Goal: Information Seeking & Learning: Learn about a topic

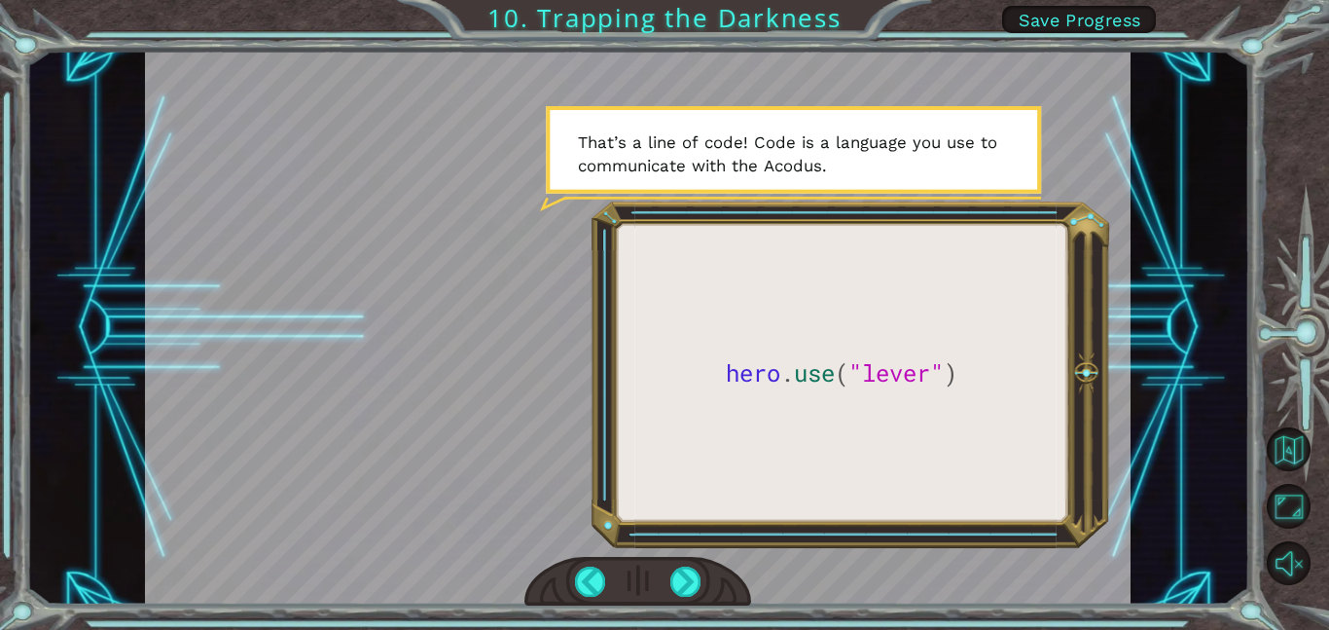
click at [721, 402] on div at bounding box center [638, 328] width 986 height 554
click at [688, 590] on div at bounding box center [685, 581] width 31 height 30
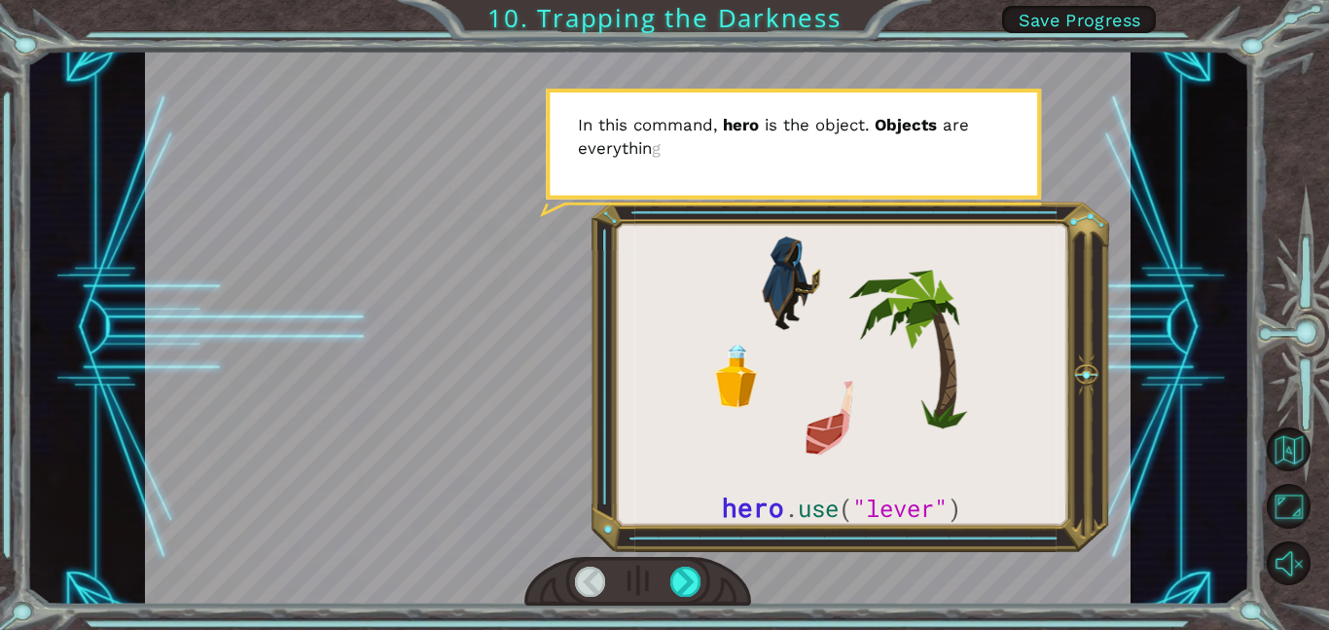
click at [730, 497] on div at bounding box center [638, 328] width 986 height 554
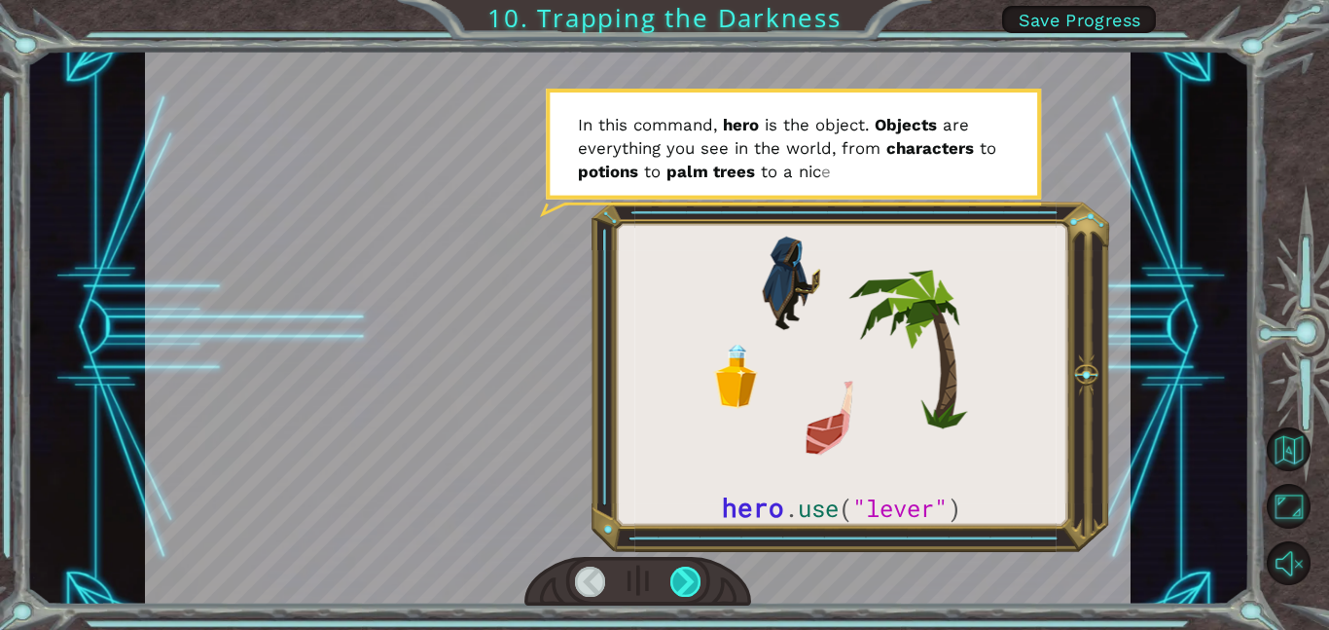
click at [686, 578] on div at bounding box center [685, 581] width 31 height 30
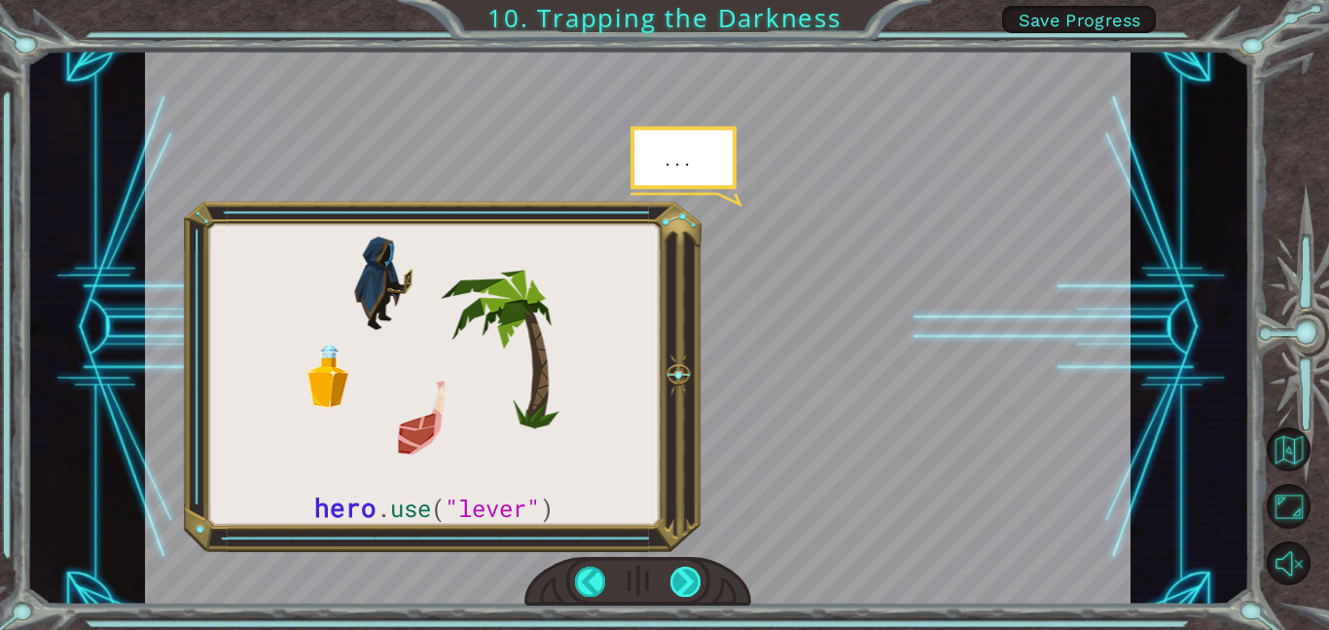
click at [685, 578] on div at bounding box center [685, 581] width 31 height 30
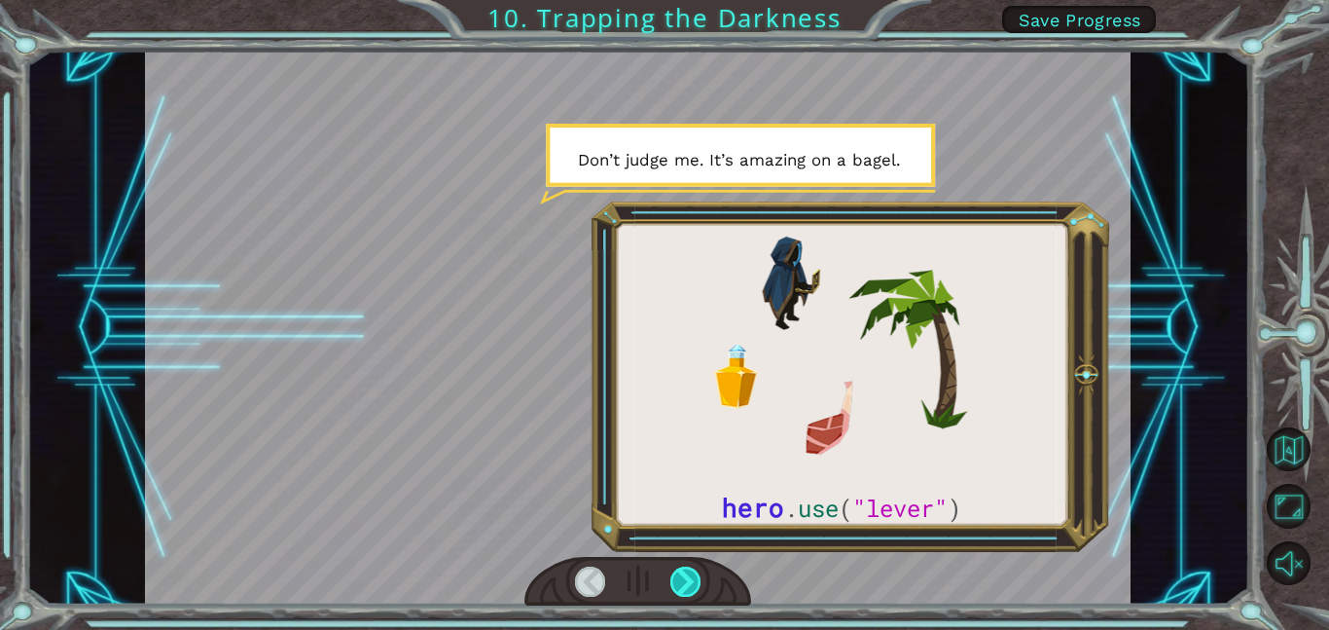
click at [685, 578] on div at bounding box center [685, 581] width 31 height 30
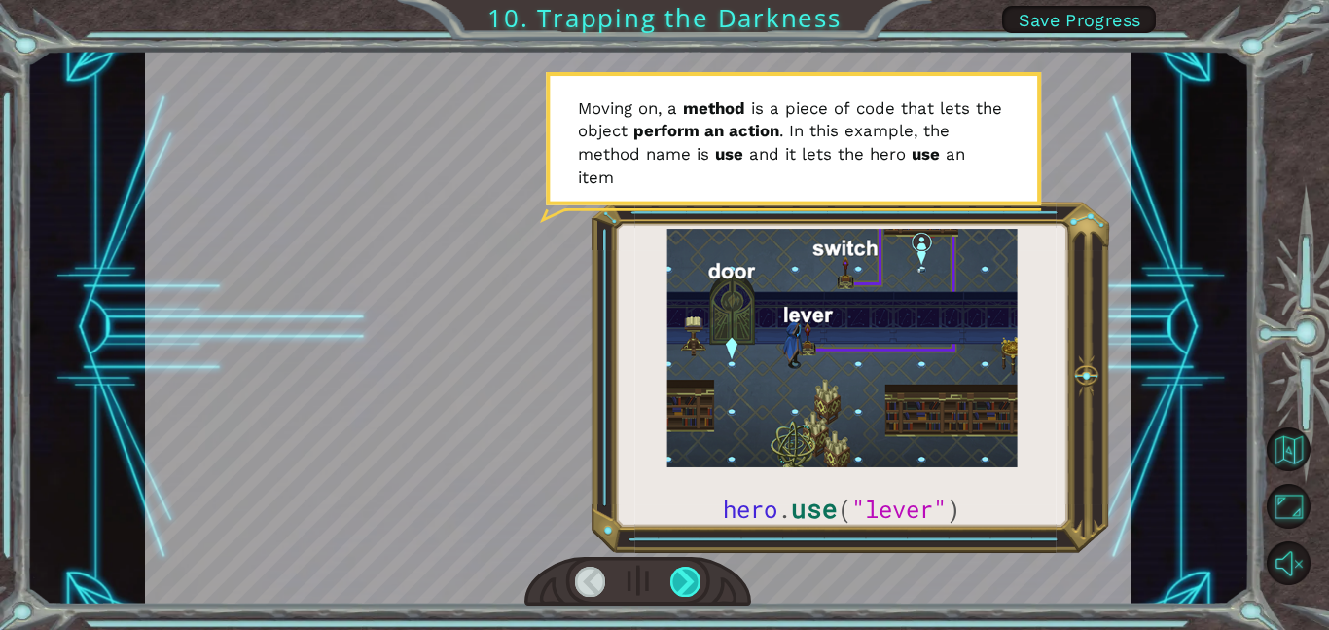
click at [685, 578] on div at bounding box center [685, 581] width 31 height 30
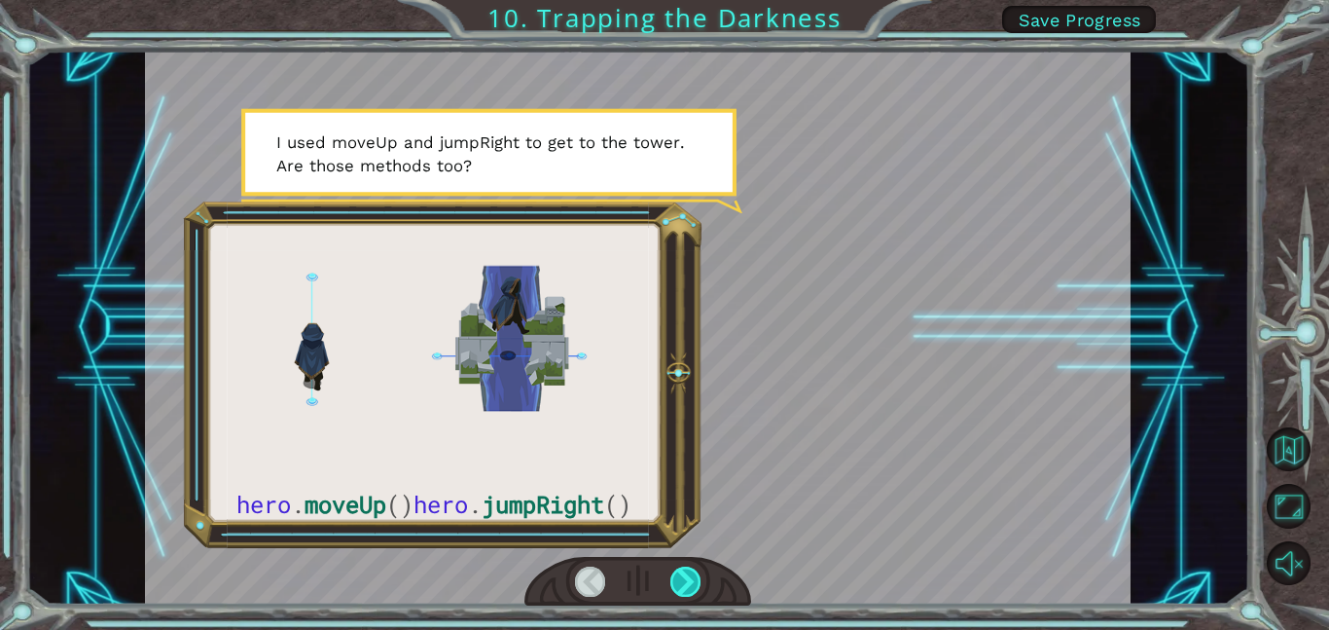
click at [685, 578] on div at bounding box center [685, 581] width 31 height 30
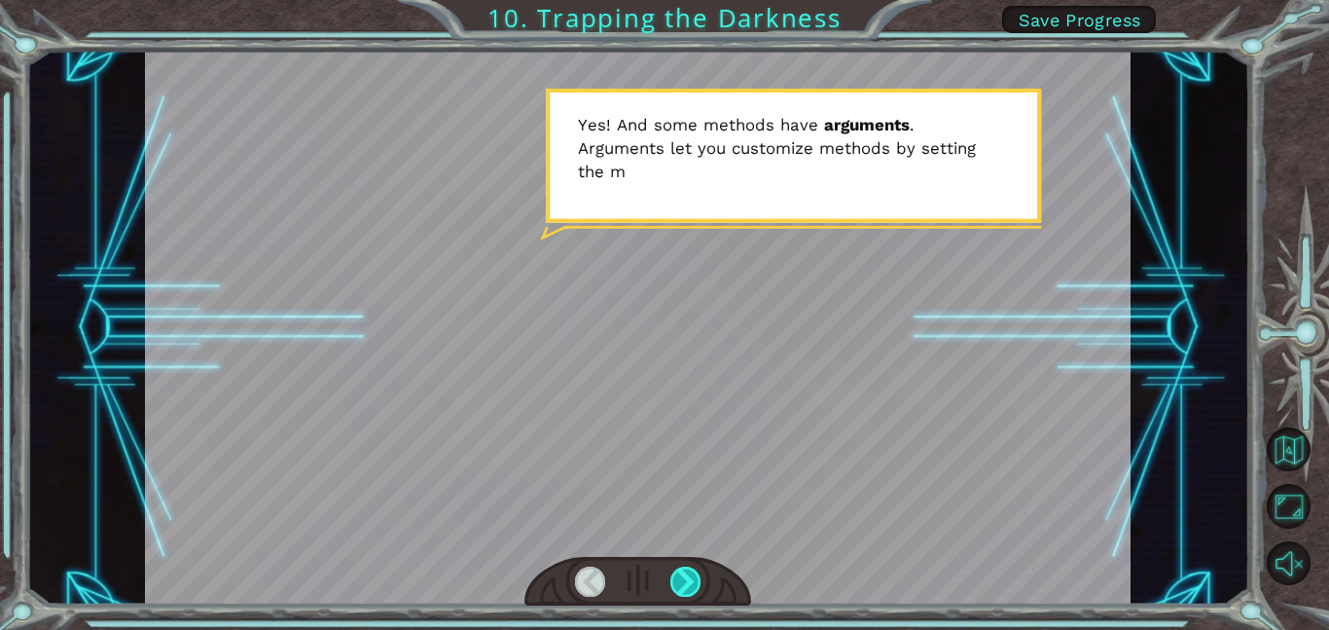
click at [685, 578] on div at bounding box center [685, 581] width 31 height 30
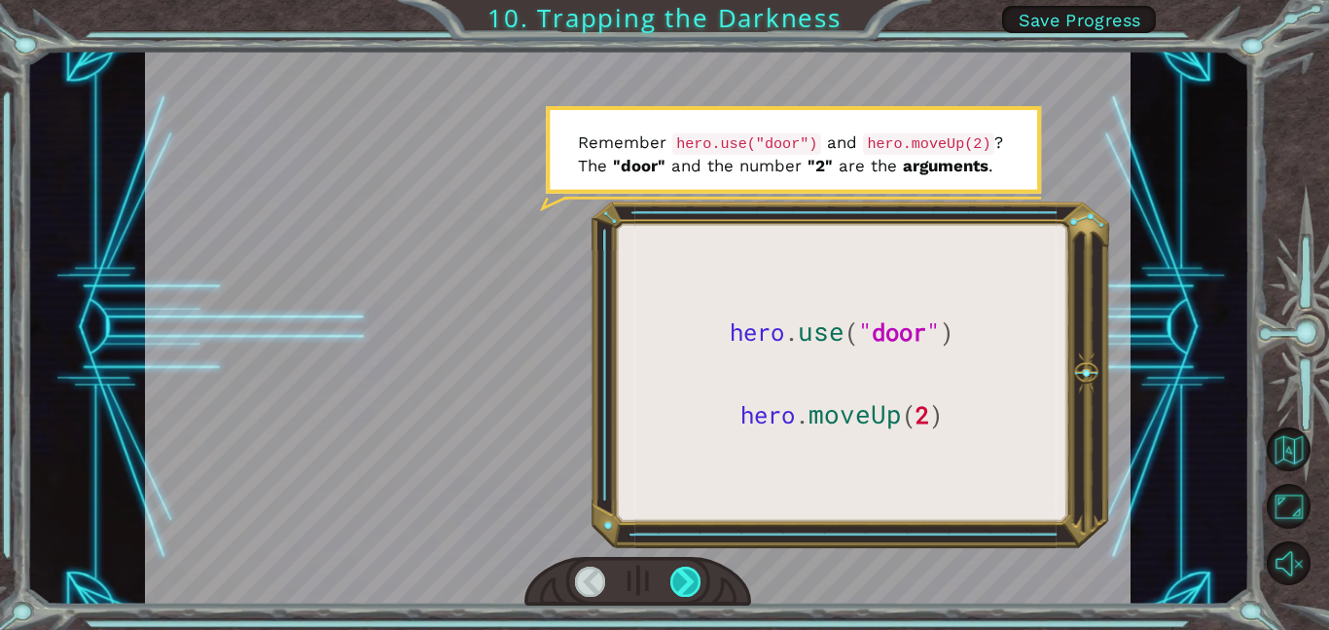
click at [685, 578] on div at bounding box center [685, 581] width 31 height 30
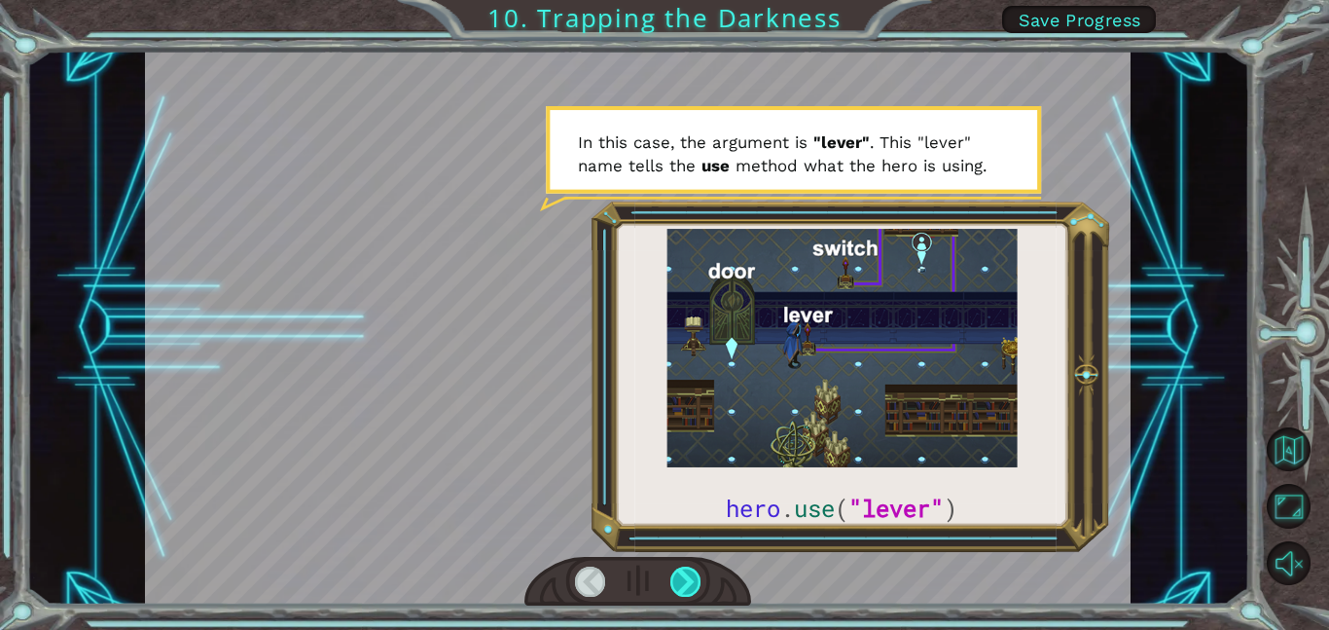
click at [685, 578] on div at bounding box center [685, 581] width 31 height 30
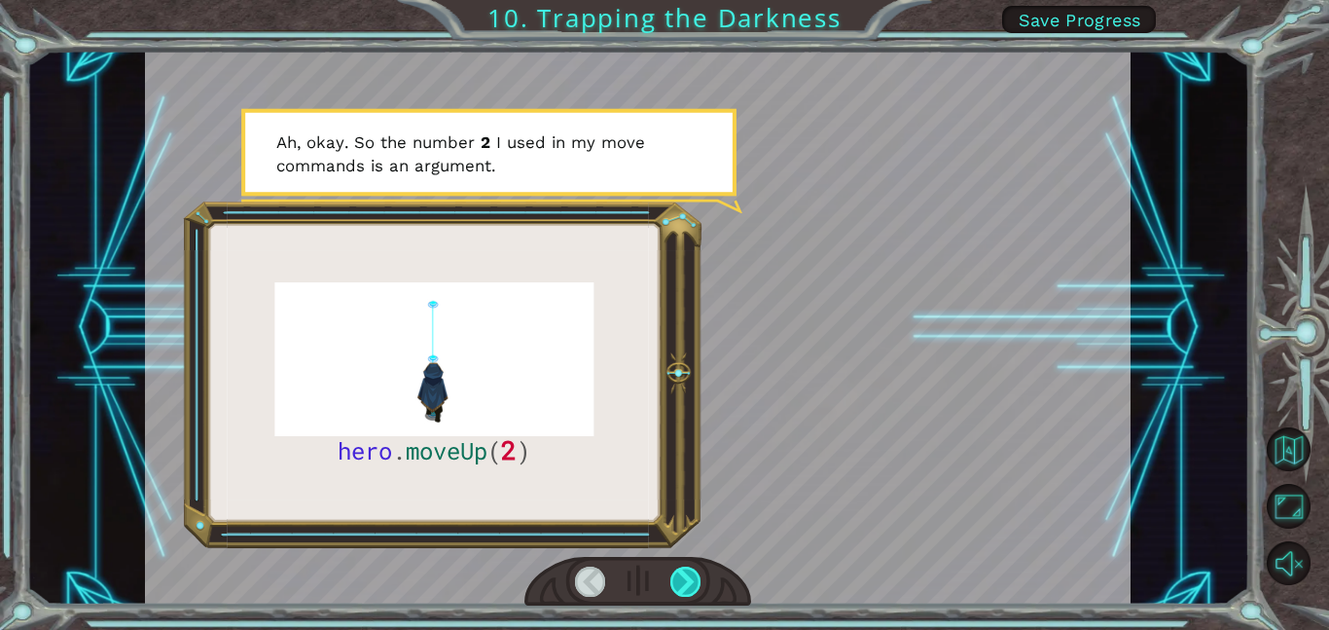
click at [685, 578] on div at bounding box center [685, 581] width 31 height 30
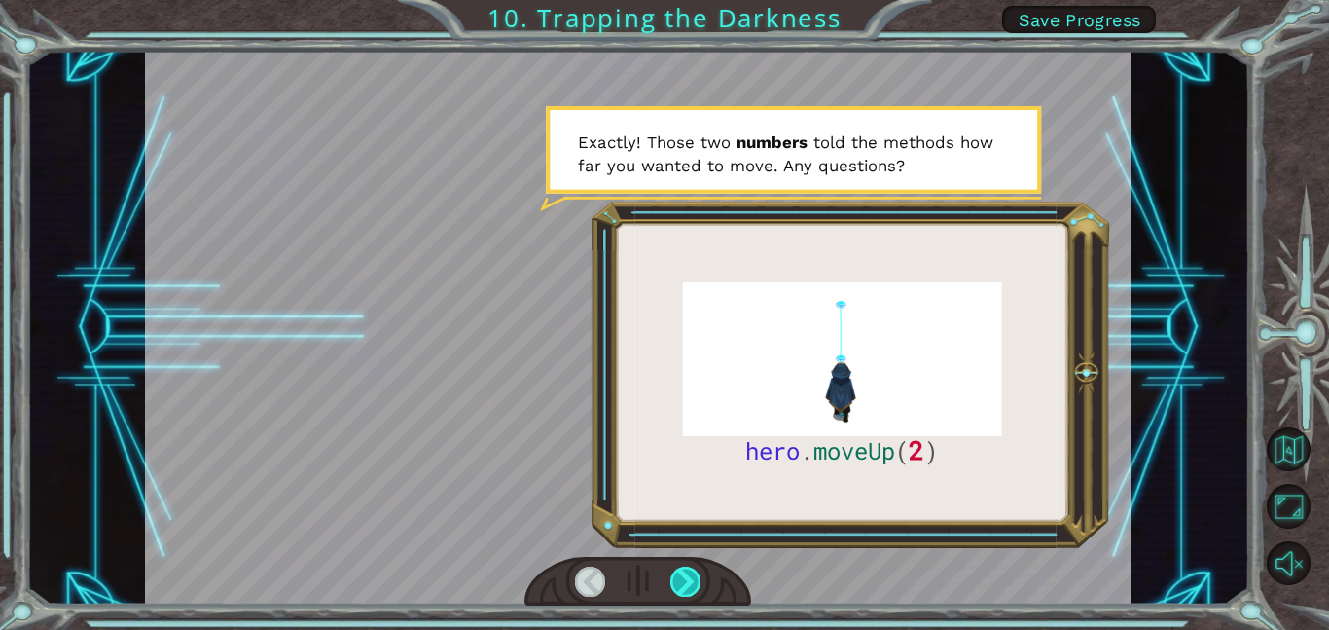
click at [685, 578] on div at bounding box center [685, 581] width 31 height 30
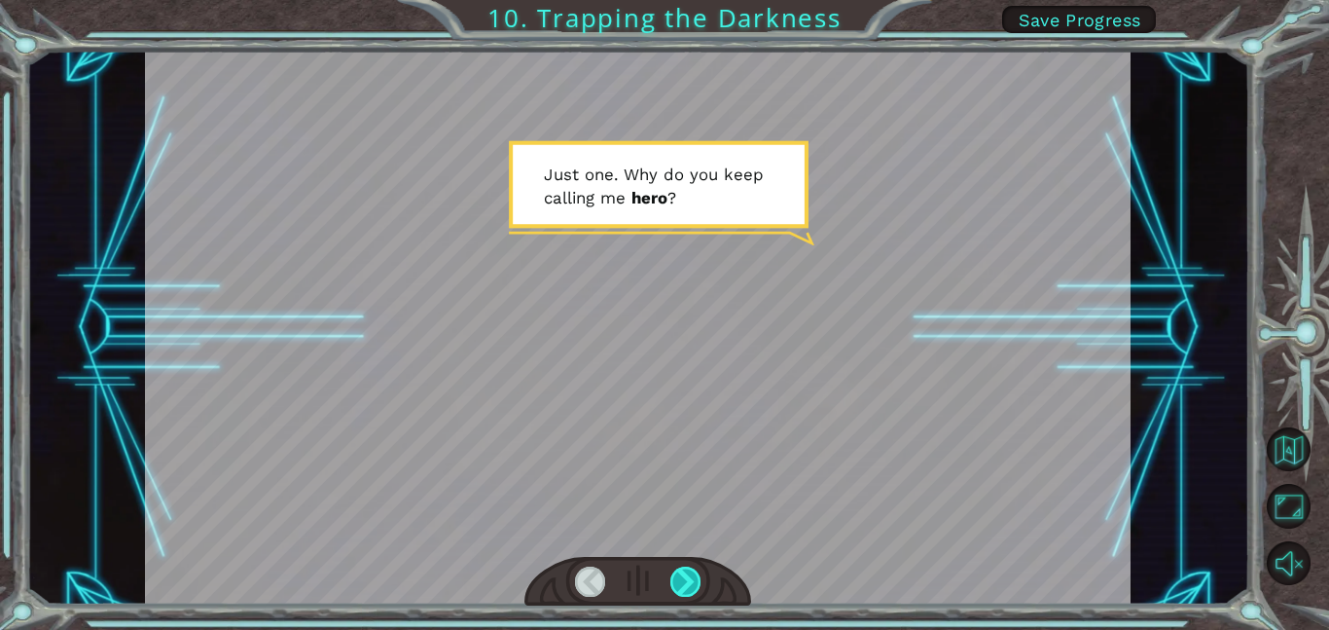
click at [685, 578] on div at bounding box center [685, 581] width 31 height 30
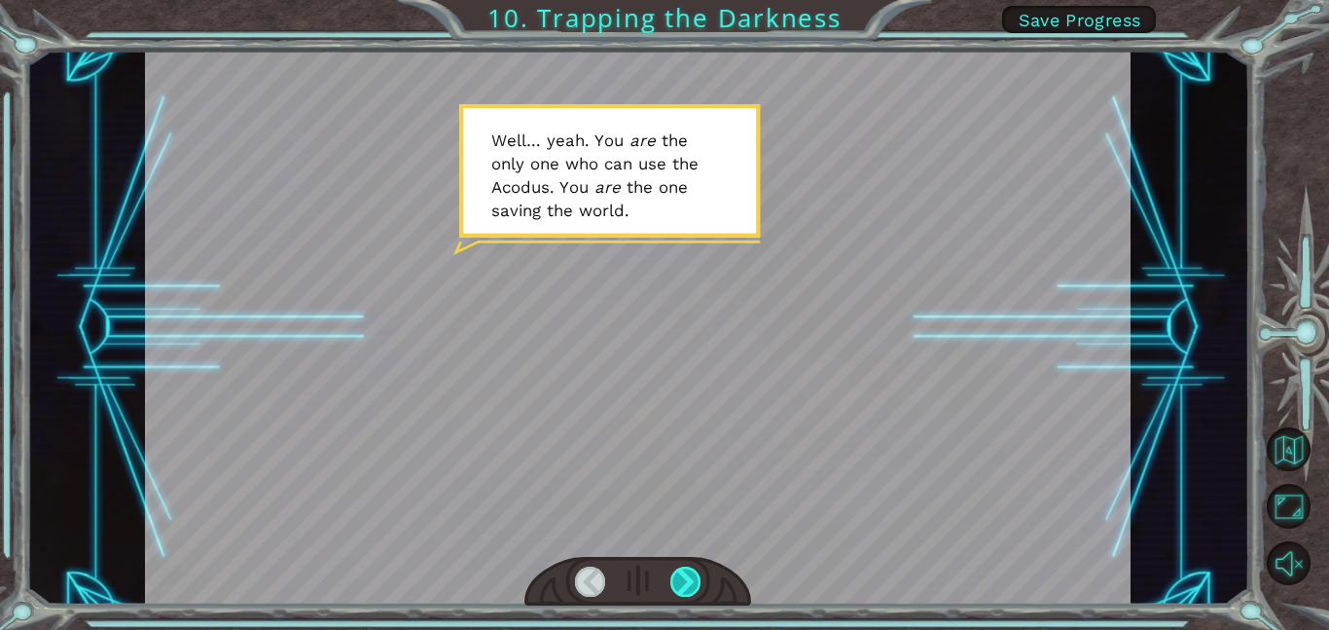
click at [686, 578] on div at bounding box center [685, 581] width 31 height 30
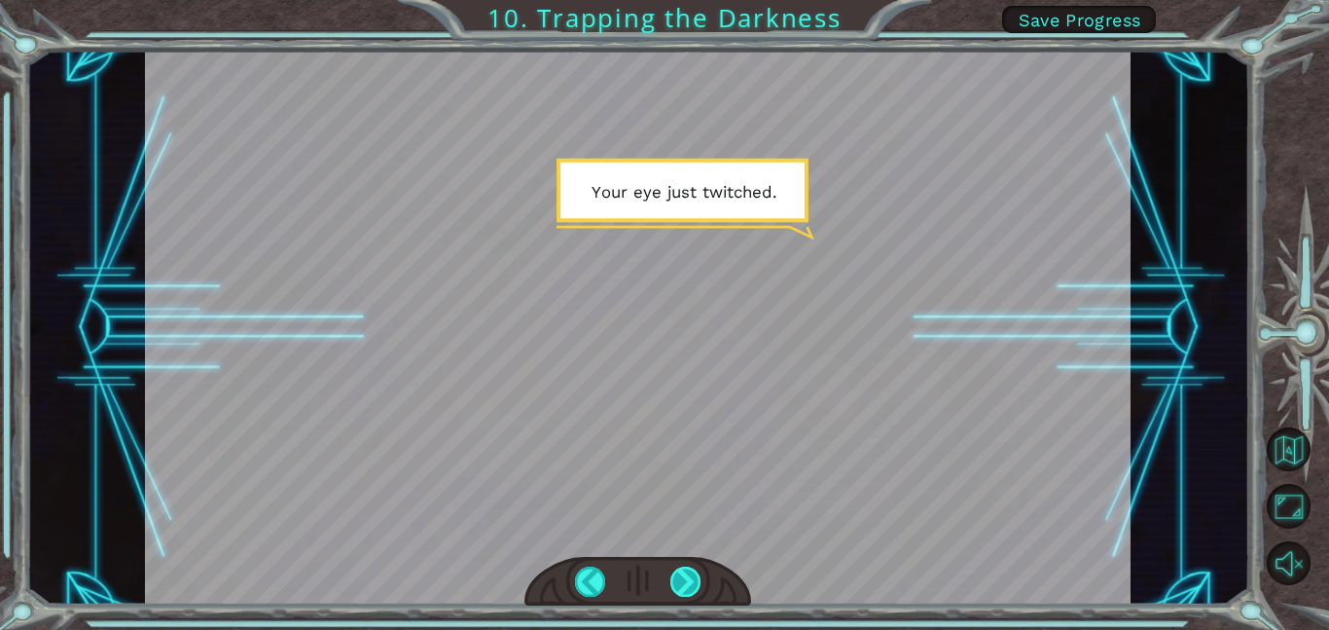
click at [686, 578] on div at bounding box center [685, 581] width 31 height 30
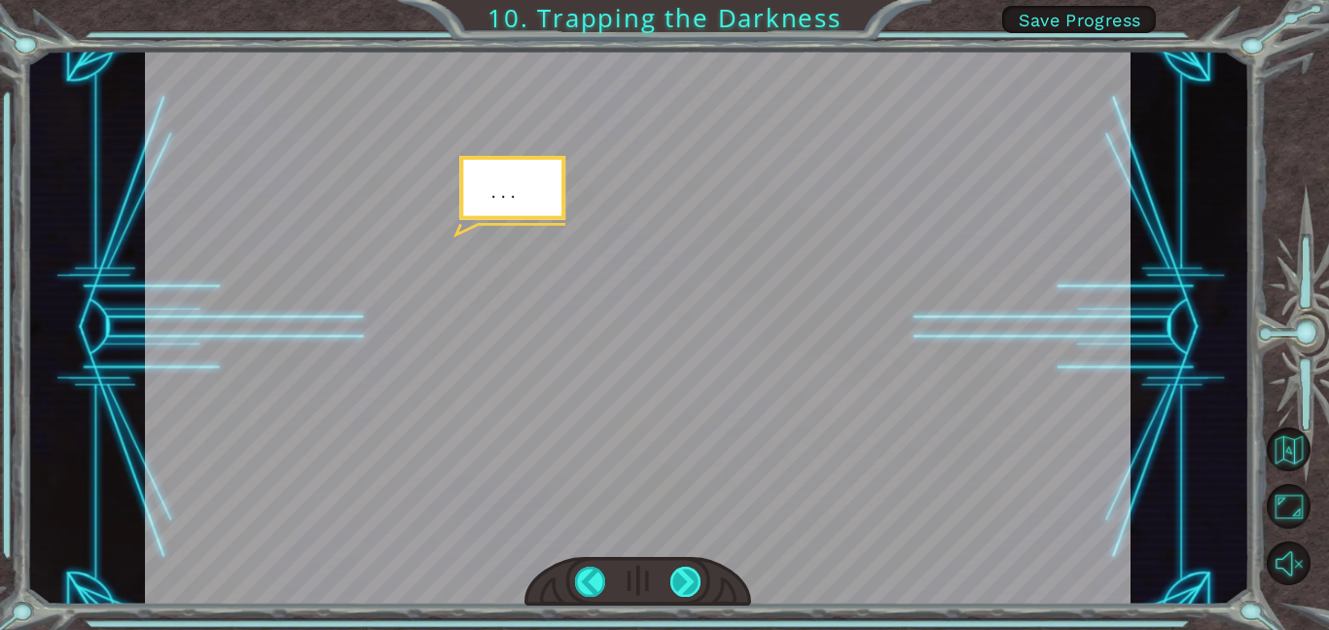
click at [686, 578] on div at bounding box center [685, 581] width 31 height 30
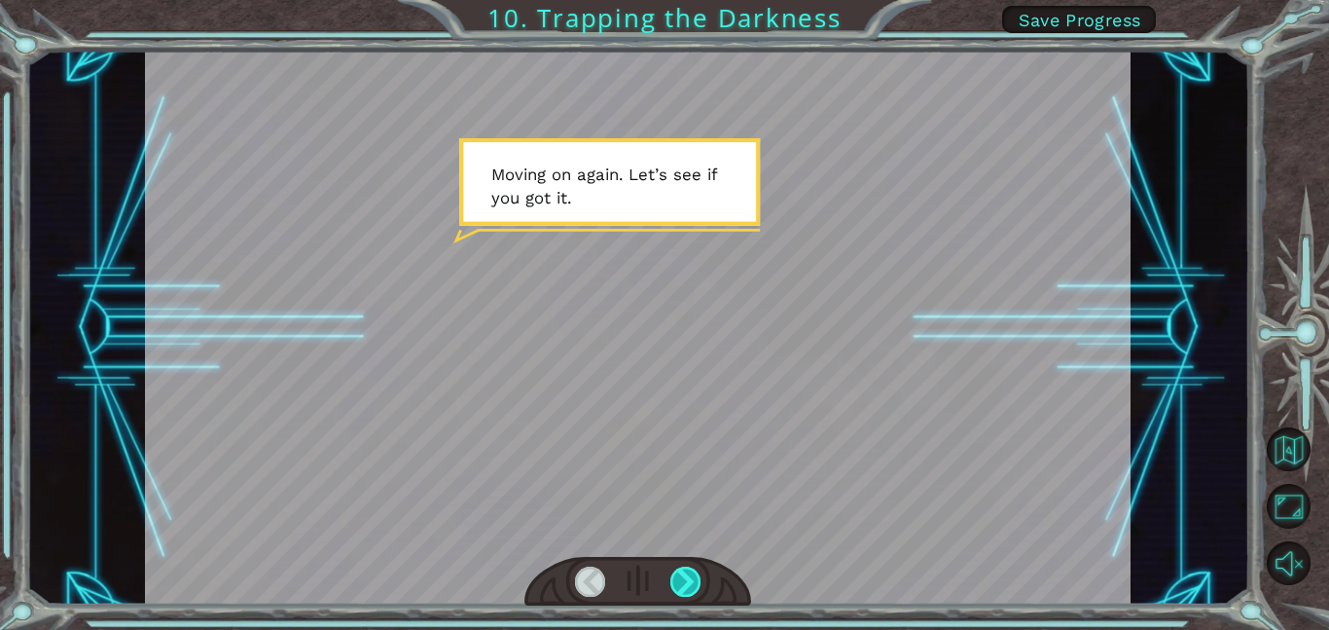
click at [686, 578] on div at bounding box center [685, 581] width 31 height 30
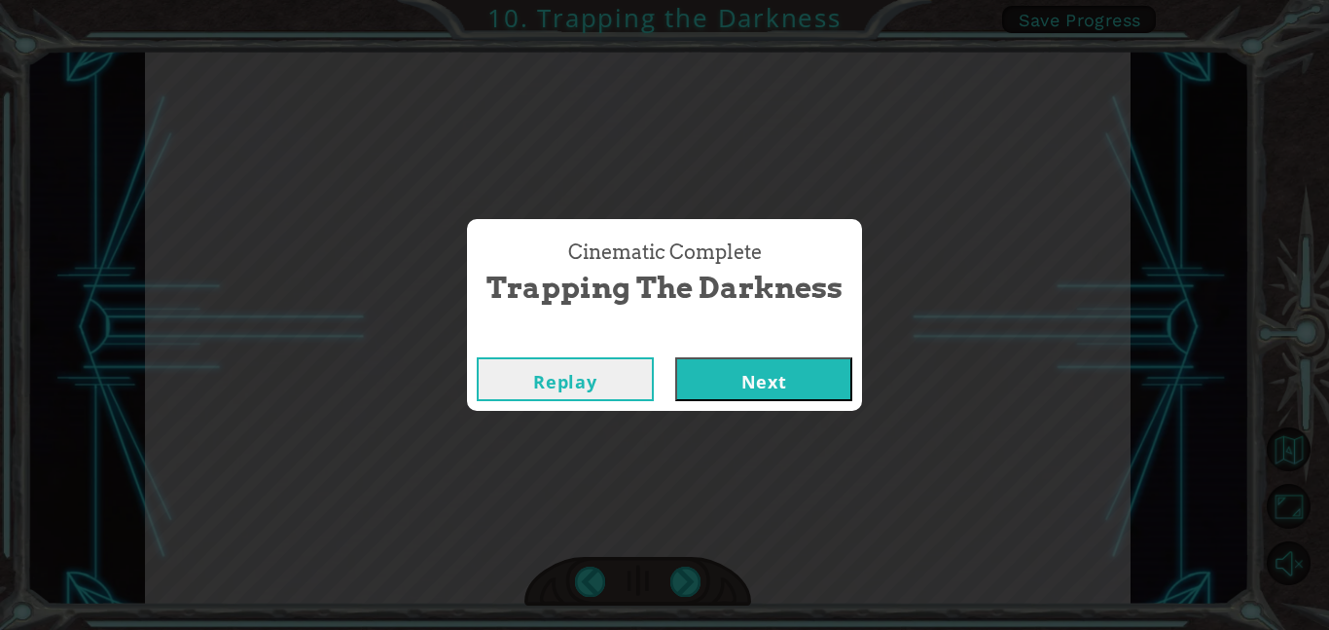
click at [819, 363] on button "Next" at bounding box center [763, 379] width 177 height 44
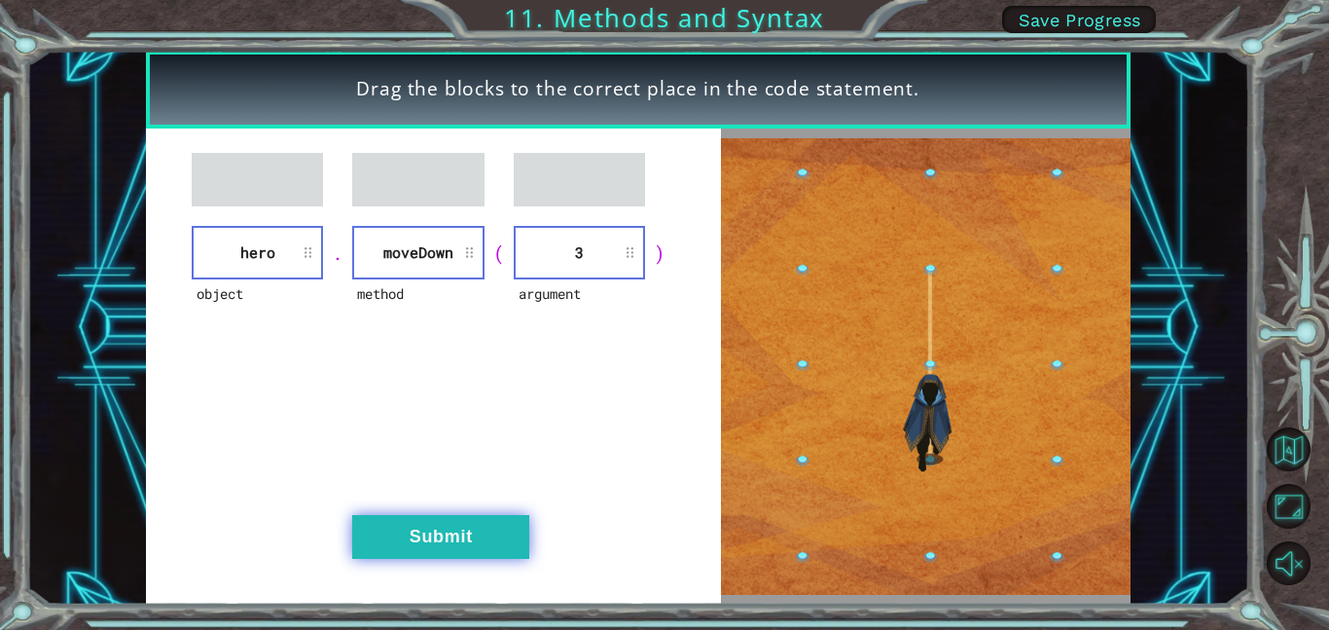
click at [397, 534] on button "Submit" at bounding box center [440, 537] width 177 height 44
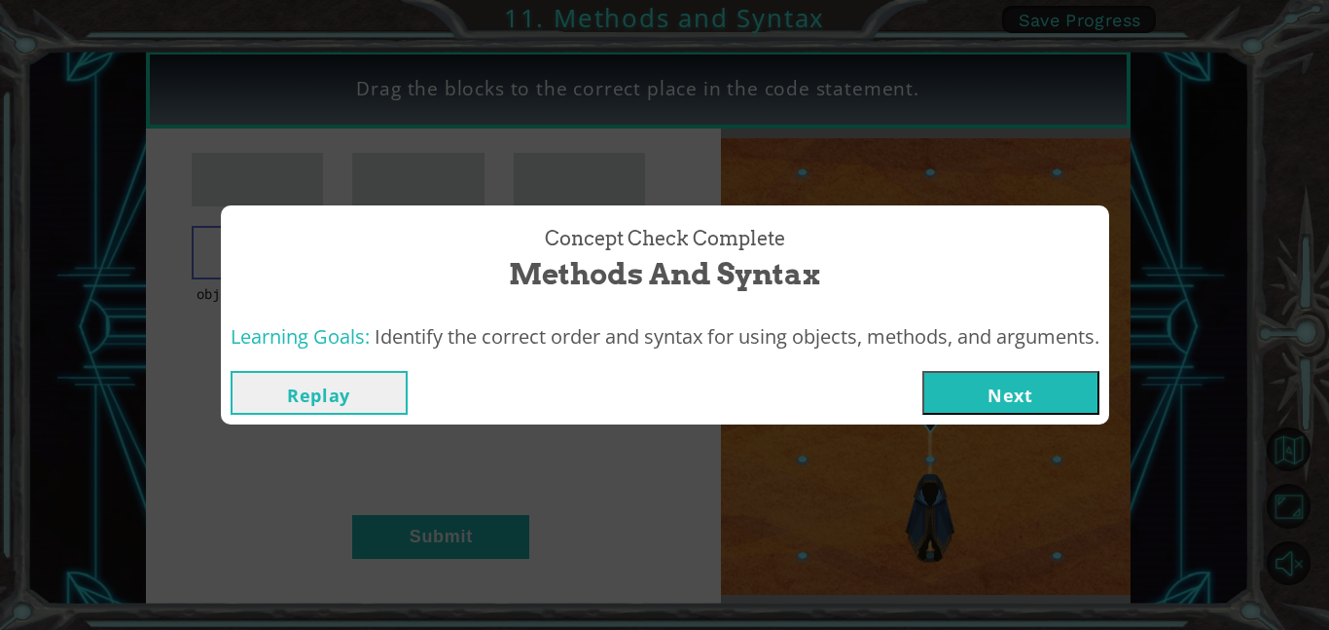
click at [964, 377] on button "Next" at bounding box center [1010, 393] width 177 height 44
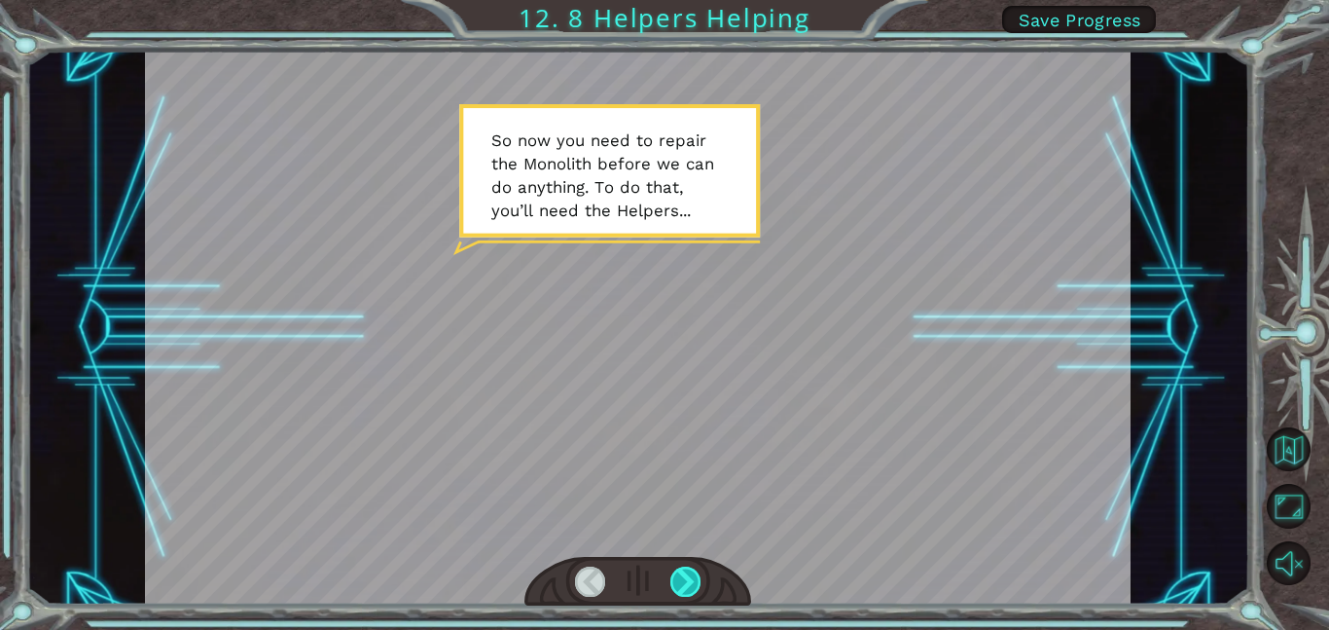
click at [696, 577] on div at bounding box center [685, 581] width 31 height 30
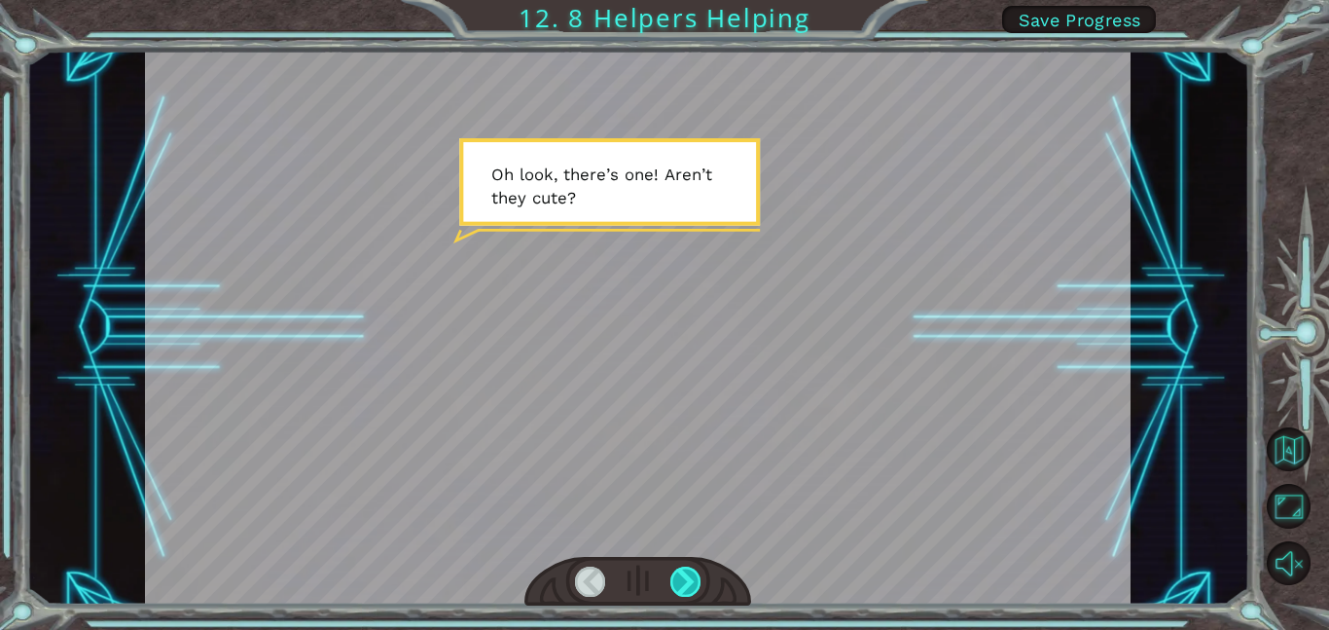
click at [689, 577] on div at bounding box center [685, 581] width 31 height 30
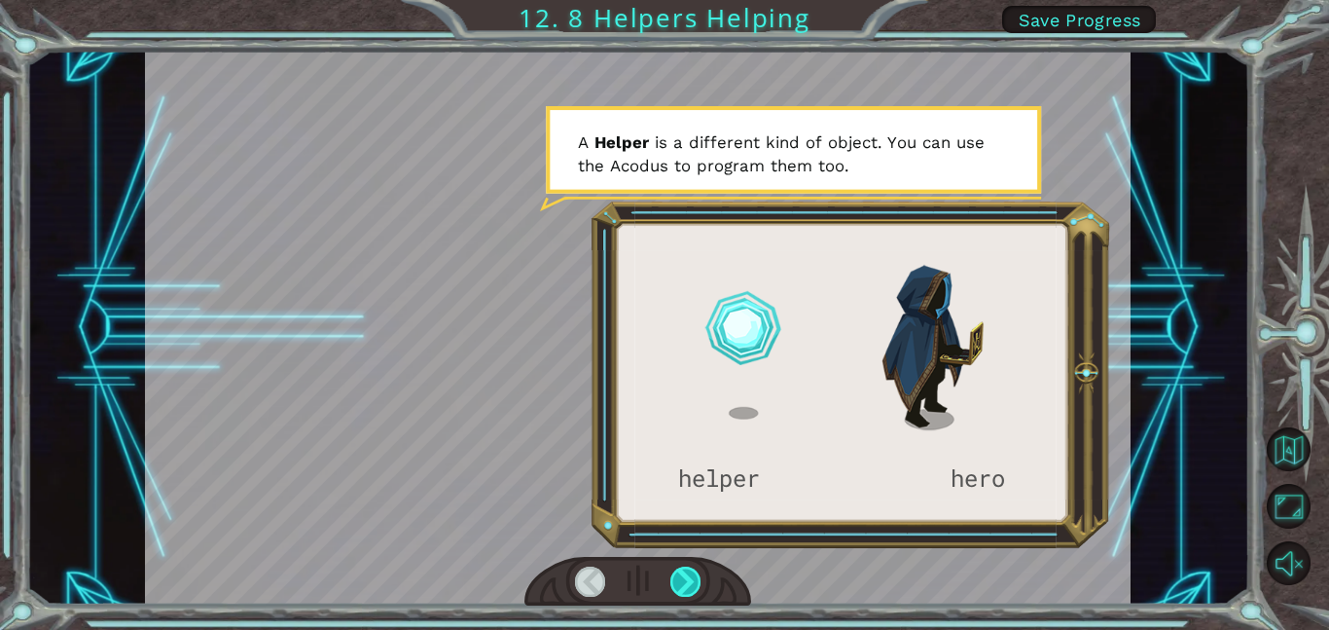
click at [689, 577] on div at bounding box center [685, 581] width 31 height 30
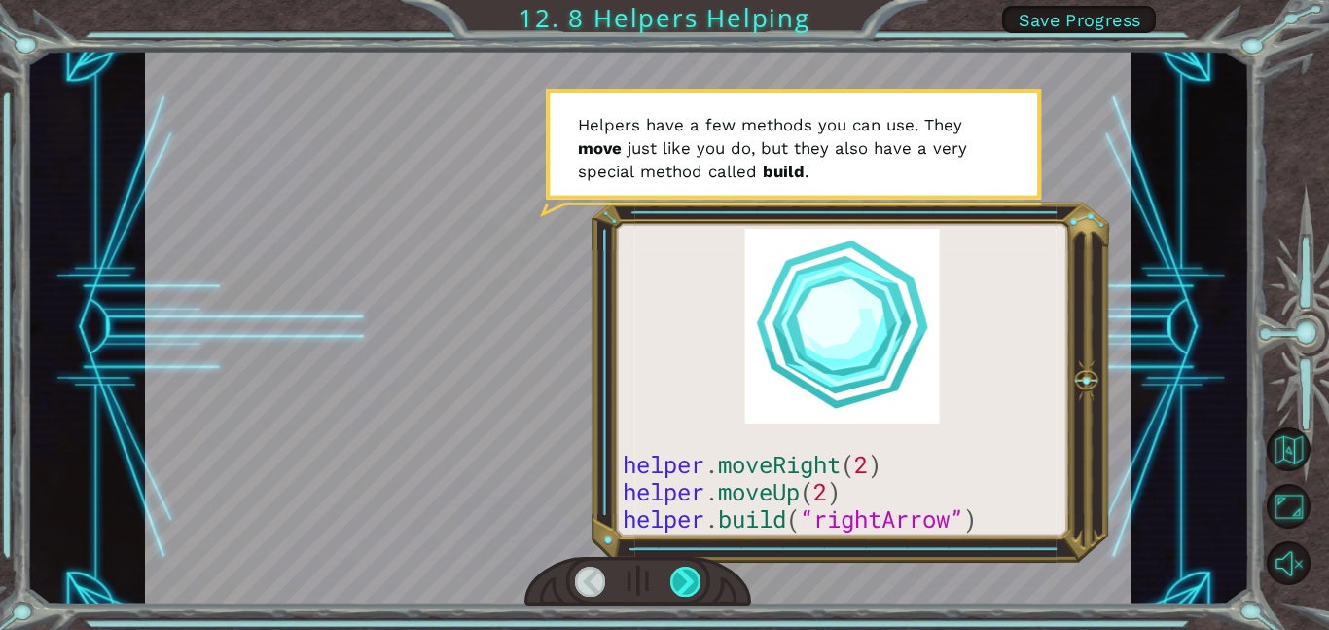
click at [689, 577] on div at bounding box center [685, 581] width 31 height 30
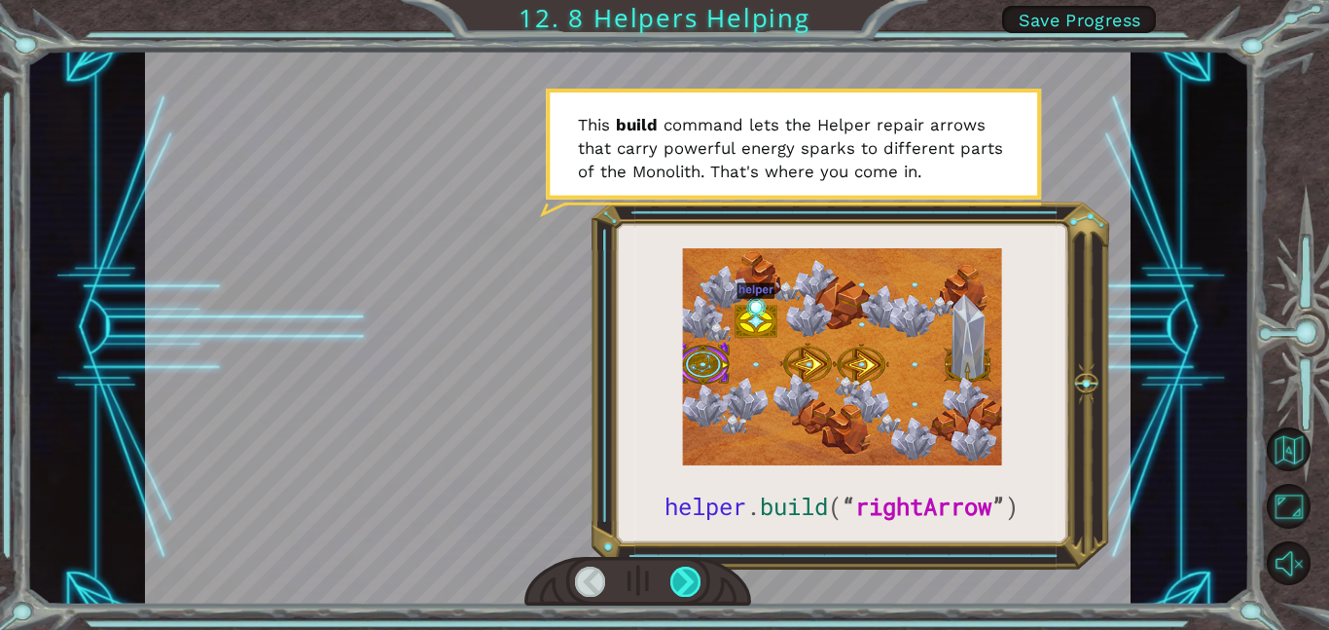
click at [689, 577] on div at bounding box center [685, 581] width 31 height 30
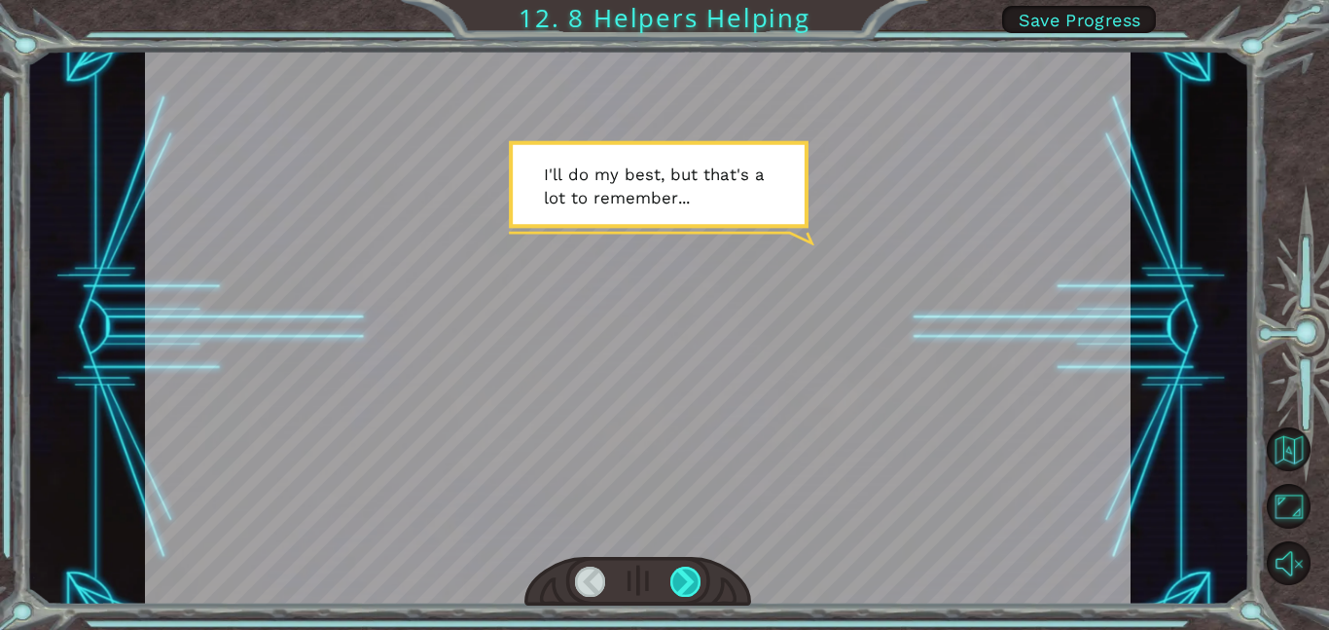
click at [689, 577] on div at bounding box center [685, 581] width 31 height 30
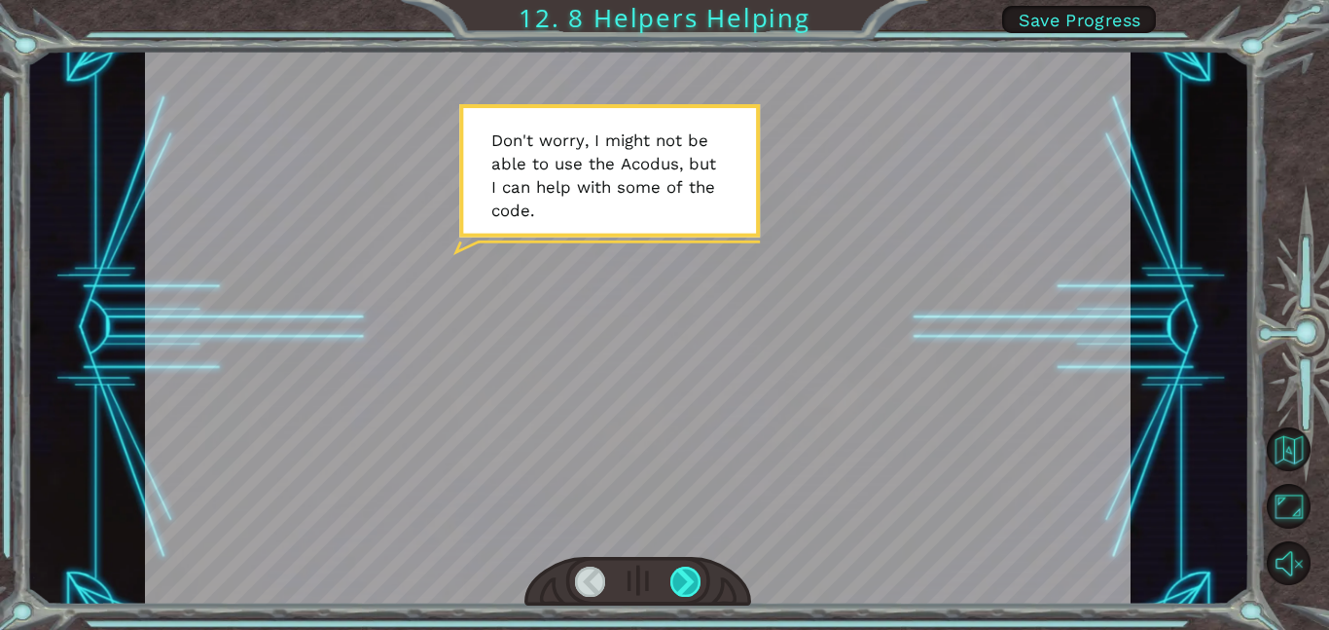
click at [689, 577] on div at bounding box center [685, 581] width 31 height 30
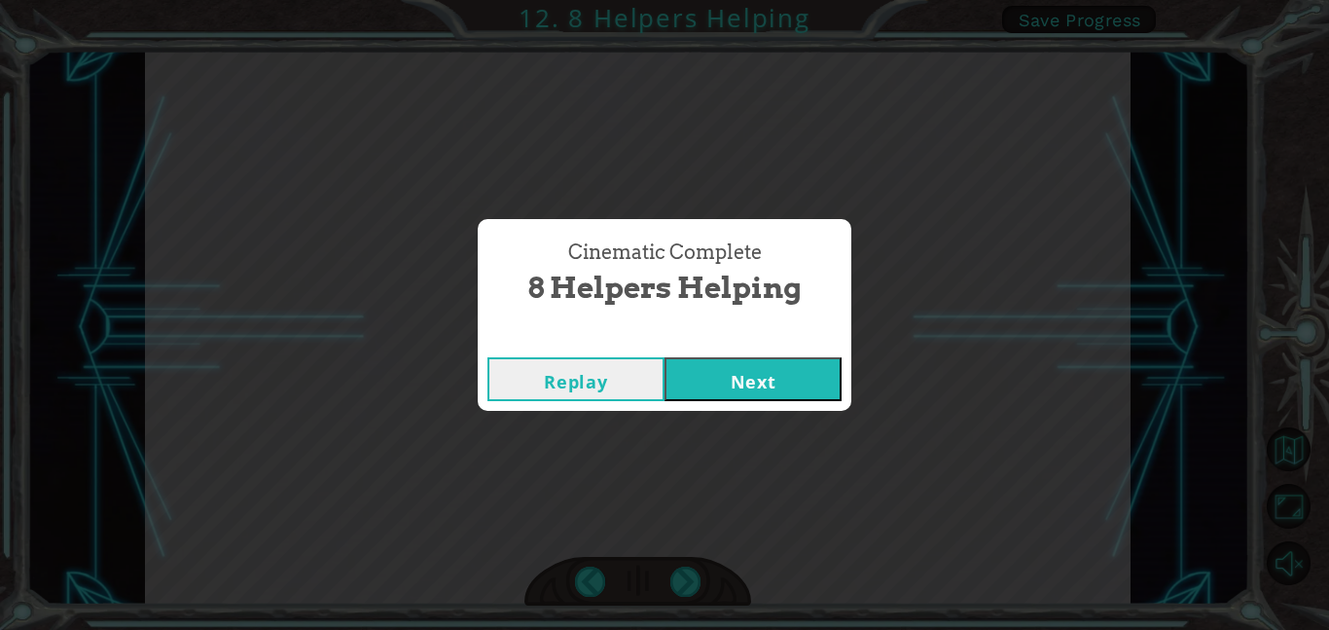
click at [782, 378] on button "Next" at bounding box center [753, 379] width 177 height 44
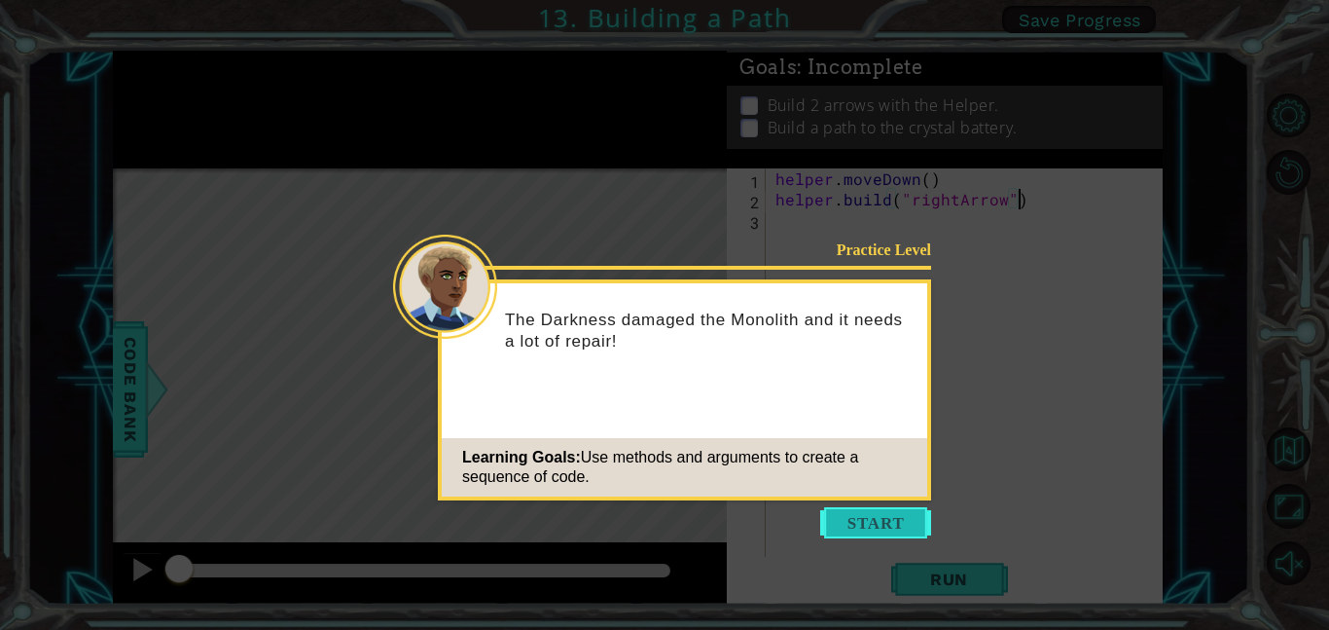
click at [877, 517] on button "Start" at bounding box center [875, 522] width 111 height 31
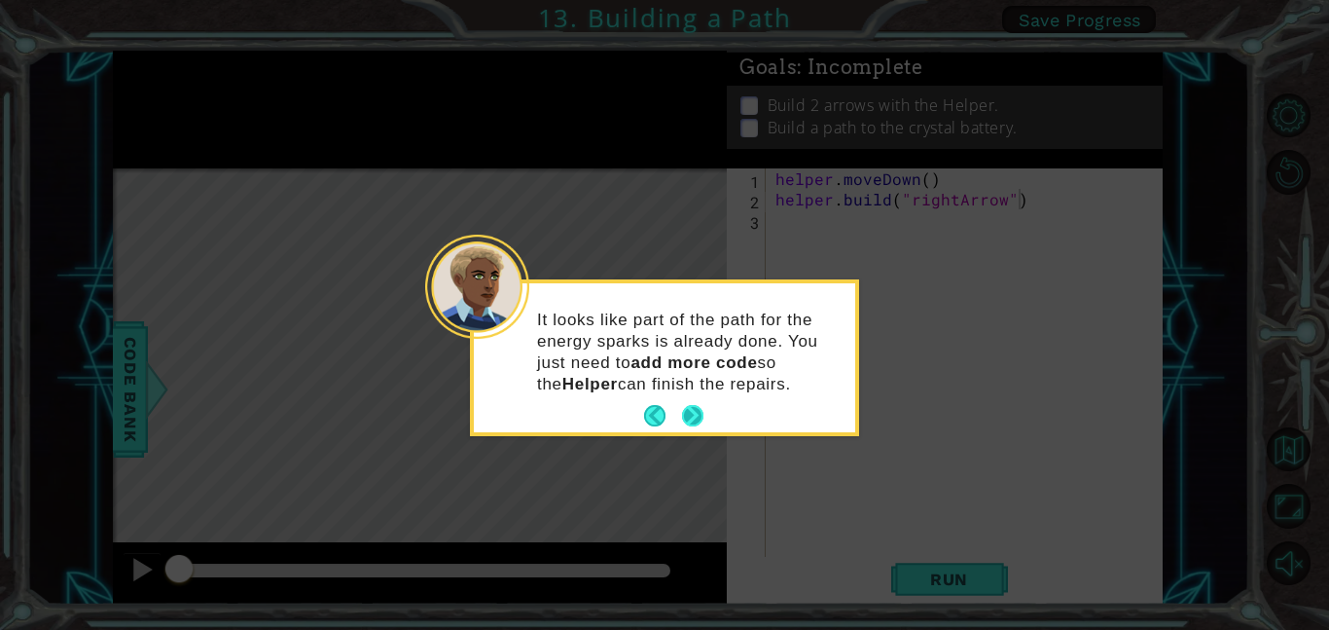
click at [689, 396] on div "It looks like part of the path for the energy sparks is already done. You just …" at bounding box center [664, 361] width 381 height 141
click at [693, 405] on button "Next" at bounding box center [692, 415] width 21 height 21
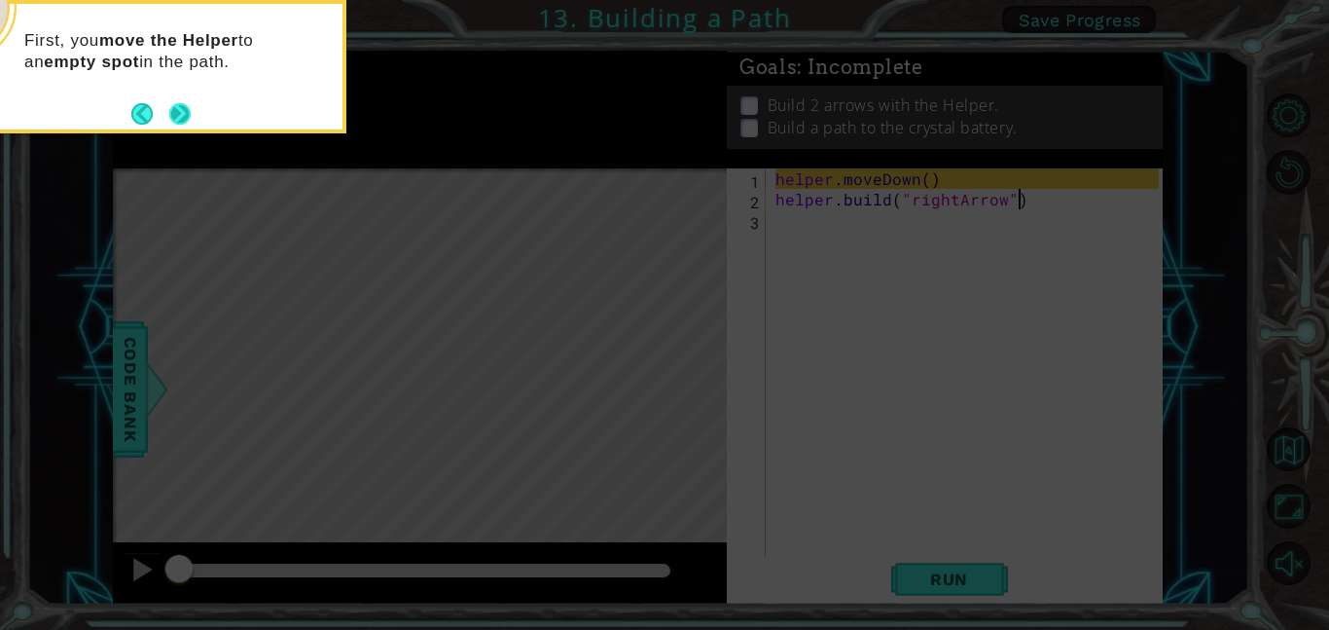
click at [188, 120] on button "Next" at bounding box center [179, 113] width 21 height 21
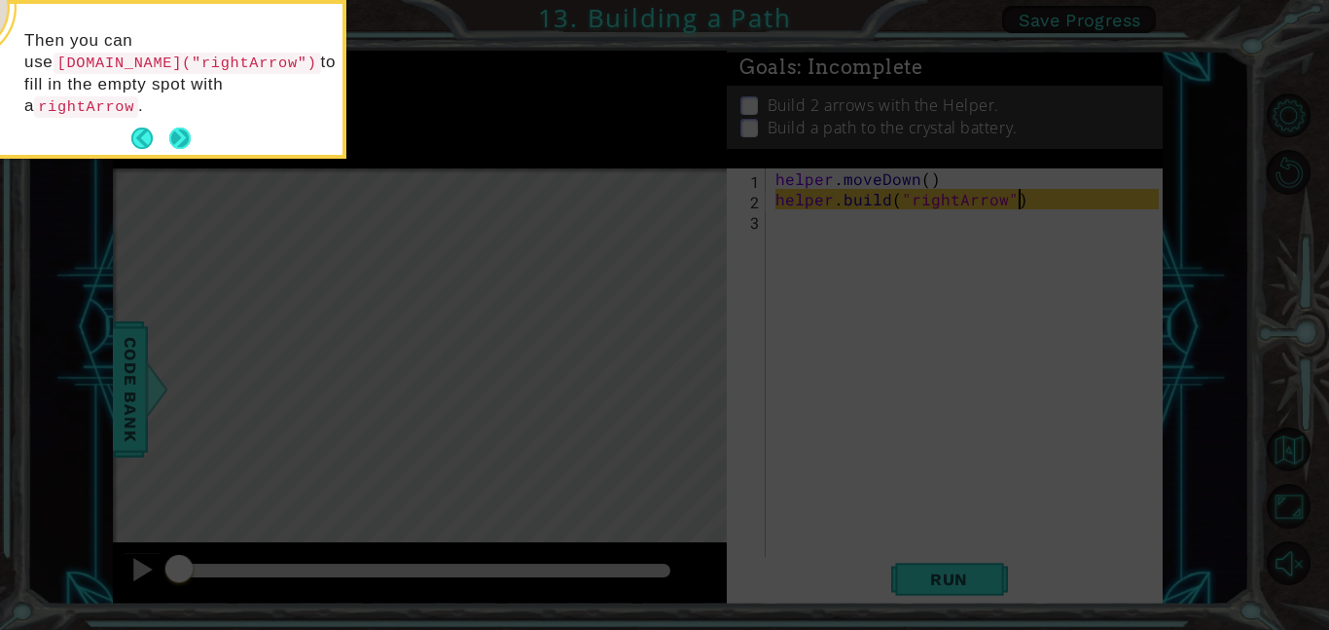
click at [186, 127] on button "Next" at bounding box center [179, 137] width 21 height 21
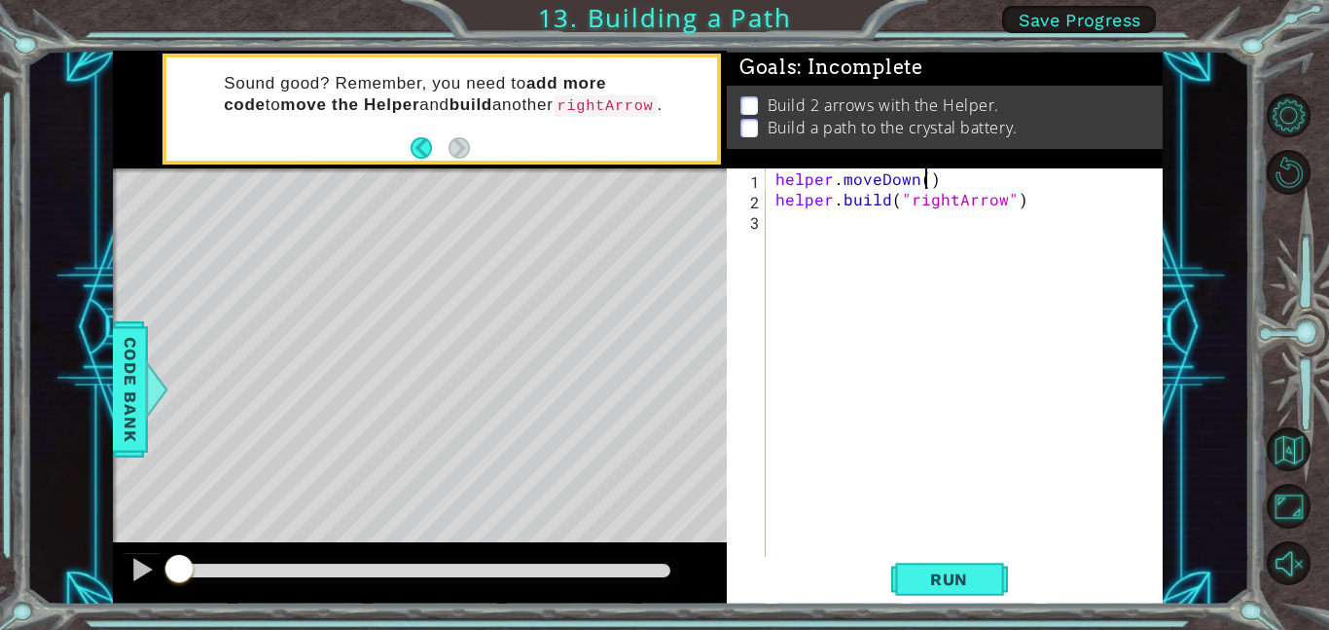
click at [927, 185] on div "helper . moveDown ( ) helper . build ( "rightArrow" )" at bounding box center [970, 382] width 397 height 429
type textarea "helper.moveDown()"
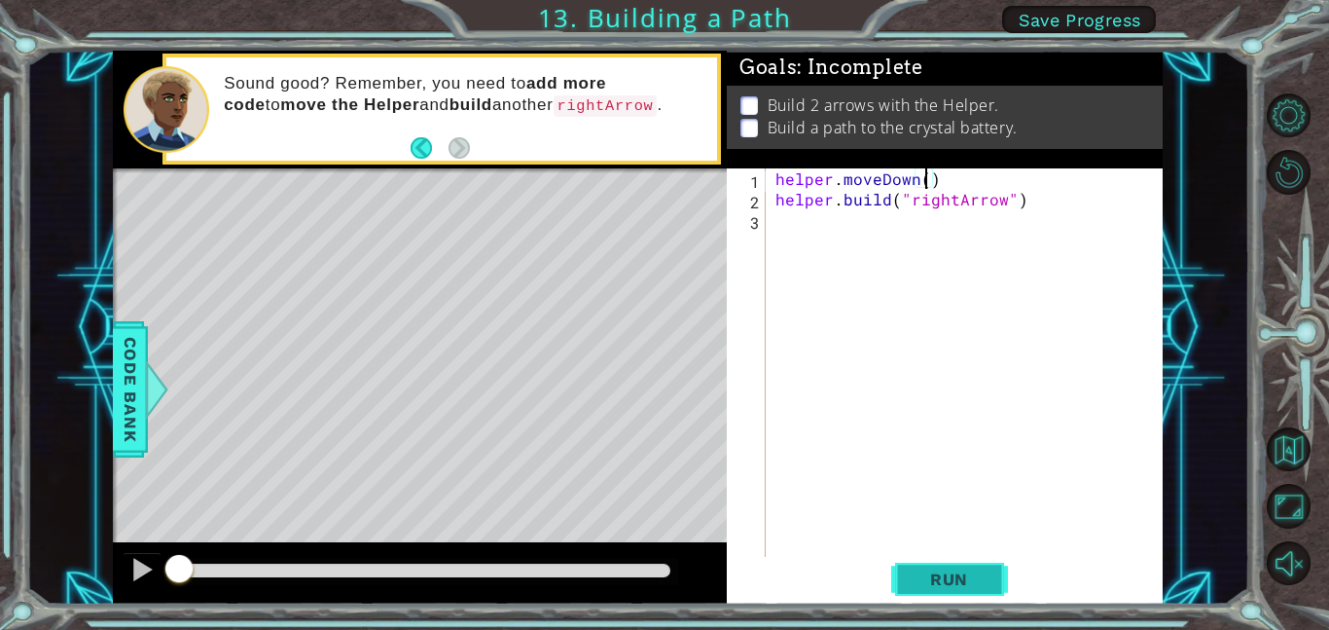
click at [918, 570] on span "Run" at bounding box center [949, 578] width 77 height 19
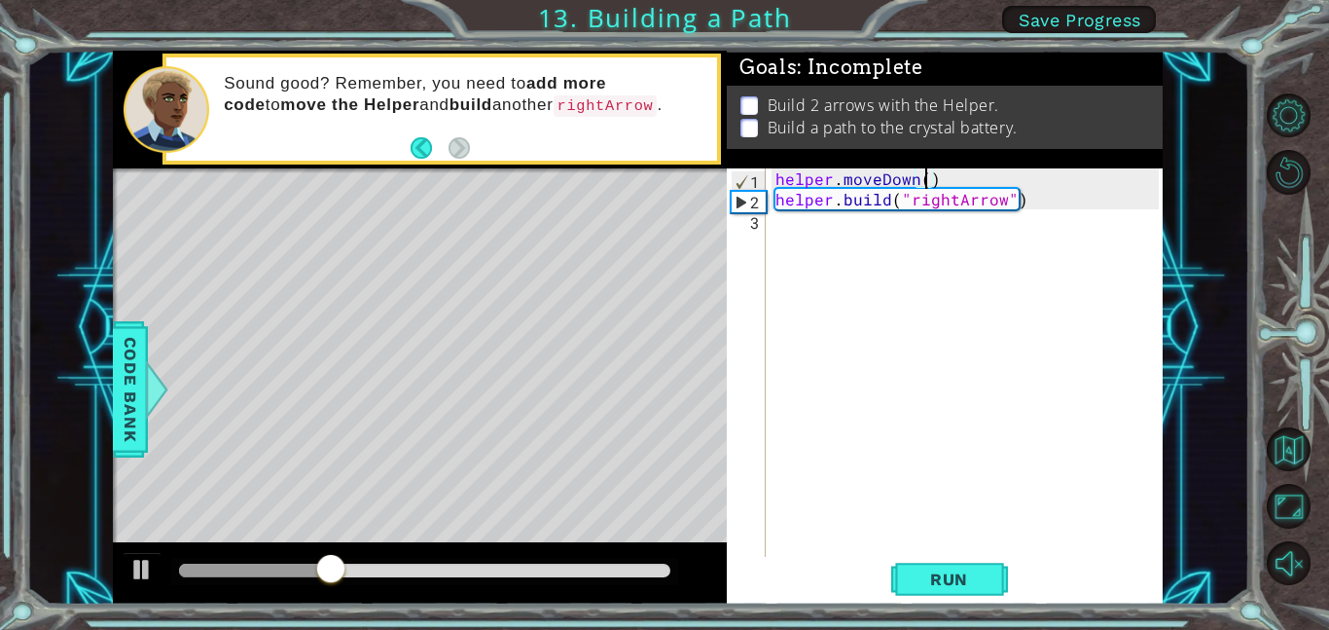
click at [925, 240] on div "helper . moveDown ( ) helper . build ( "rightArrow" )" at bounding box center [970, 382] width 397 height 429
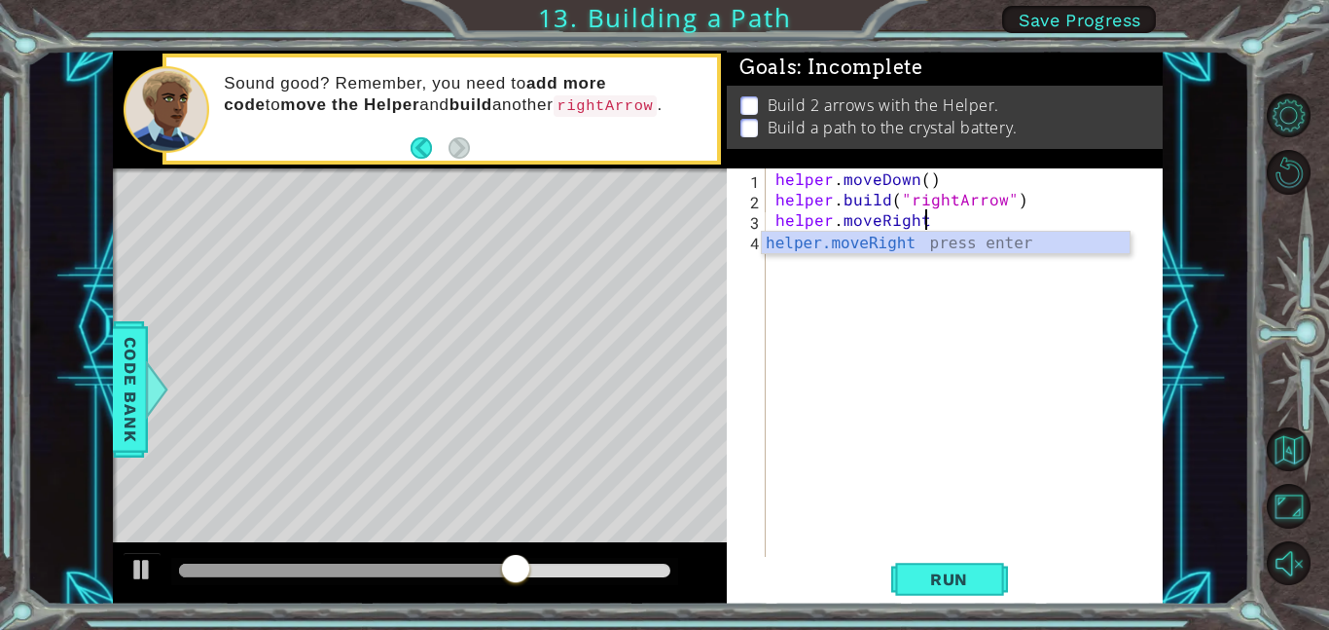
scroll to position [0, 9]
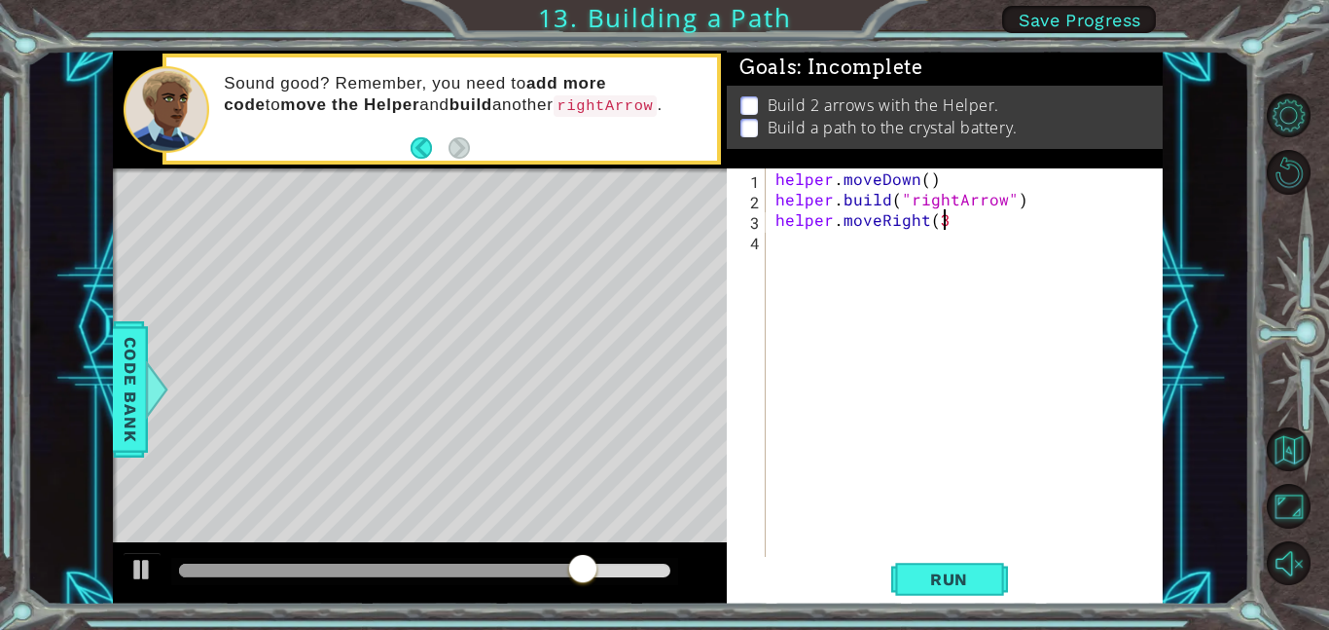
type textarea "helper.moveRight(3)"
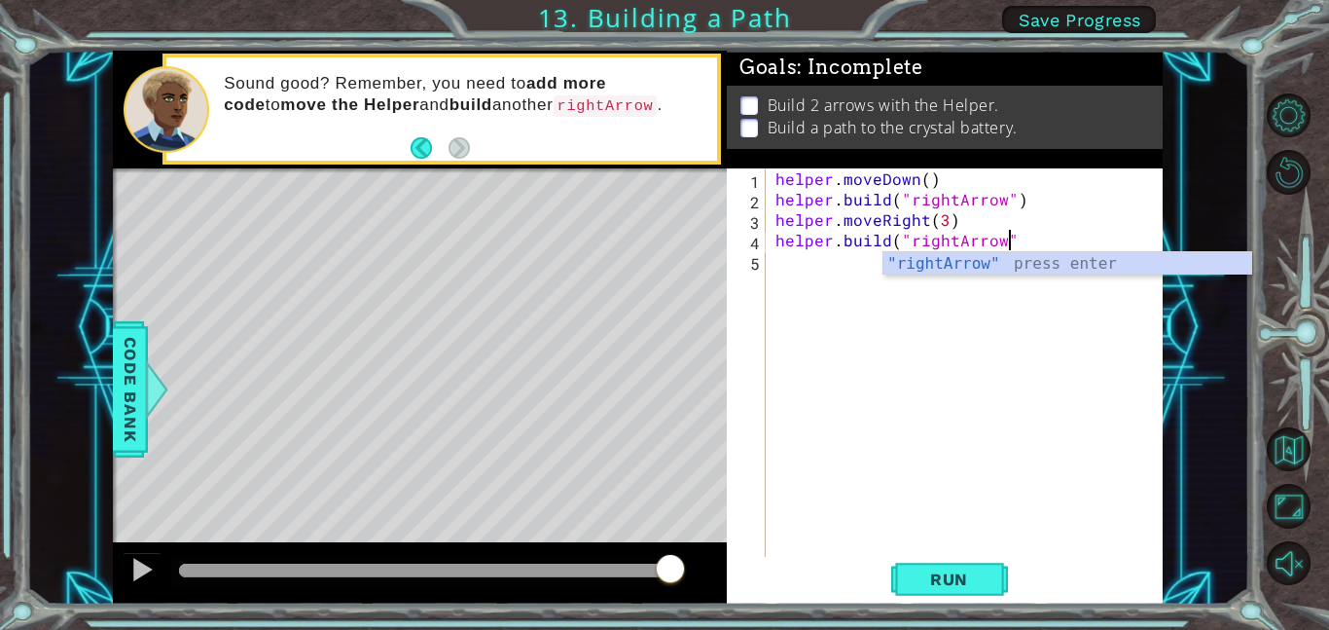
scroll to position [0, 14]
type textarea "[DOMAIN_NAME]("rightArrow")"
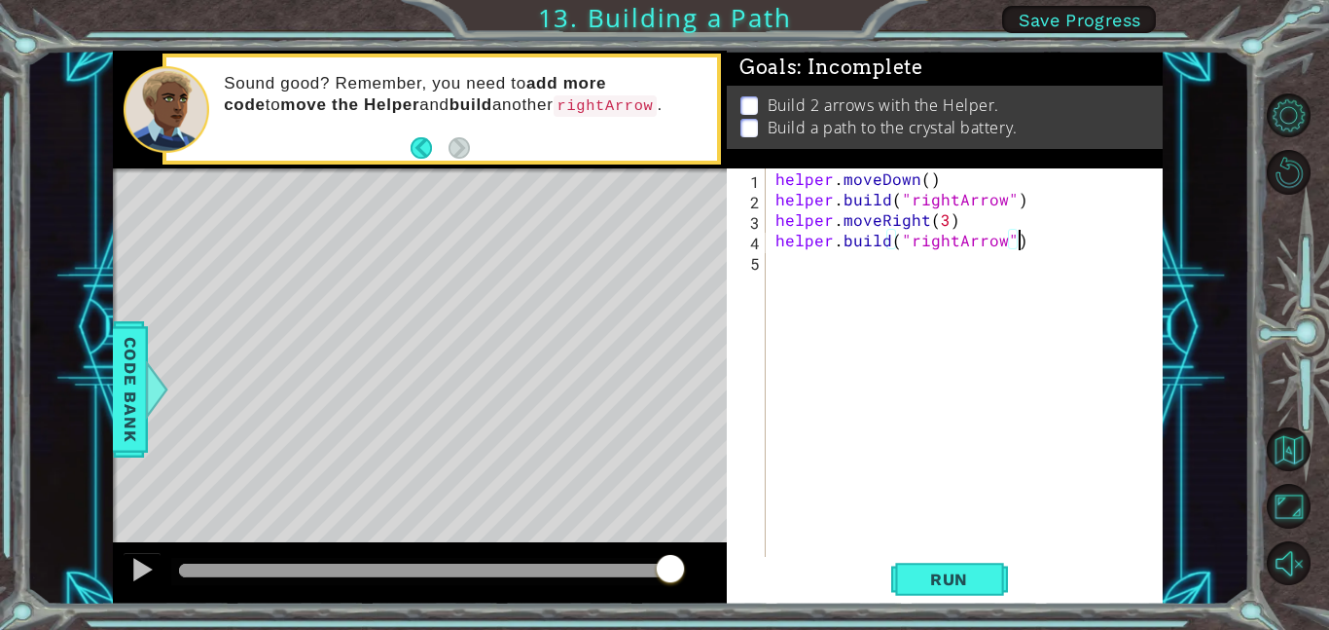
click at [977, 555] on div "helper . moveDown ( ) helper . build ( "rightArrow" ) helper . moveRight ( 3 ) …" at bounding box center [970, 382] width 397 height 429
click at [983, 589] on button "Run" at bounding box center [949, 579] width 117 height 44
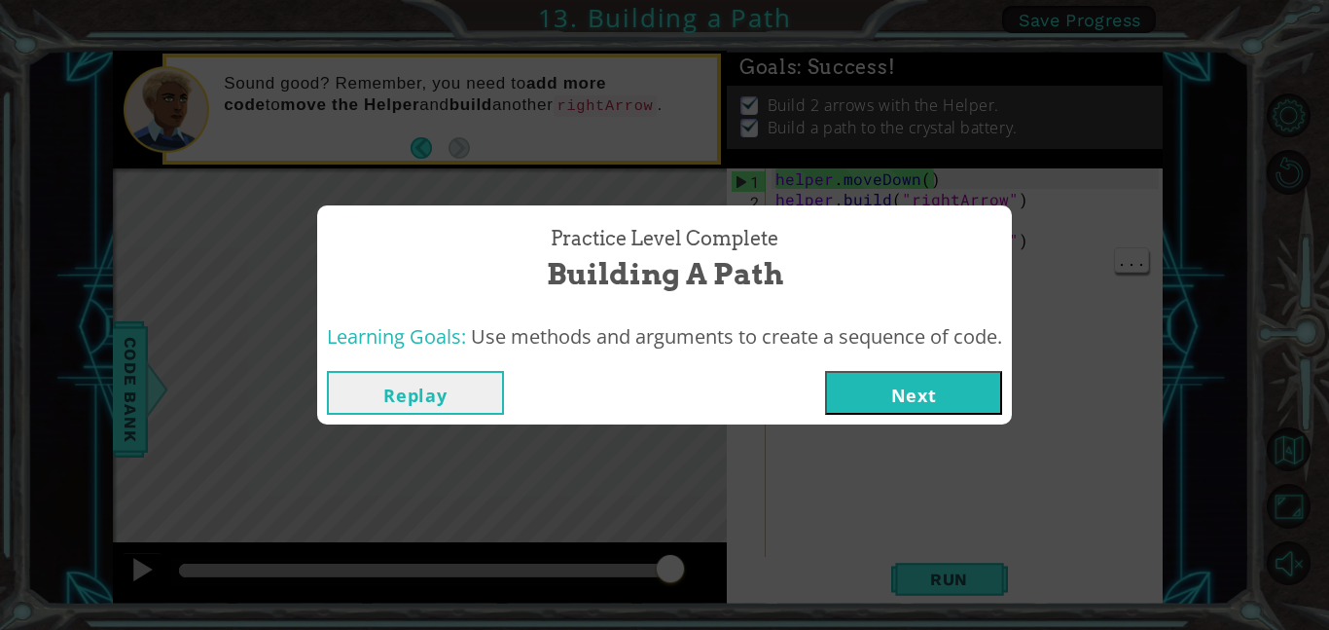
click at [949, 398] on button "Next" at bounding box center [913, 393] width 177 height 44
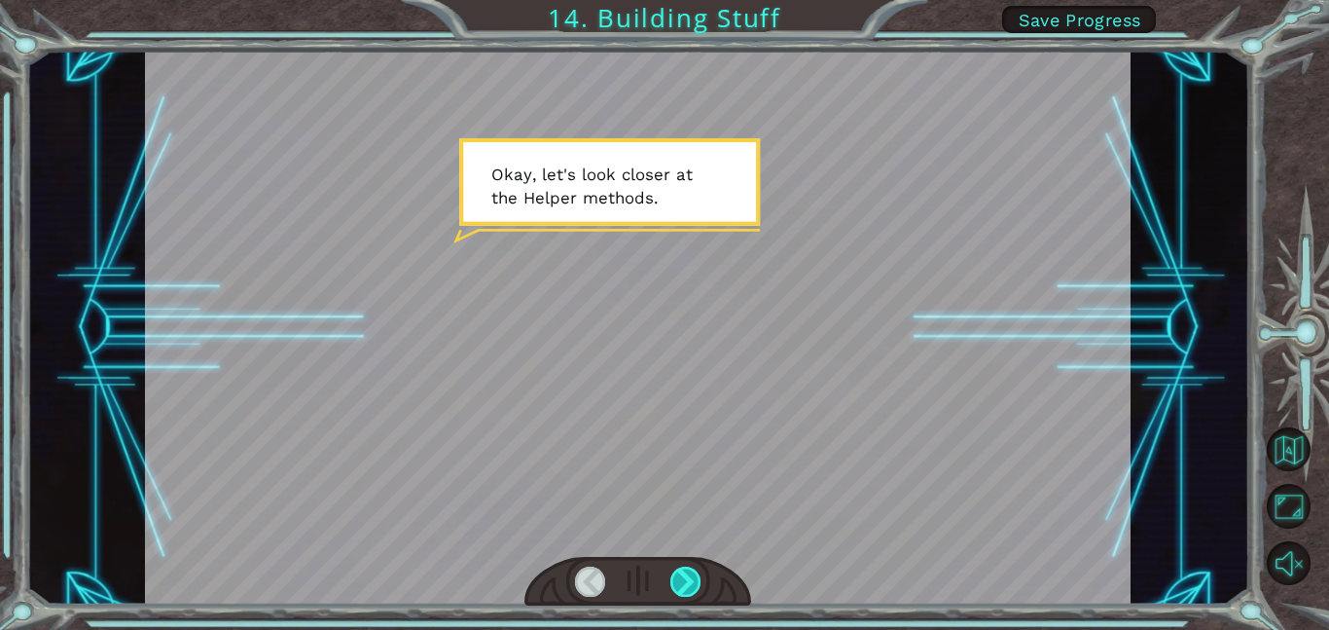
click at [690, 591] on div at bounding box center [685, 581] width 31 height 30
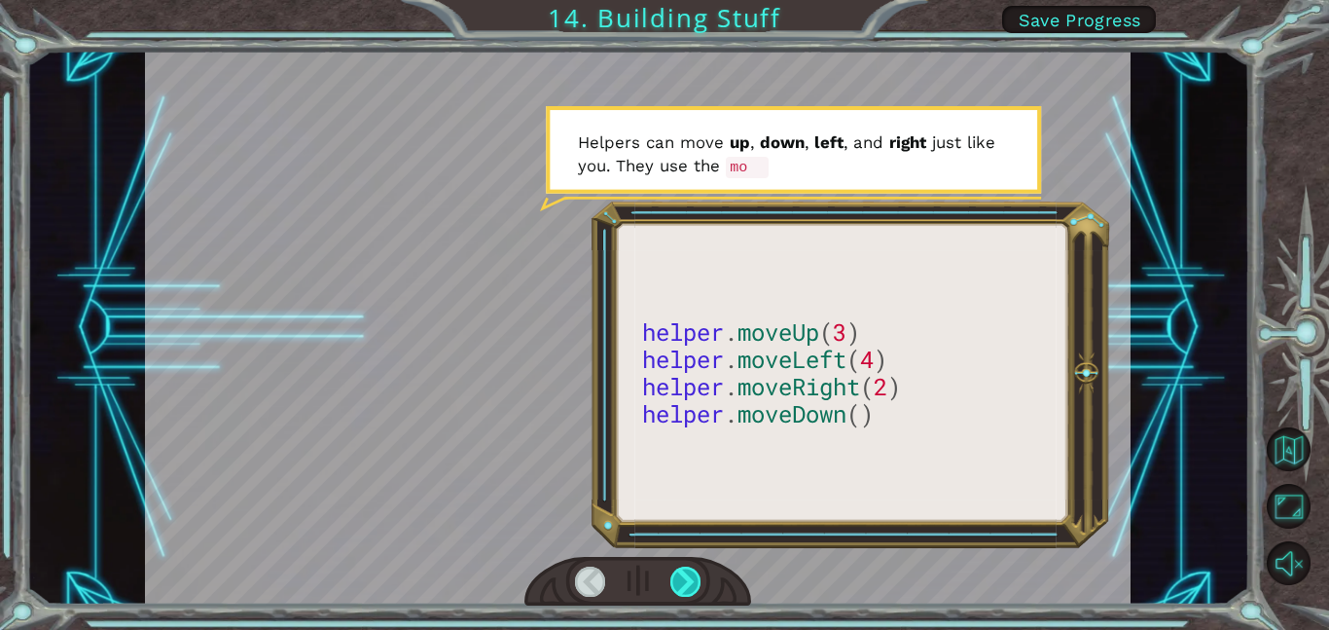
click at [698, 590] on div at bounding box center [685, 581] width 31 height 30
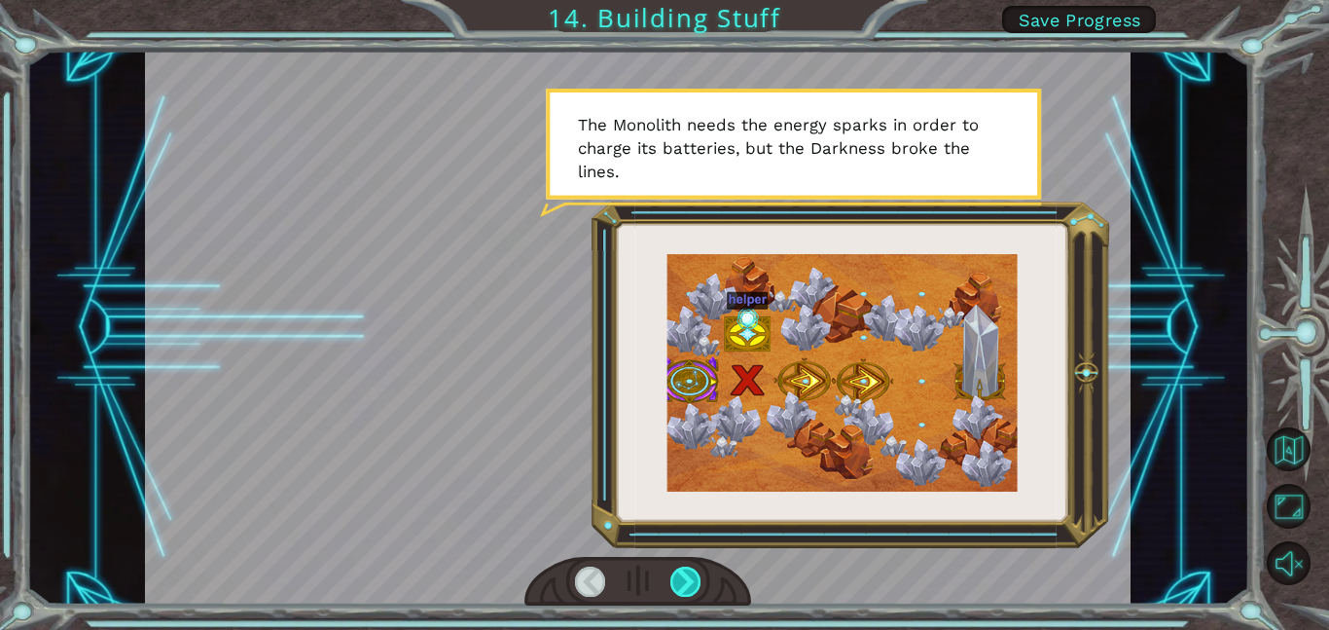
click at [686, 592] on div at bounding box center [685, 581] width 31 height 30
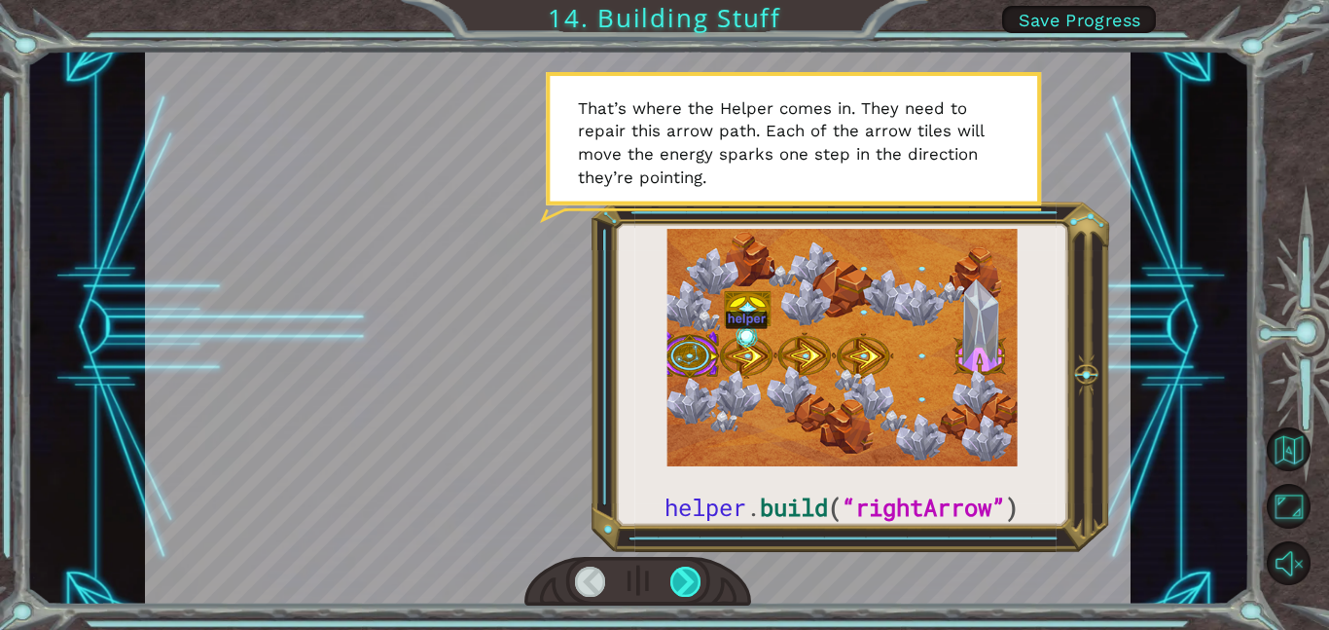
click at [700, 573] on div at bounding box center [685, 581] width 31 height 30
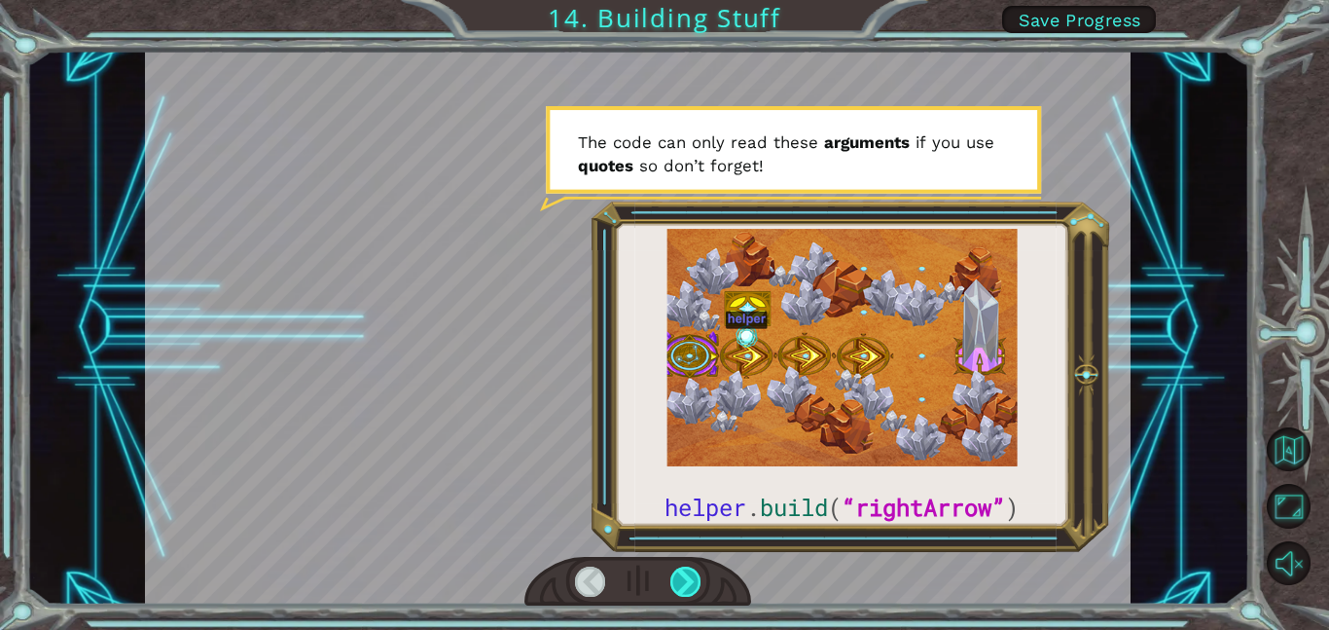
click at [697, 580] on div at bounding box center [685, 581] width 31 height 30
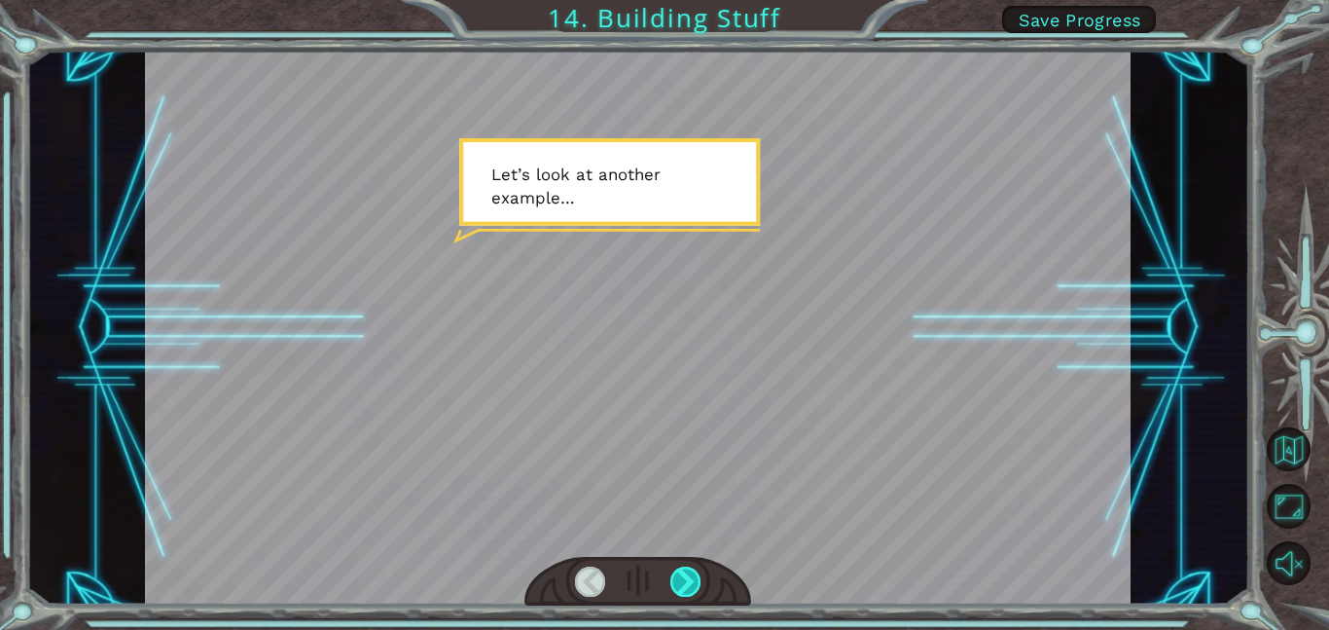
click at [700, 583] on div at bounding box center [685, 581] width 31 height 30
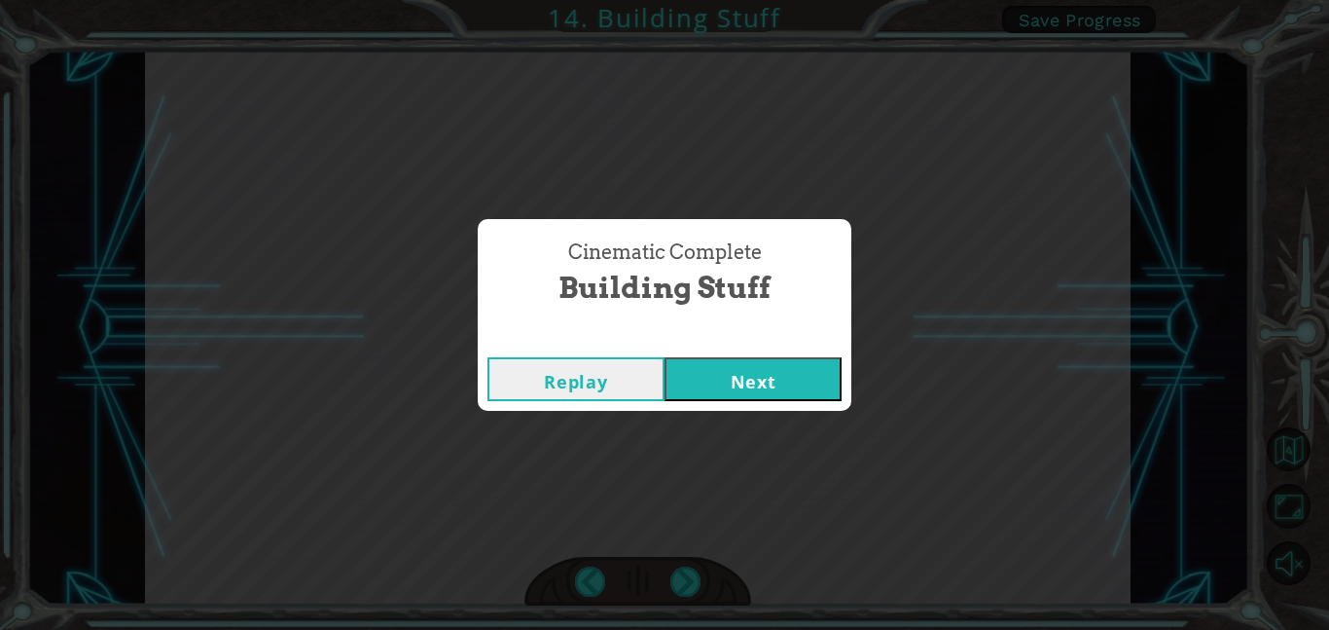
click at [777, 399] on button "Next" at bounding box center [753, 379] width 177 height 44
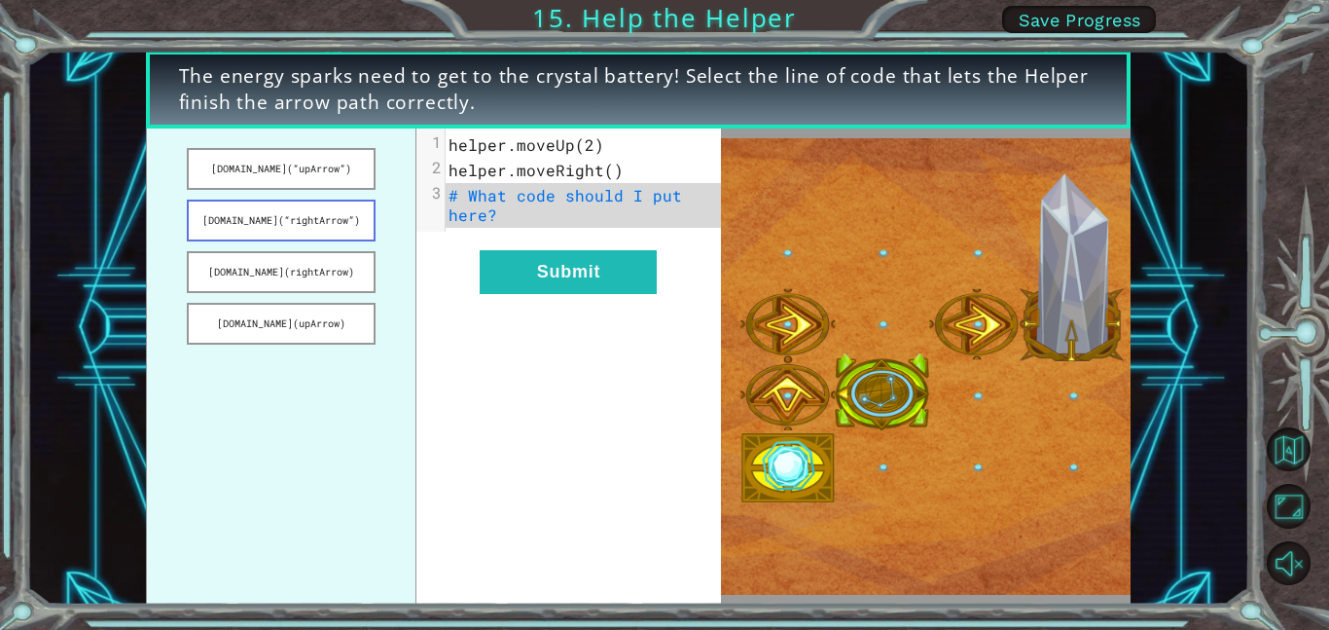
click at [340, 218] on button "[DOMAIN_NAME](“rightArrow”)" at bounding box center [281, 220] width 189 height 42
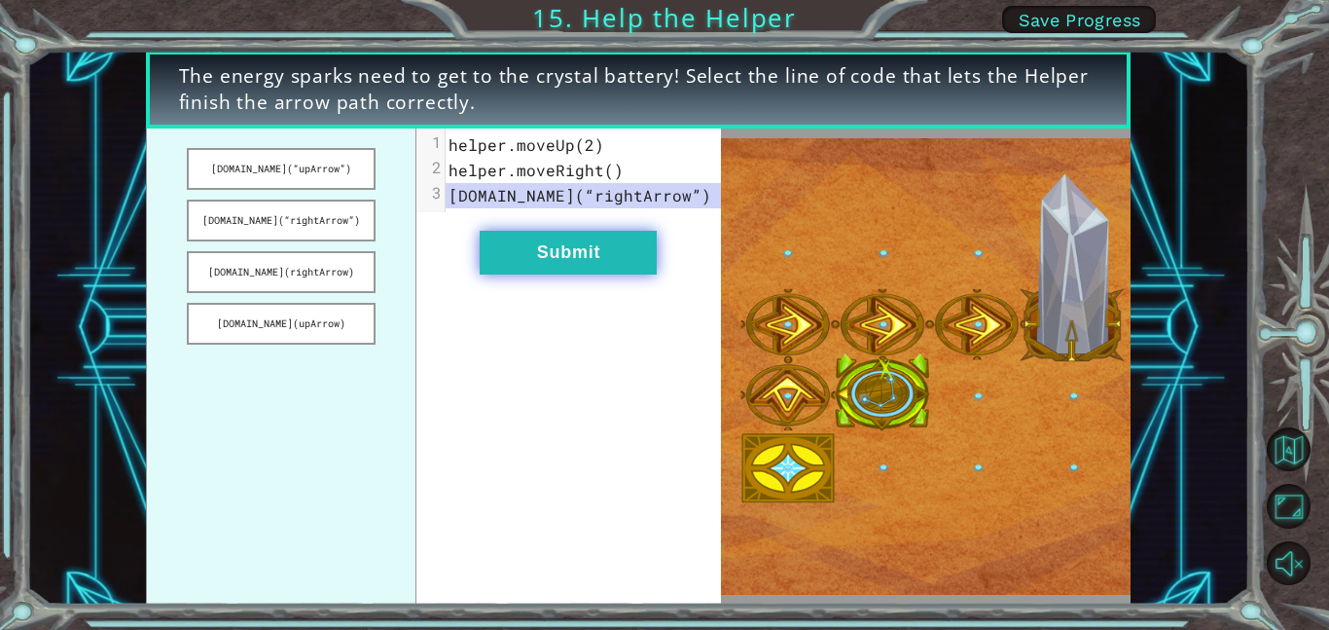
click at [598, 260] on button "Submit" at bounding box center [568, 253] width 177 height 44
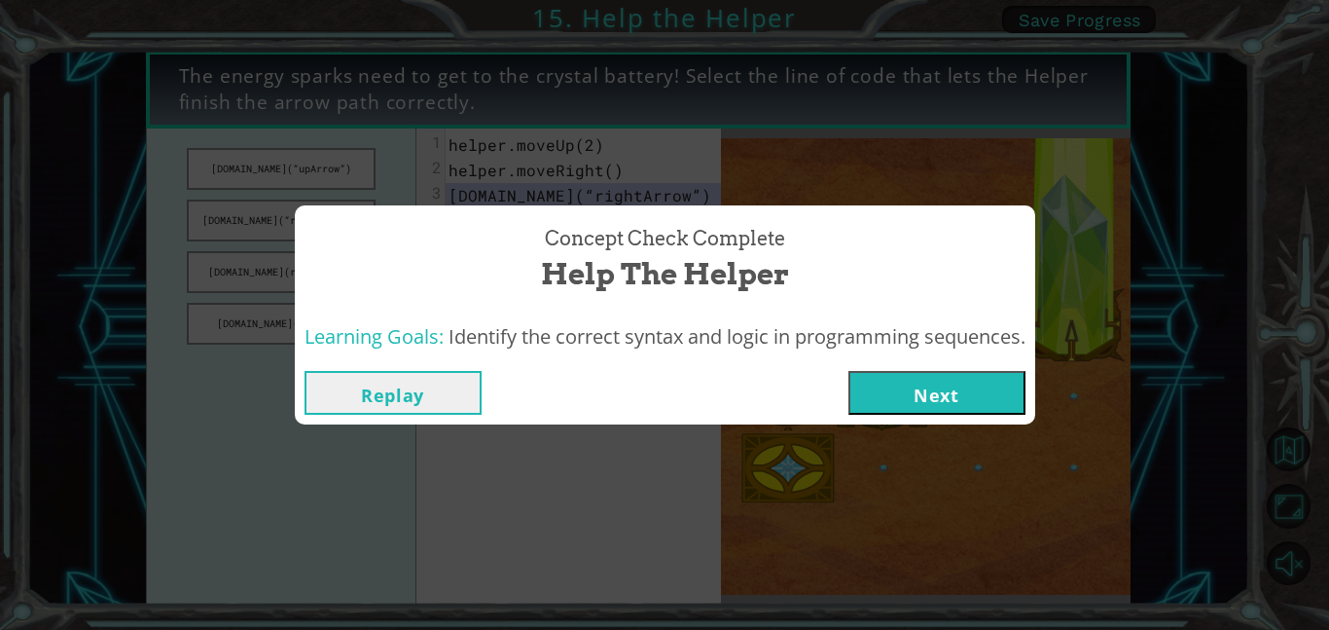
click at [941, 385] on button "Next" at bounding box center [936, 393] width 177 height 44
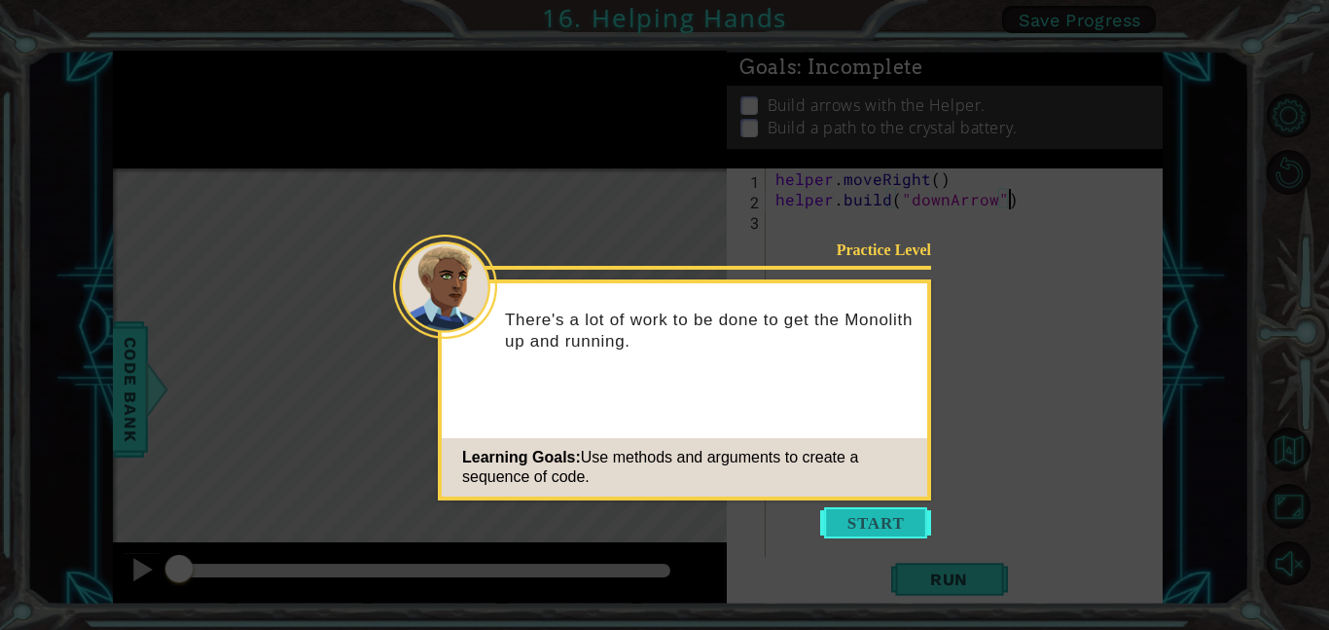
click at [884, 507] on button "Start" at bounding box center [875, 522] width 111 height 31
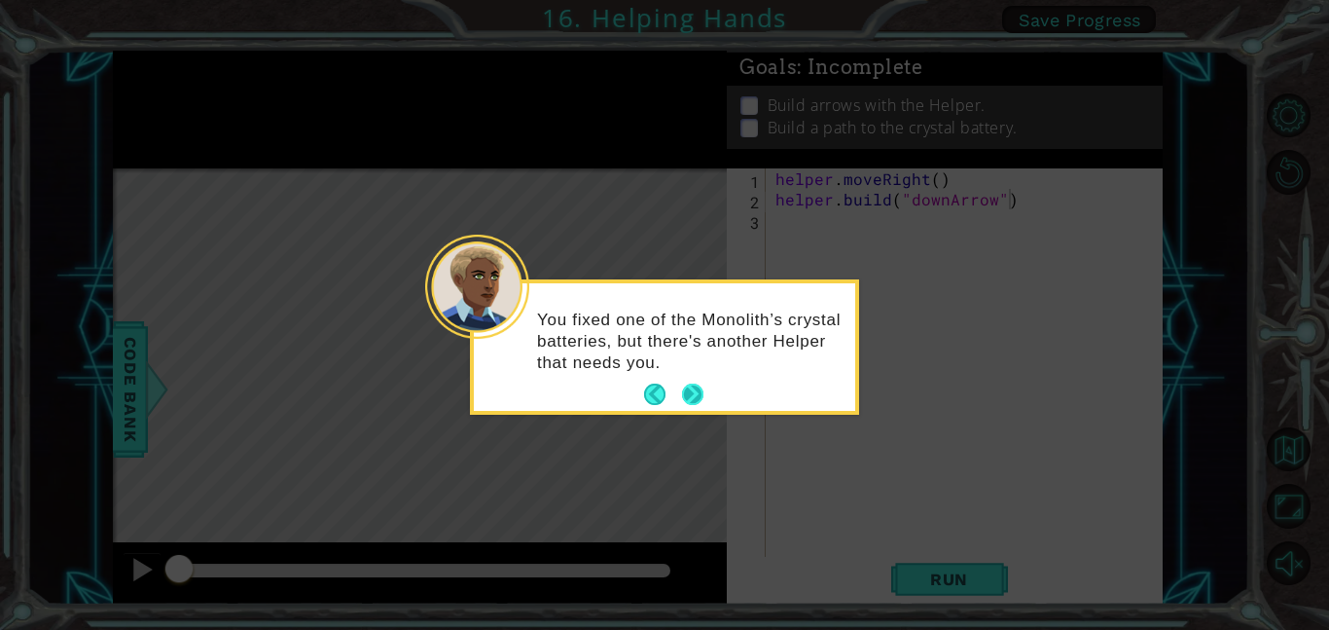
click at [700, 386] on button "Next" at bounding box center [692, 393] width 21 height 21
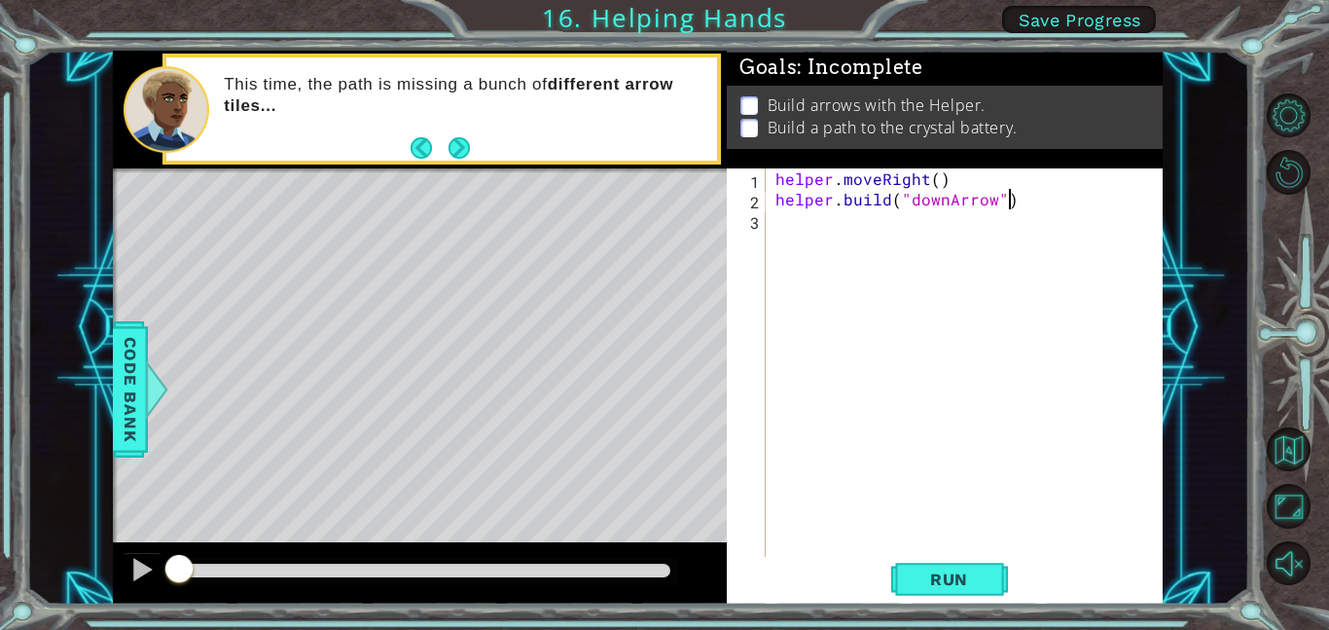
click at [941, 222] on div "helper . moveRight ( ) helper . build ( "downArrow" )" at bounding box center [970, 382] width 397 height 429
click at [871, 200] on div "helper . moveRight ( ) helper . build ( "downArrow" )" at bounding box center [970, 382] width 397 height 429
type textarea "[DOMAIN_NAME]("downArrow")"
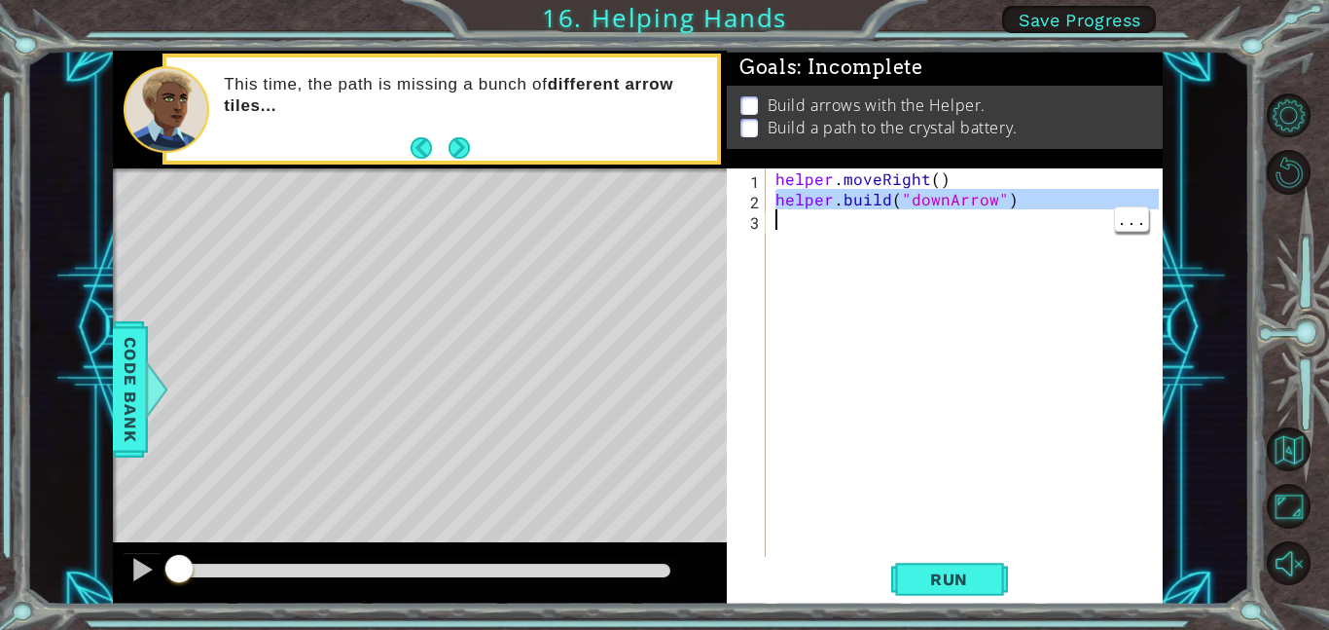
click at [869, 230] on div "helper . moveRight ( ) helper . build ( "downArrow" )" at bounding box center [965, 362] width 387 height 388
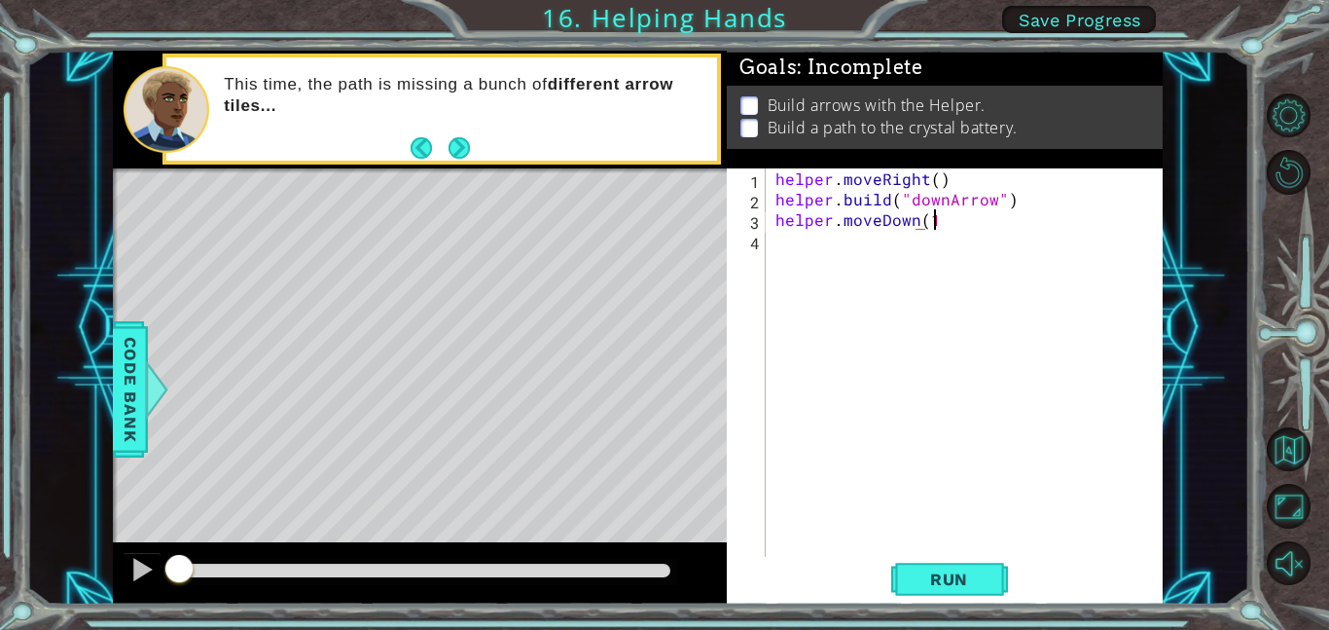
scroll to position [0, 9]
type textarea "helper.moveDown(1)"
click at [926, 242] on div "helper . moveRight ( ) helper . build ( "downArrow" ) helper . moveDown ( 1 ) h…" at bounding box center [970, 382] width 397 height 429
type textarea "[DOMAIN_NAME]("rightArrow")"
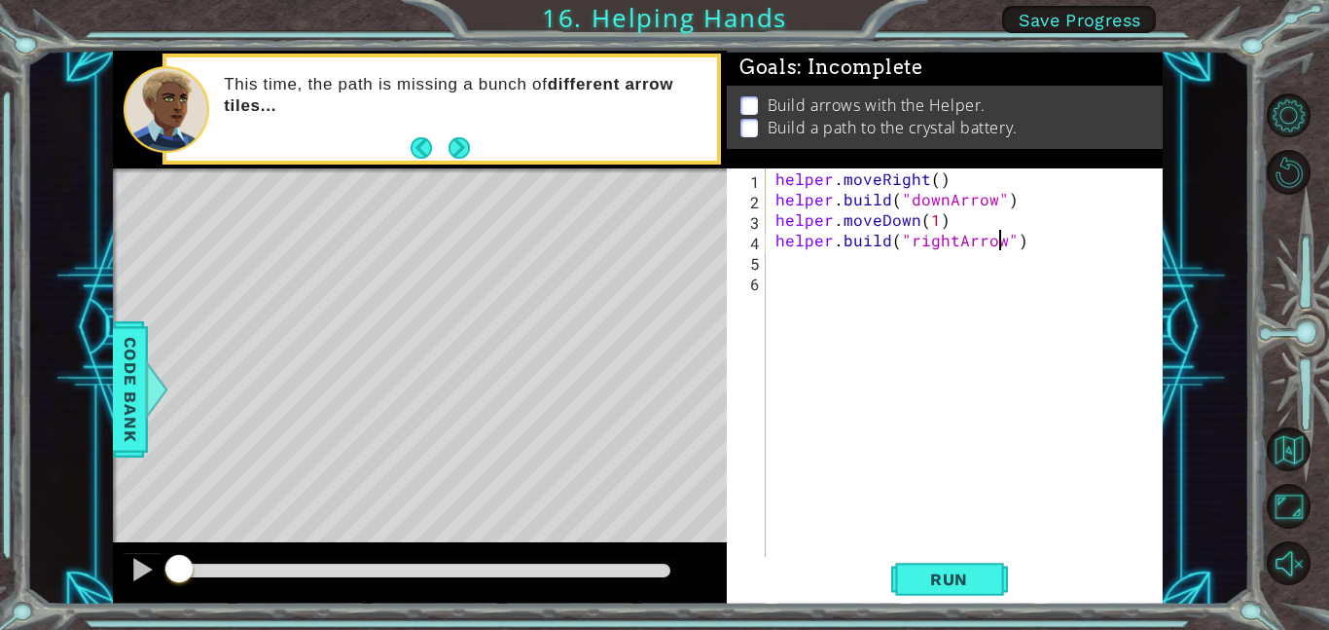
scroll to position [0, 14]
click at [994, 263] on div "helper . moveRight ( ) helper . build ( "downArrow" ) helper . moveDown ( 1 ) h…" at bounding box center [970, 382] width 397 height 429
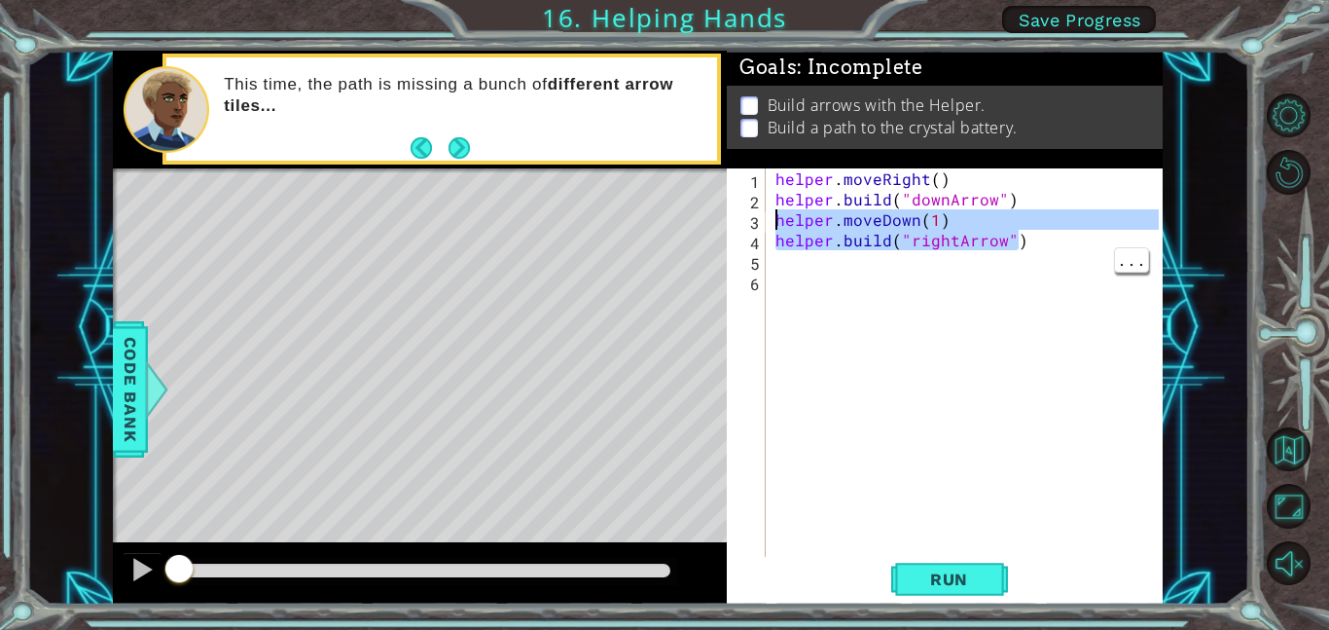
drag, startPoint x: 1050, startPoint y: 250, endPoint x: 773, endPoint y: 218, distance: 279.2
click at [773, 218] on div "helper . moveRight ( ) helper . build ( "downArrow" ) helper . moveDown ( 1 ) h…" at bounding box center [970, 382] width 397 height 429
type textarea "helper.moveDown(1) [DOMAIN_NAME]("rightArrow")"
click at [870, 281] on div "helper . moveRight ( ) helper . build ( "downArrow" ) helper . moveDown ( 1 ) h…" at bounding box center [970, 382] width 397 height 429
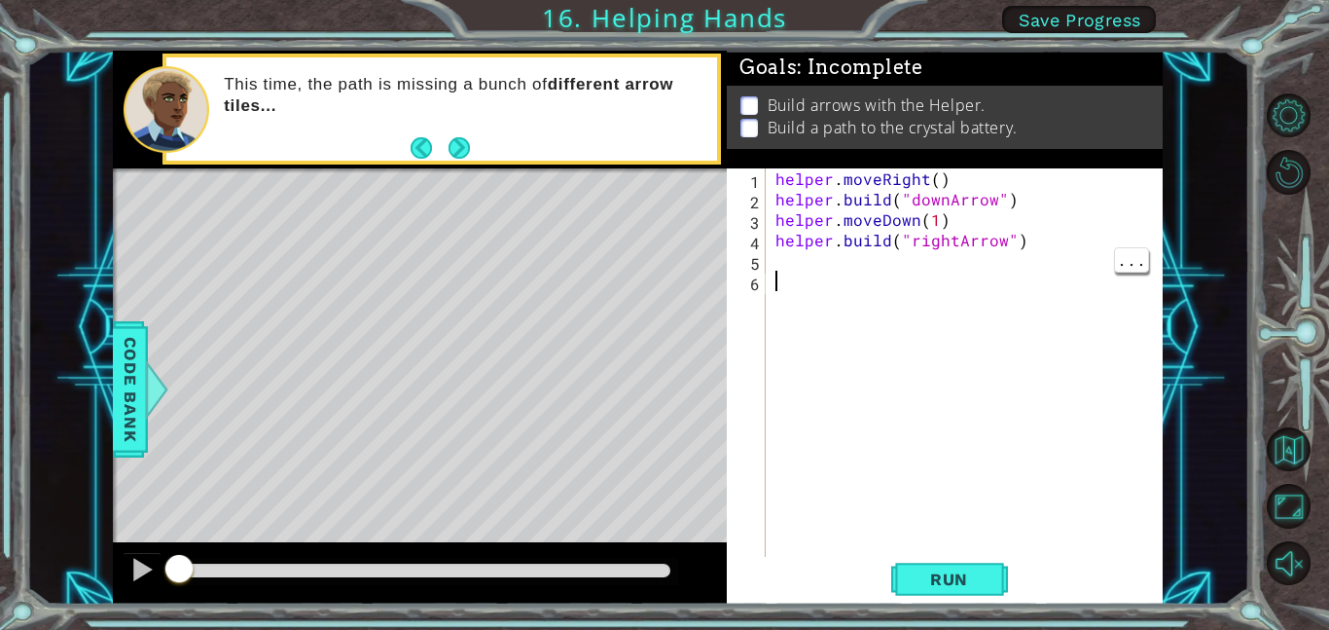
click at [834, 269] on div "helper . moveRight ( ) helper . build ( "downArrow" ) helper . moveDown ( 1 ) h…" at bounding box center [970, 382] width 397 height 429
paste textarea "[DOMAIN_NAME]("rightArrow")"
type textarea "[DOMAIN_NAME]("rightArrow")"
click at [888, 304] on div "helper . moveRight ( ) helper . build ( "downArrow" ) helper . moveDown ( 1 ) h…" at bounding box center [970, 382] width 397 height 429
paste textarea "[DOMAIN_NAME]("rightArrow")"
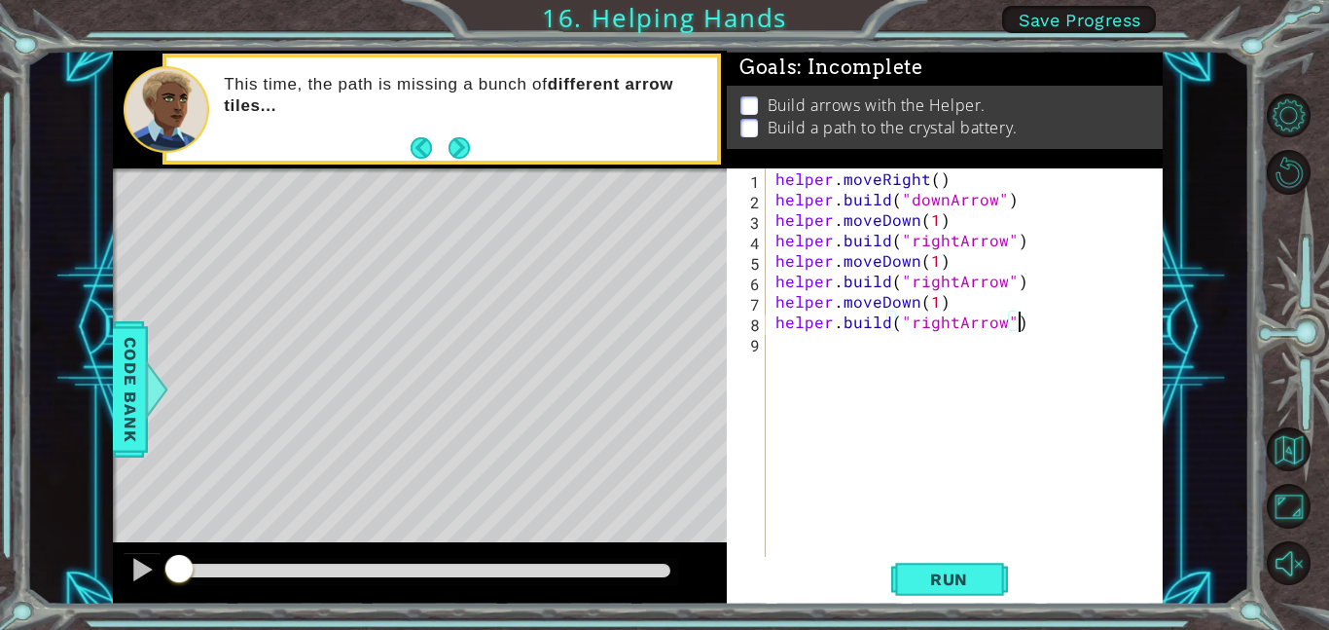
click at [895, 308] on div "helper . moveRight ( ) helper . build ( "downArrow" ) helper . moveDown ( 1 ) h…" at bounding box center [970, 382] width 397 height 429
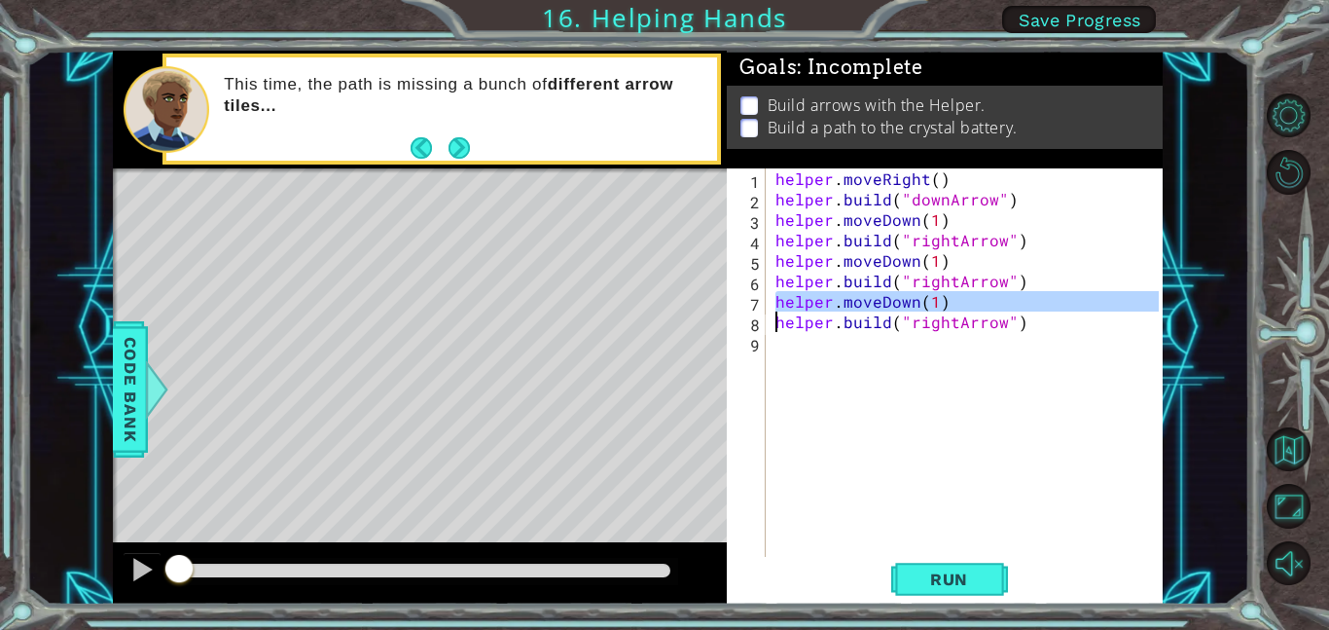
click at [901, 311] on div "helper . moveRight ( ) helper . build ( "downArrow" ) helper . moveDown ( 1 ) h…" at bounding box center [965, 362] width 387 height 388
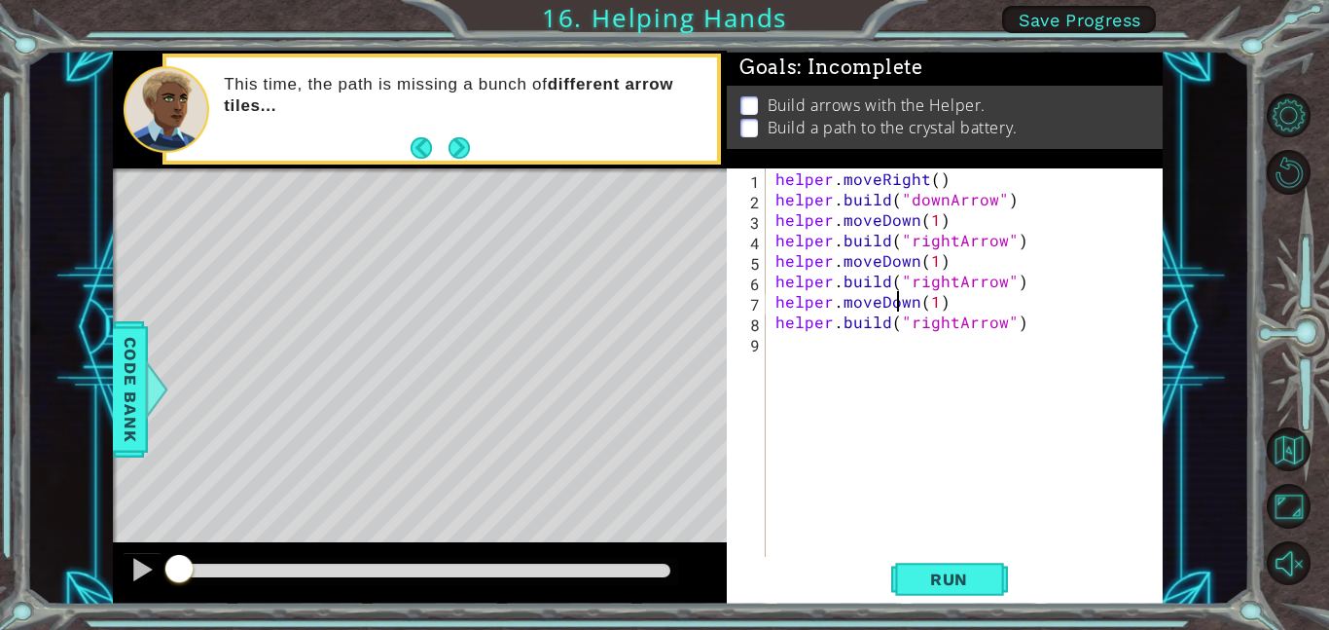
click at [901, 263] on div "helper . moveRight ( ) helper . build ( "downArrow" ) helper . moveDown ( 1 ) h…" at bounding box center [970, 382] width 397 height 429
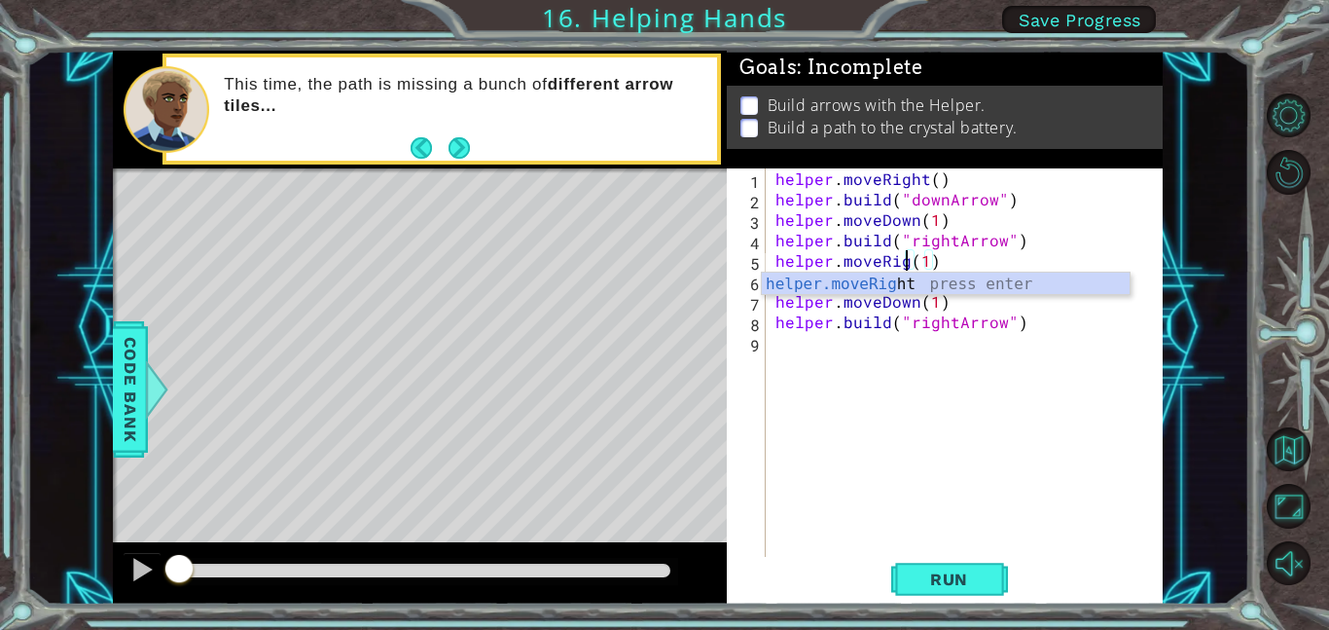
scroll to position [0, 9]
click at [936, 325] on div "helper . moveRight ( ) helper . build ( "downArrow" ) helper . moveDown ( 1 ) h…" at bounding box center [970, 382] width 397 height 429
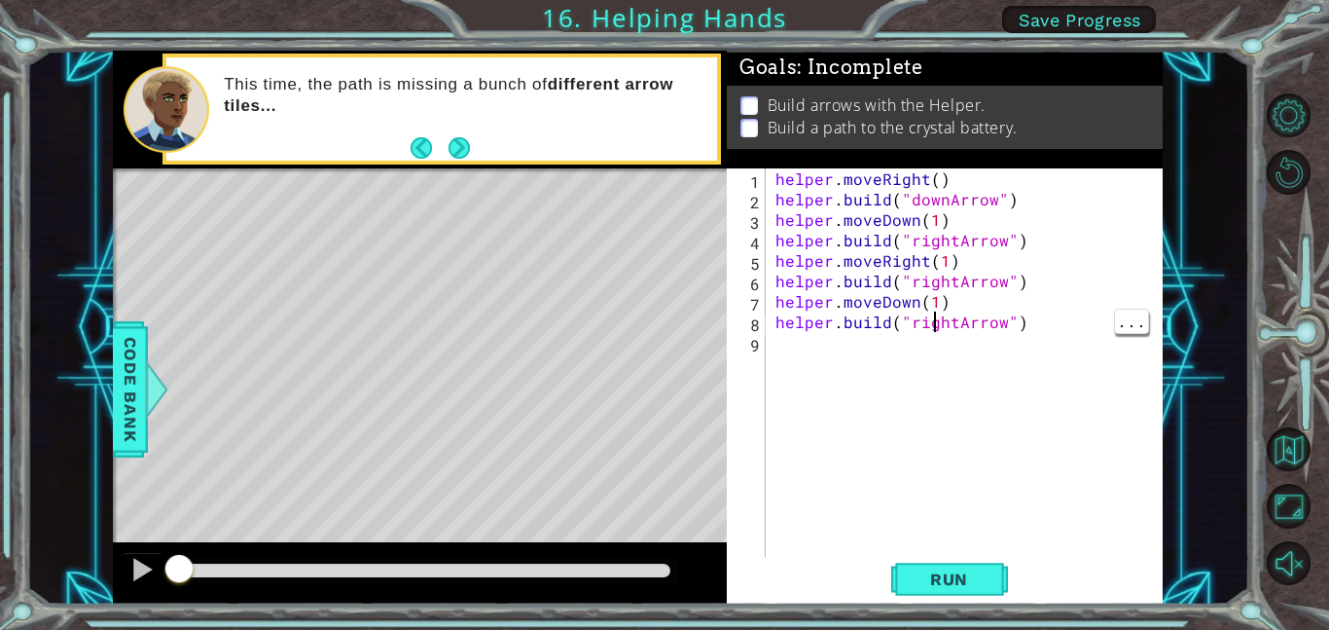
click at [955, 327] on div "helper . moveRight ( ) helper . build ( "downArrow" ) helper . moveDown ( 1 ) h…" at bounding box center [970, 382] width 397 height 429
click at [901, 302] on div "helper . moveRight ( ) helper . build ( "downArrow" ) helper . moveDown ( 1 ) h…" at bounding box center [970, 382] width 397 height 429
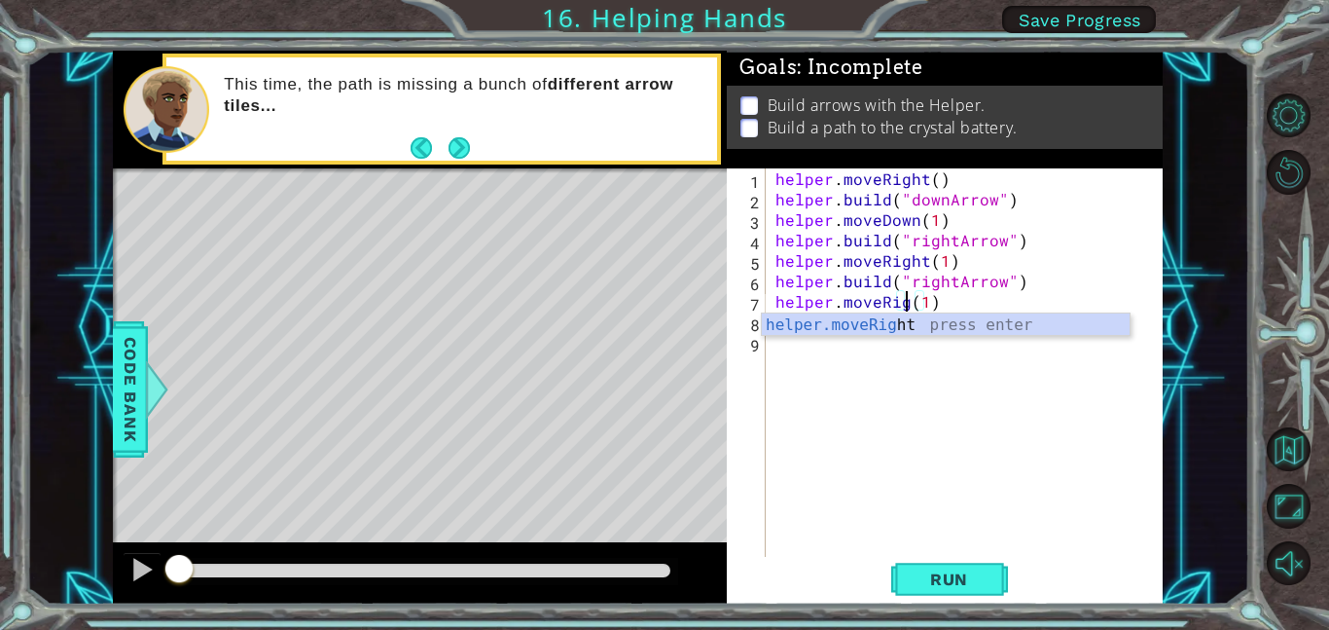
scroll to position [0, 9]
type textarea "helper.moveRight(1)"
click at [982, 584] on span "Run" at bounding box center [949, 578] width 77 height 19
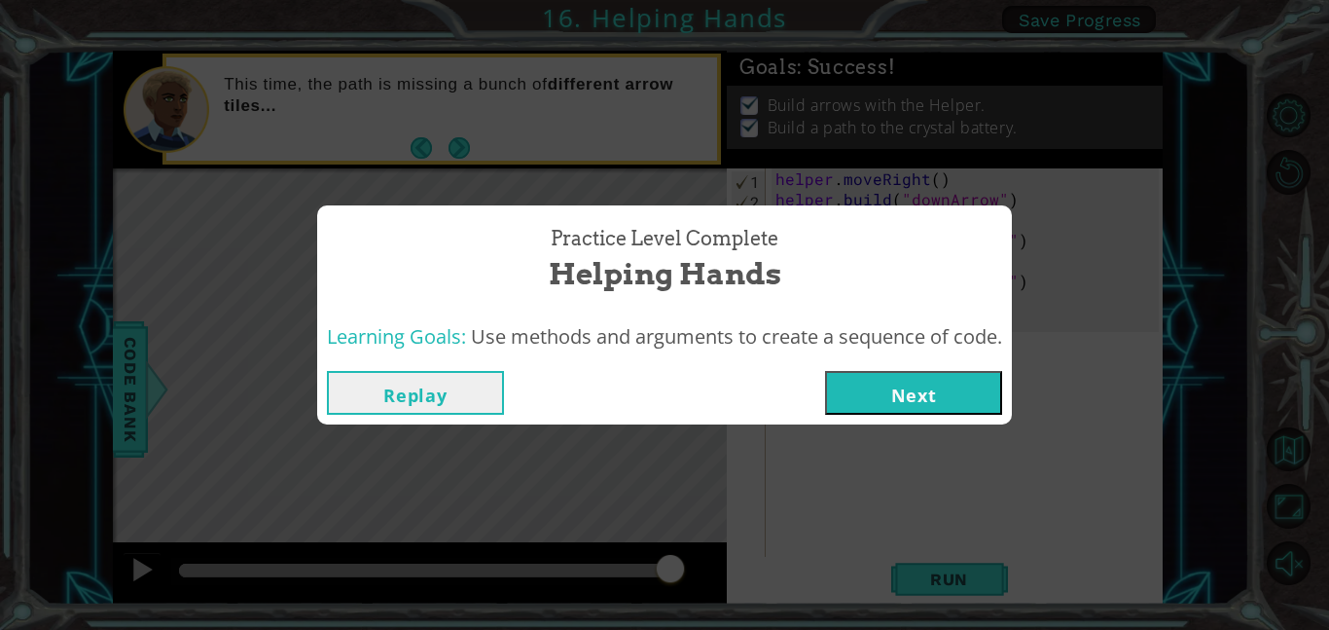
click at [894, 400] on button "Next" at bounding box center [913, 393] width 177 height 44
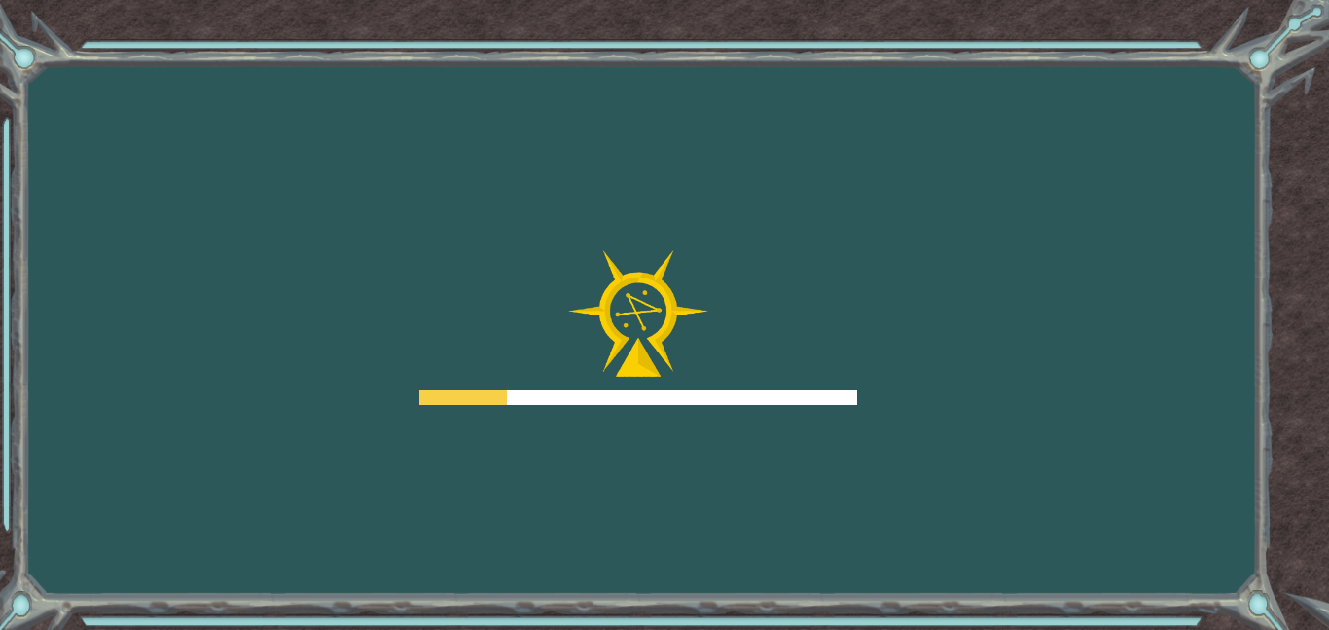
click at [934, 407] on div "Goals Error loading from server. Try refreshing the page. You'll need to join a…" at bounding box center [664, 315] width 1329 height 630
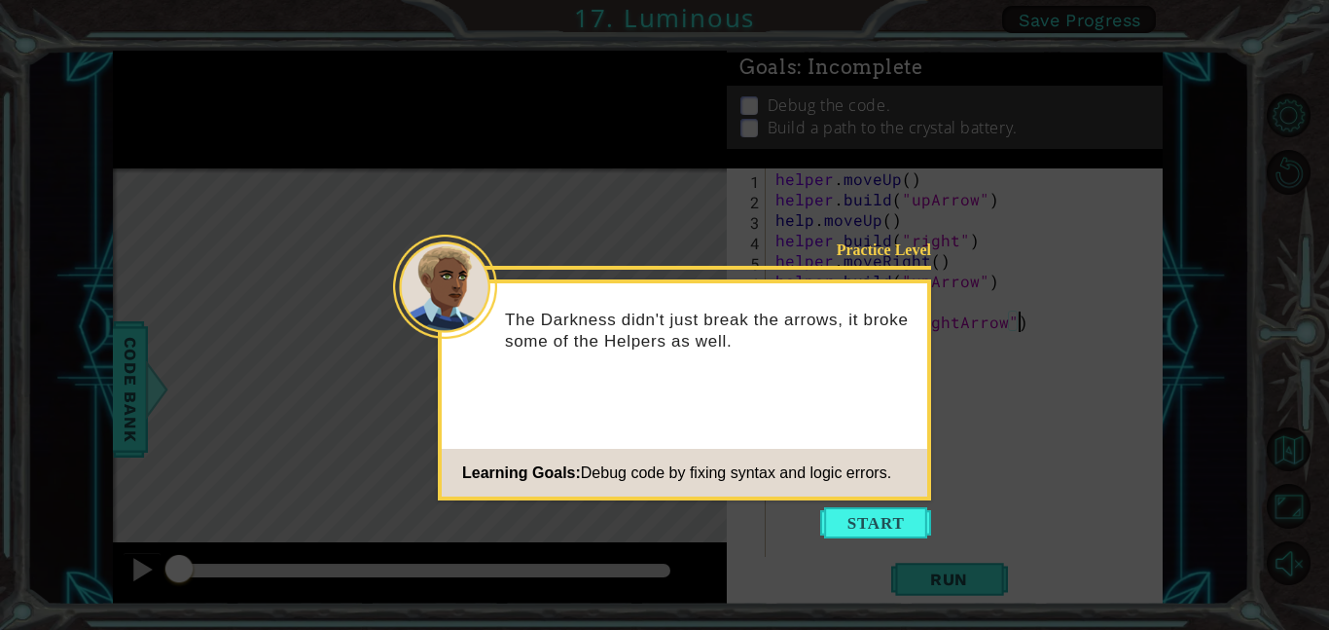
click at [885, 502] on icon at bounding box center [664, 315] width 1329 height 630
click at [867, 508] on button "Start" at bounding box center [875, 522] width 111 height 31
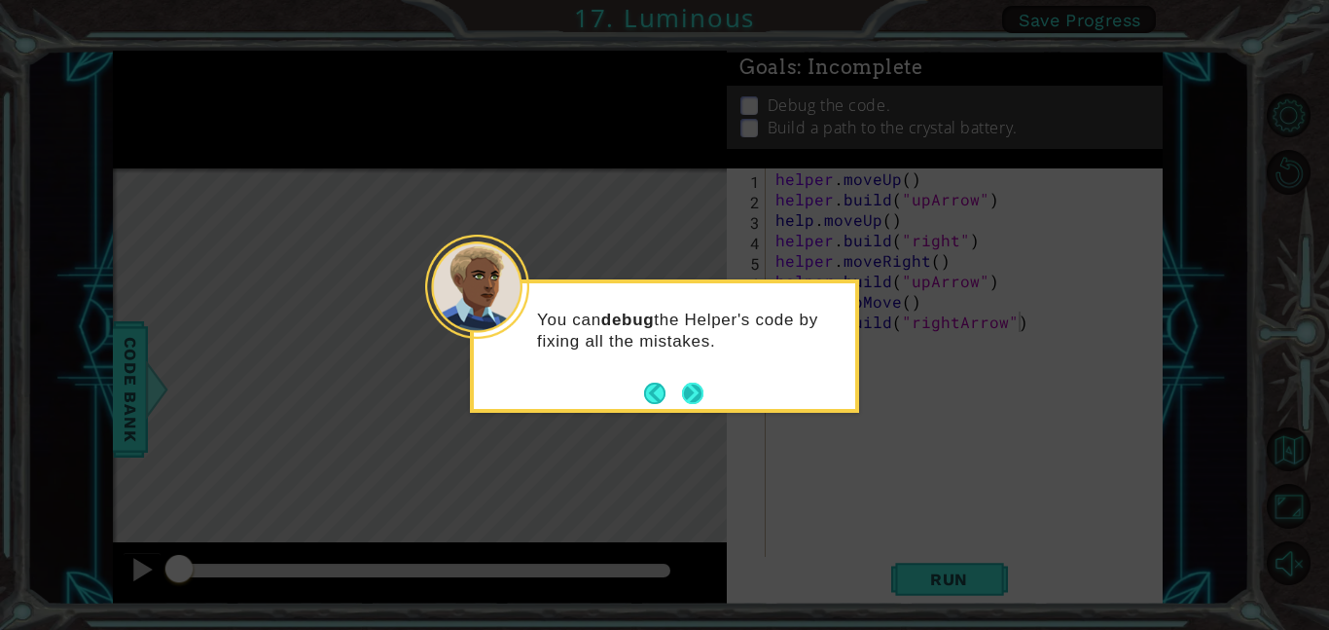
click at [692, 382] on button "Next" at bounding box center [692, 392] width 21 height 21
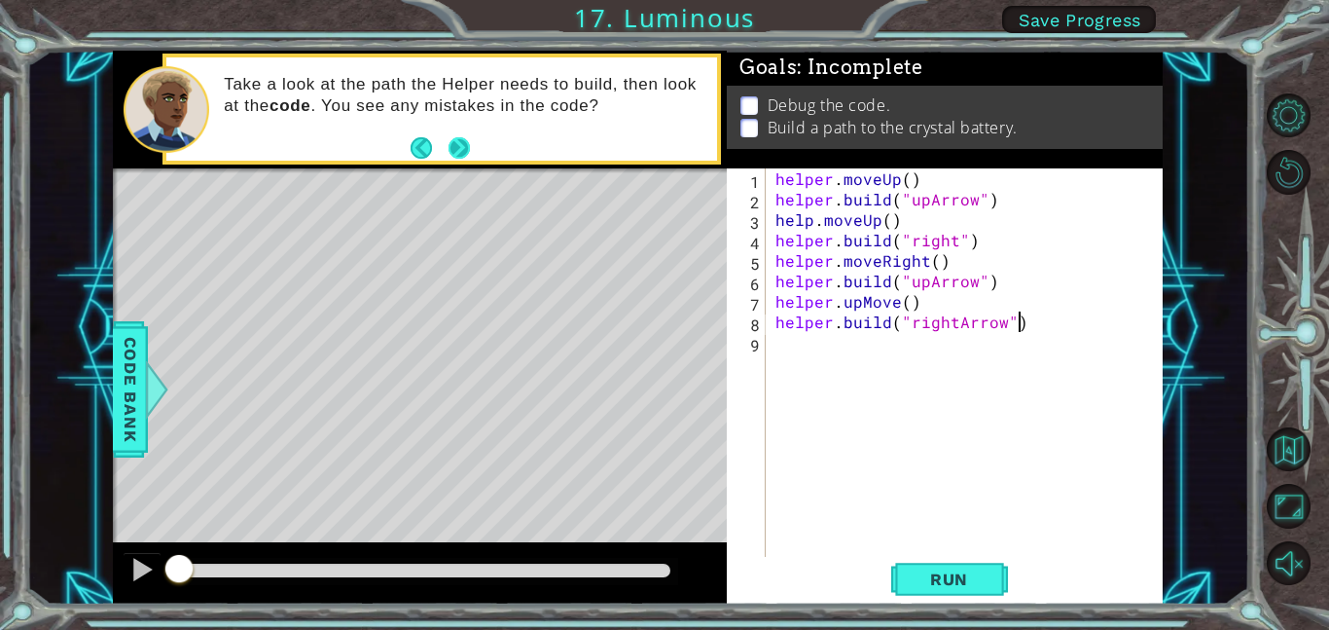
click at [465, 138] on button "Next" at bounding box center [458, 147] width 21 height 21
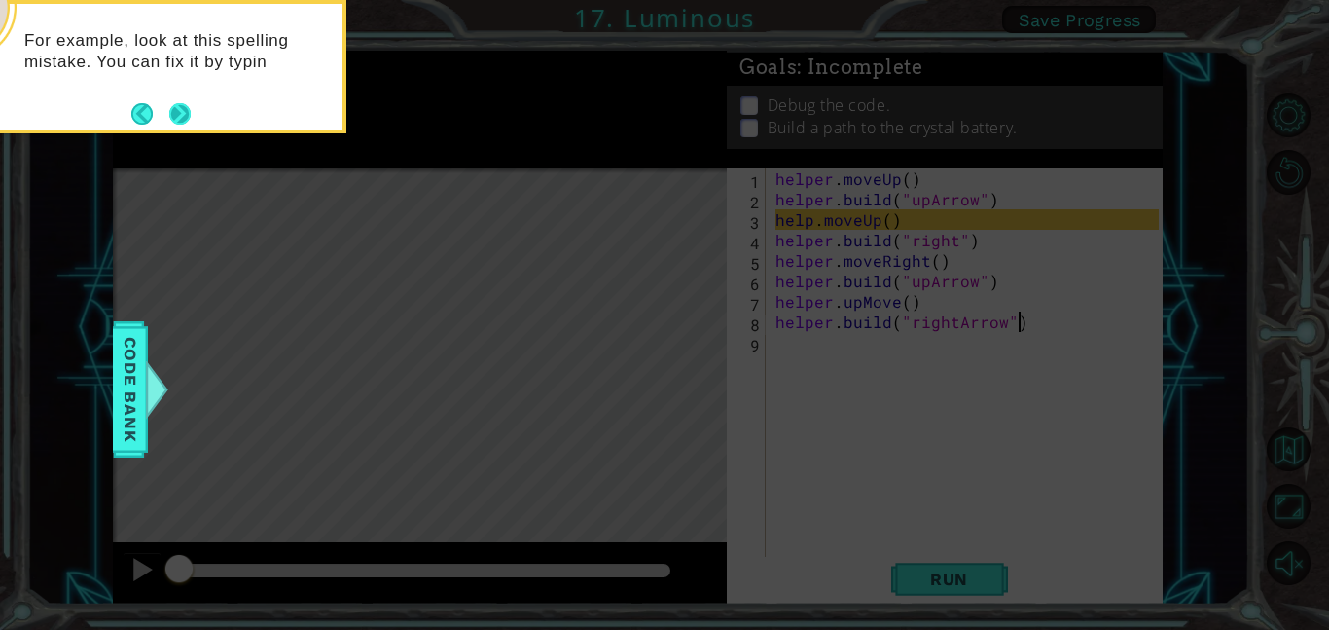
click at [173, 109] on button "Next" at bounding box center [179, 113] width 21 height 21
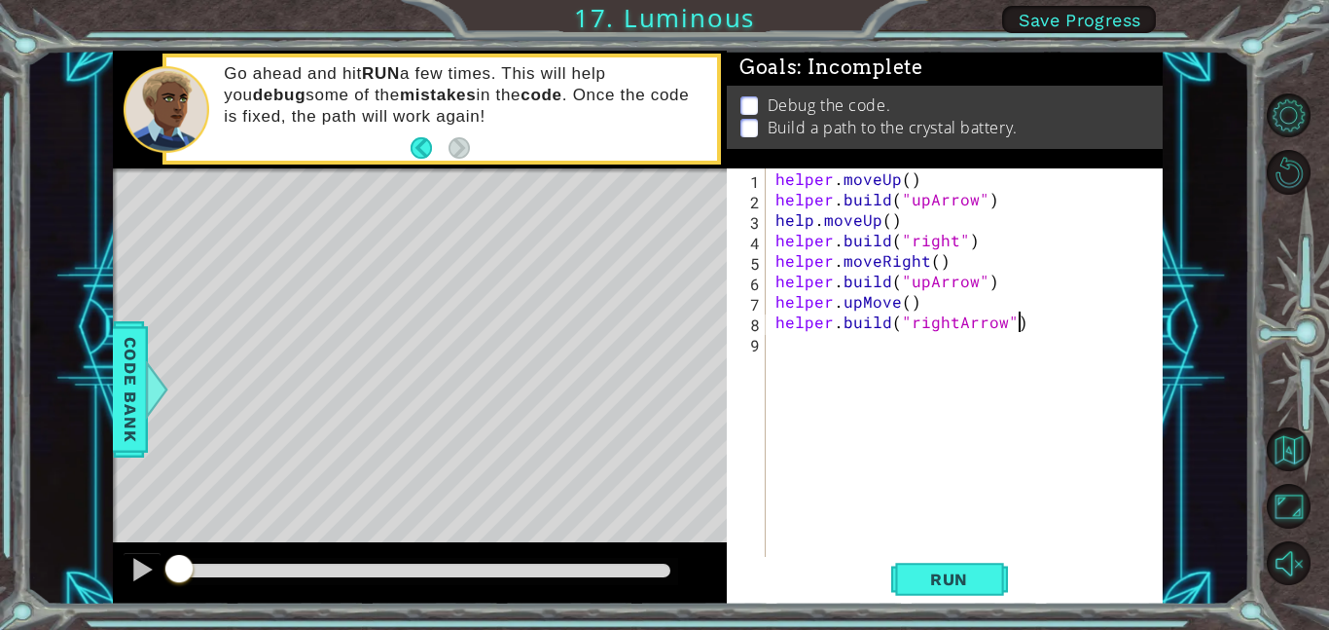
click at [810, 222] on div "helper . moveUp ( ) helper . build ( "upArrow" ) help . moveUp ( ) helper . bui…" at bounding box center [970, 382] width 397 height 429
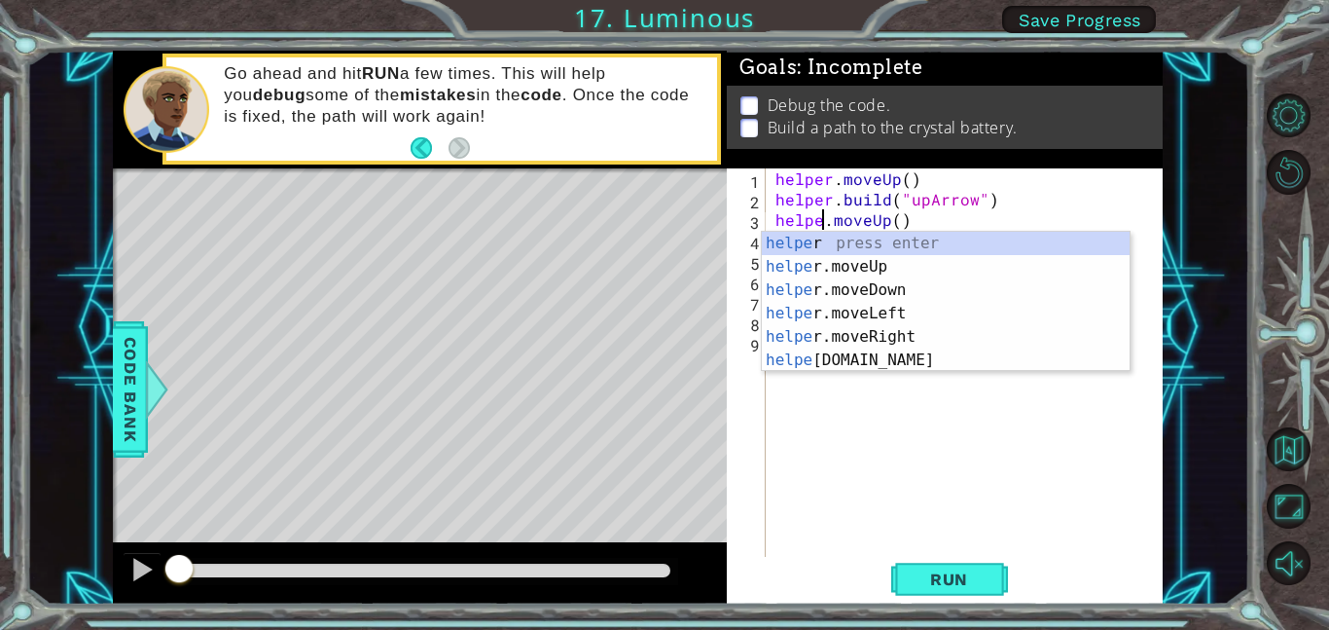
scroll to position [0, 3]
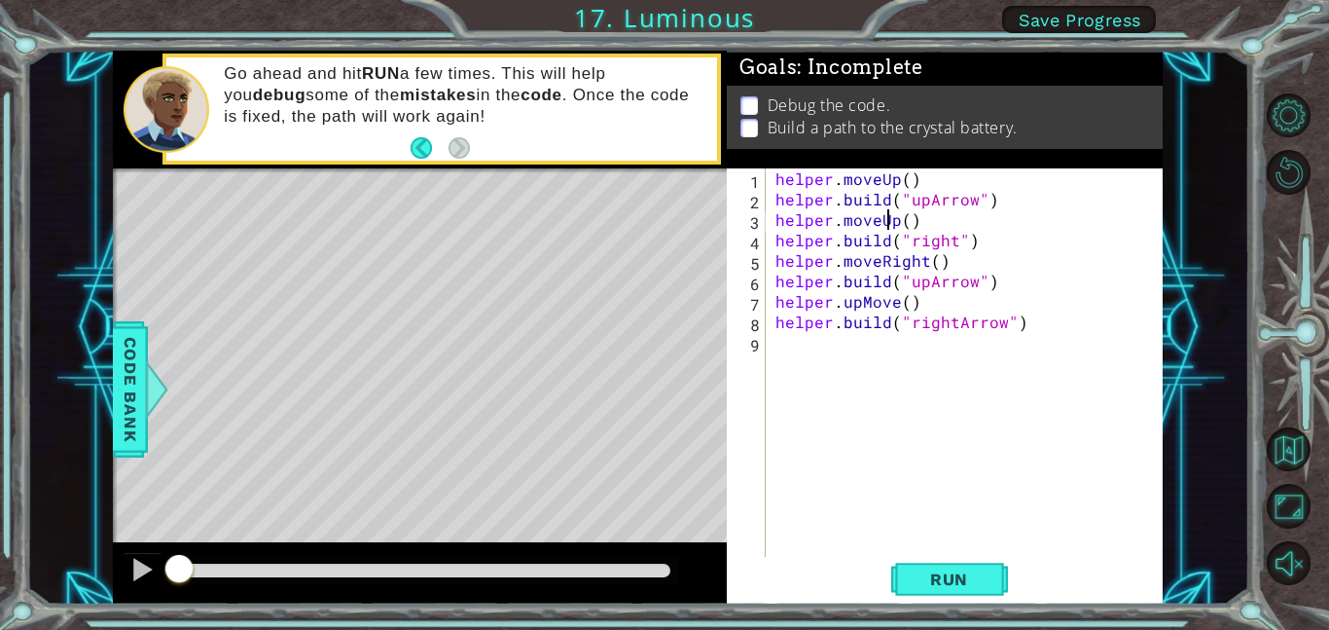
click at [890, 218] on div "helper . moveUp ( ) helper . build ( "upArrow" ) helper . moveUp ( ) helper . b…" at bounding box center [970, 382] width 397 height 429
click at [945, 242] on div "helper . moveUp ( ) helper . build ( "upArrow" ) helper . moveUp ( ) helper . b…" at bounding box center [970, 382] width 397 height 429
click at [955, 242] on div "helper . moveUp ( ) helper . build ( "upArrow" ) helper . moveUp ( ) helper . b…" at bounding box center [970, 382] width 397 height 429
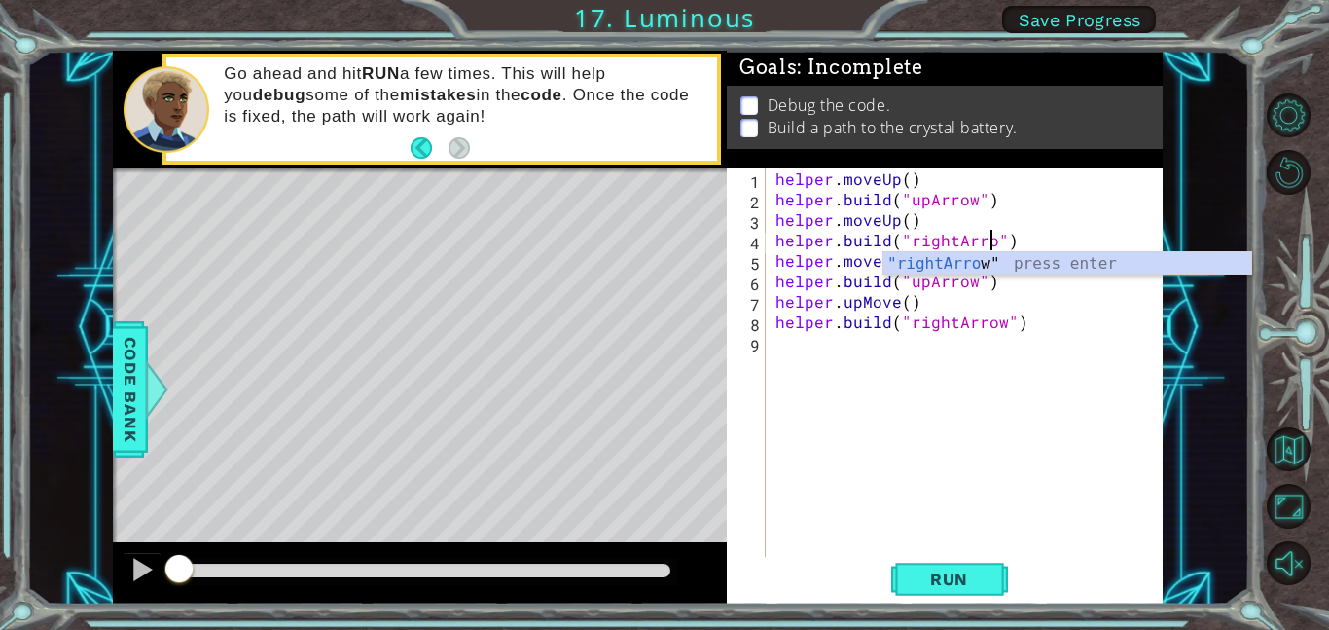
type textarea "[DOMAIN_NAME]("rightArrow")"
click at [1087, 386] on div "helper . moveUp ( ) helper . build ( "upArrow" ) helper . moveUp ( ) helper . b…" at bounding box center [970, 382] width 397 height 429
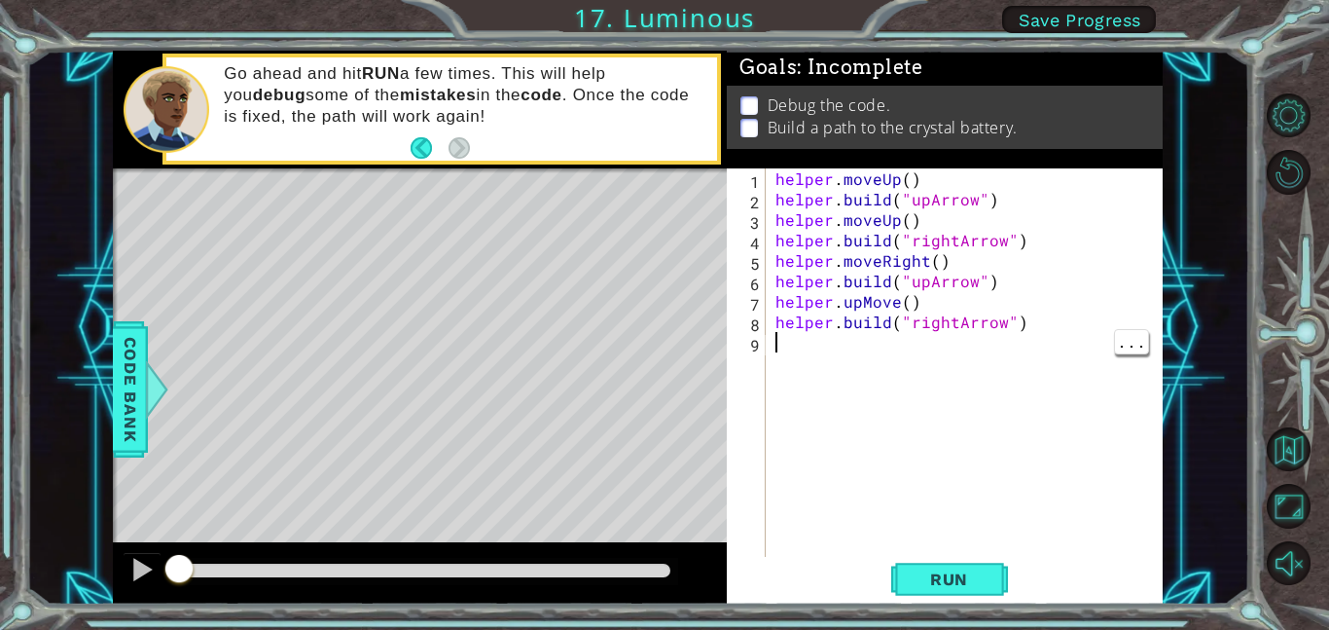
scroll to position [0, 0]
click at [926, 281] on div "helper . moveUp ( ) helper . build ( "upArrow" ) helper . moveUp ( ) helper . b…" at bounding box center [970, 382] width 397 height 429
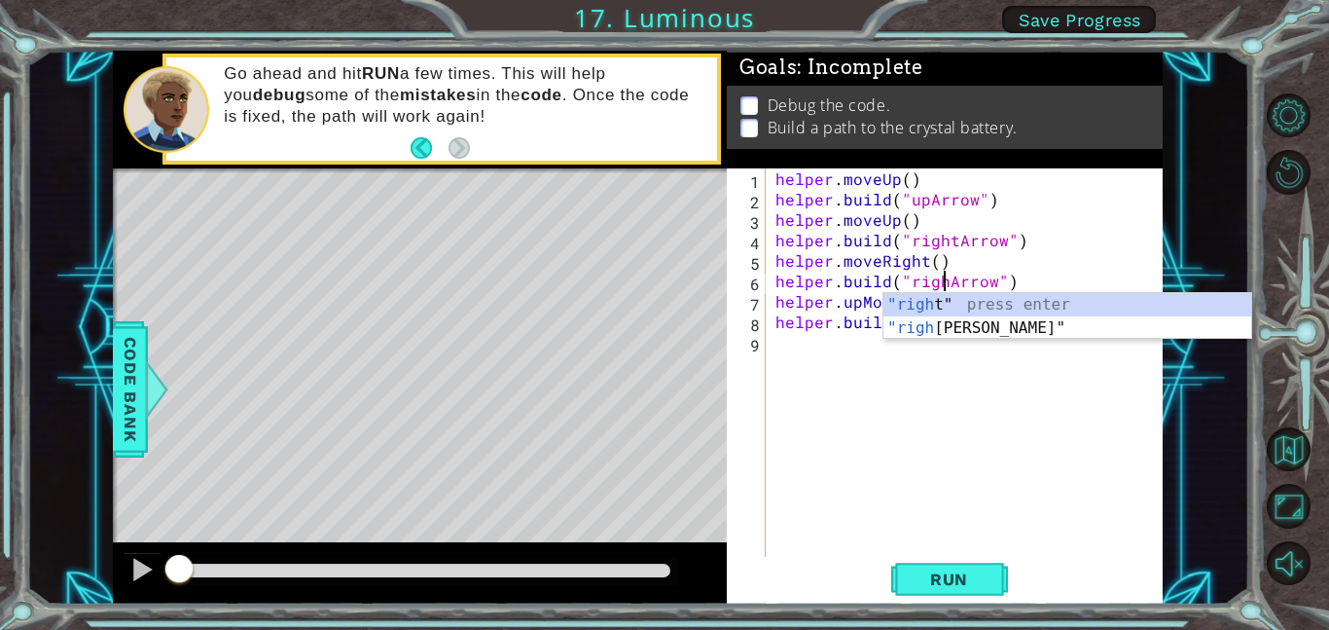
type textarea "[DOMAIN_NAME]("rightArrow")"
click at [956, 414] on div "helper . moveUp ( ) helper . build ( "upArrow" ) helper . moveUp ( ) helper . b…" at bounding box center [970, 382] width 397 height 429
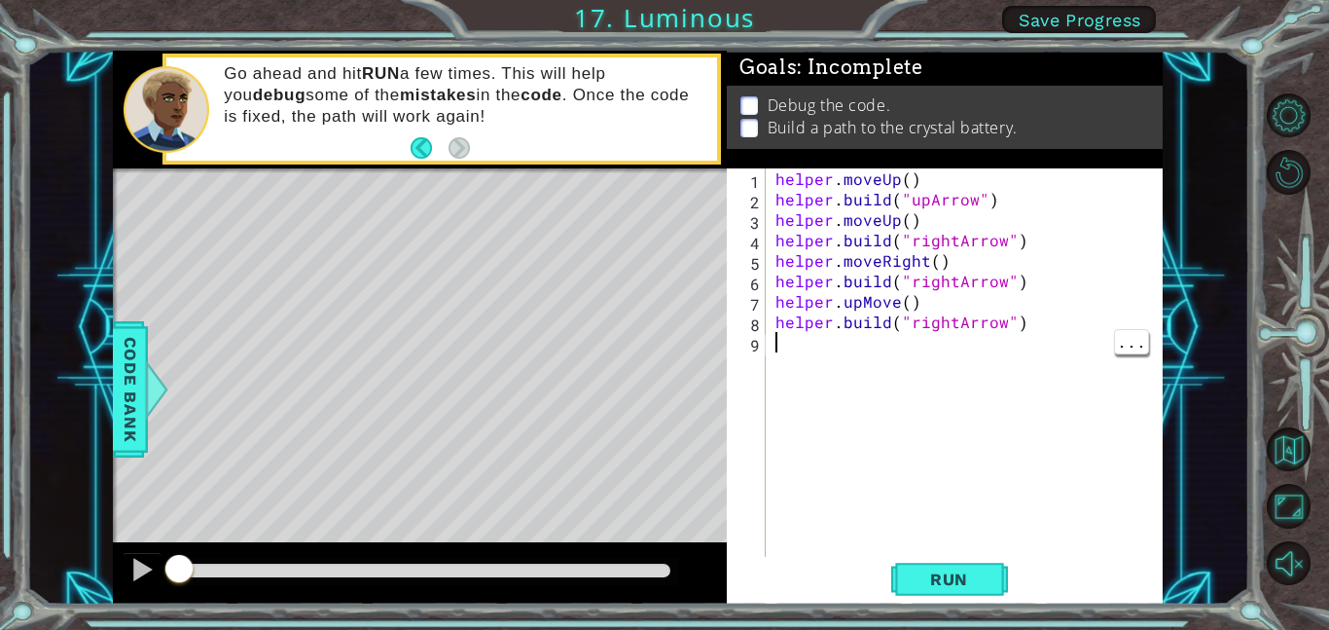
click at [865, 303] on div "helper . moveUp ( ) helper . build ( "upArrow" ) helper . moveUp ( ) helper . b…" at bounding box center [970, 382] width 397 height 429
click at [900, 302] on div "helper . moveUp ( ) helper . build ( "upArrow" ) helper . moveUp ( ) helper . b…" at bounding box center [970, 382] width 397 height 429
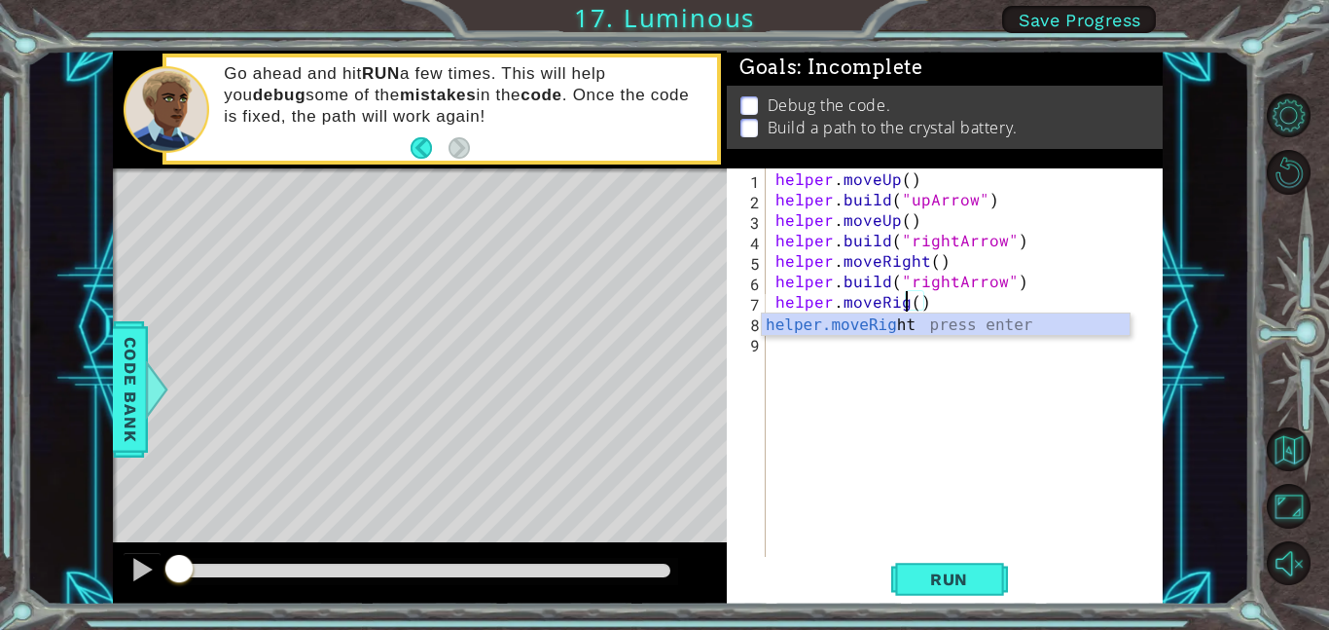
type textarea "helper.moveRight()"
click at [1041, 399] on div "helper . moveUp ( ) helper . build ( "upArrow" ) helper . moveUp ( ) helper . b…" at bounding box center [970, 382] width 397 height 429
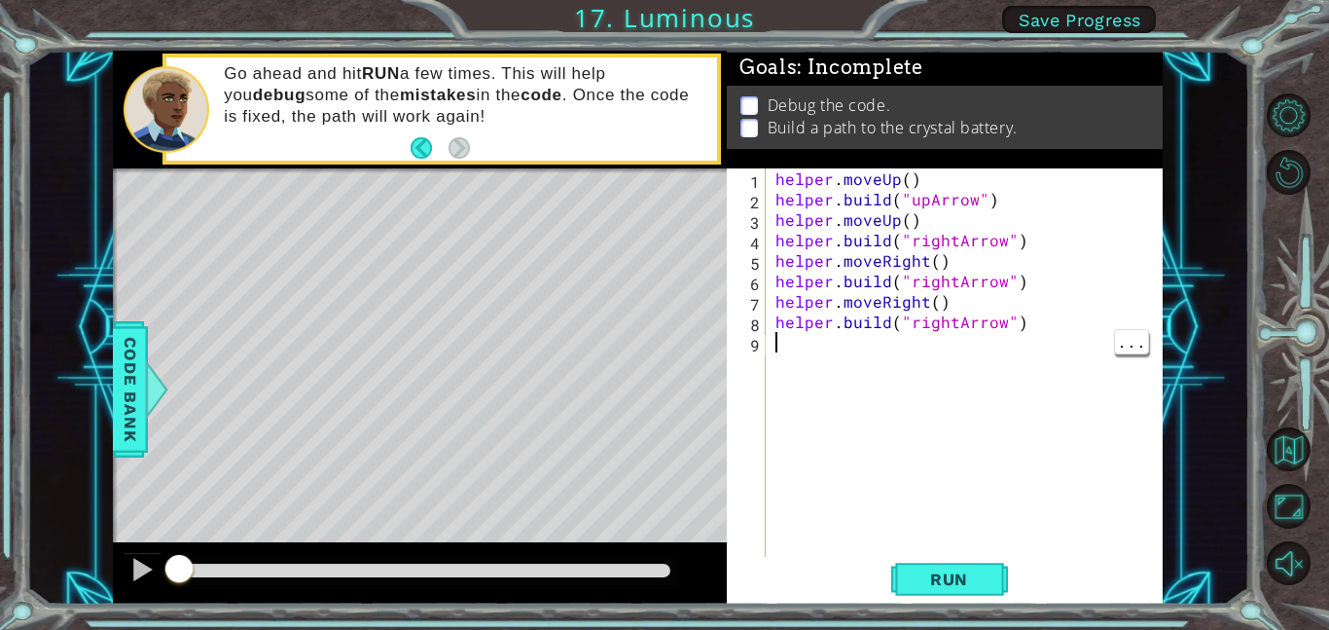
click at [943, 314] on div "helper . moveUp ( ) helper . build ( "upArrow" ) helper . moveUp ( ) helper . b…" at bounding box center [970, 382] width 397 height 429
click at [956, 313] on div "helper . moveUp ( ) helper . build ( "upArrow" ) helper . moveUp ( ) helper . b…" at bounding box center [970, 382] width 397 height 429
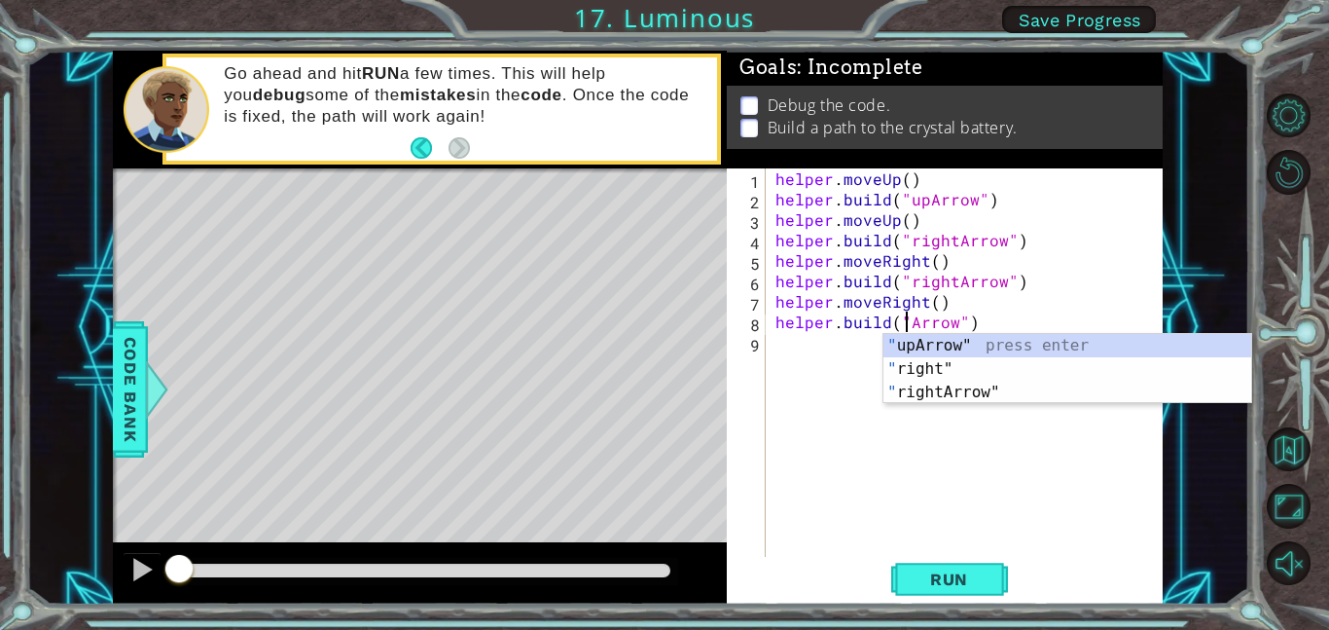
scroll to position [0, 9]
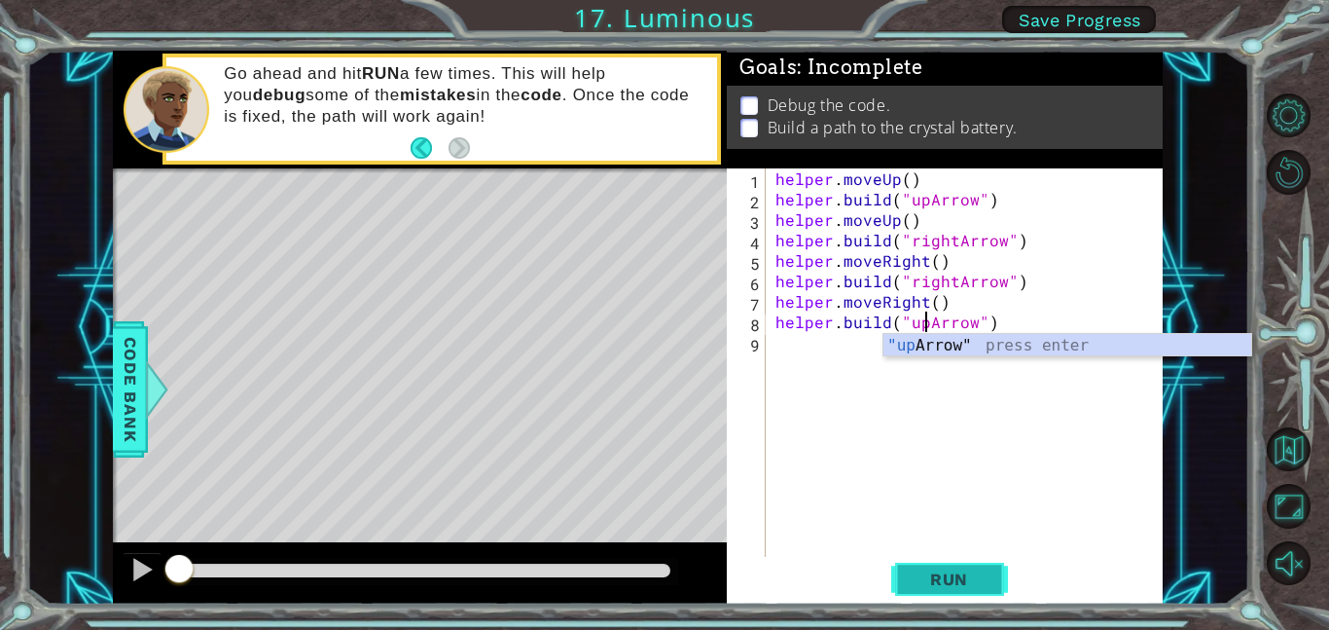
type textarea "[DOMAIN_NAME]("upArrow")"
click at [982, 598] on button "Run" at bounding box center [949, 579] width 117 height 44
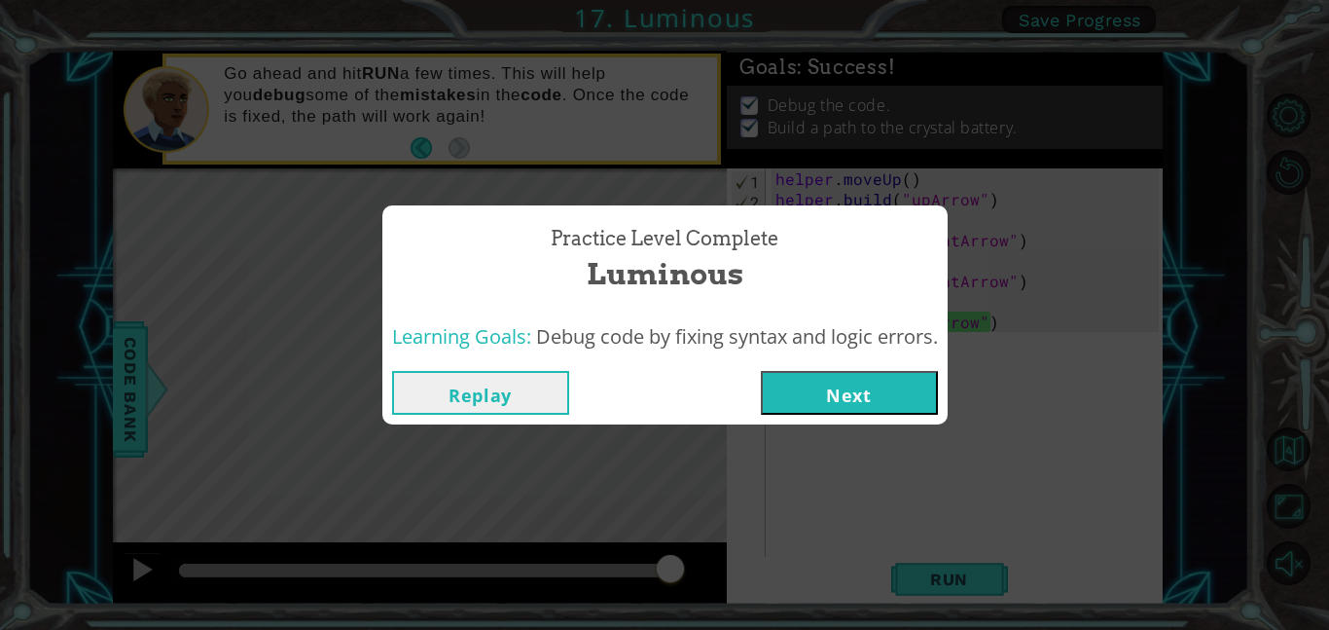
click at [914, 371] on button "Next" at bounding box center [849, 393] width 177 height 44
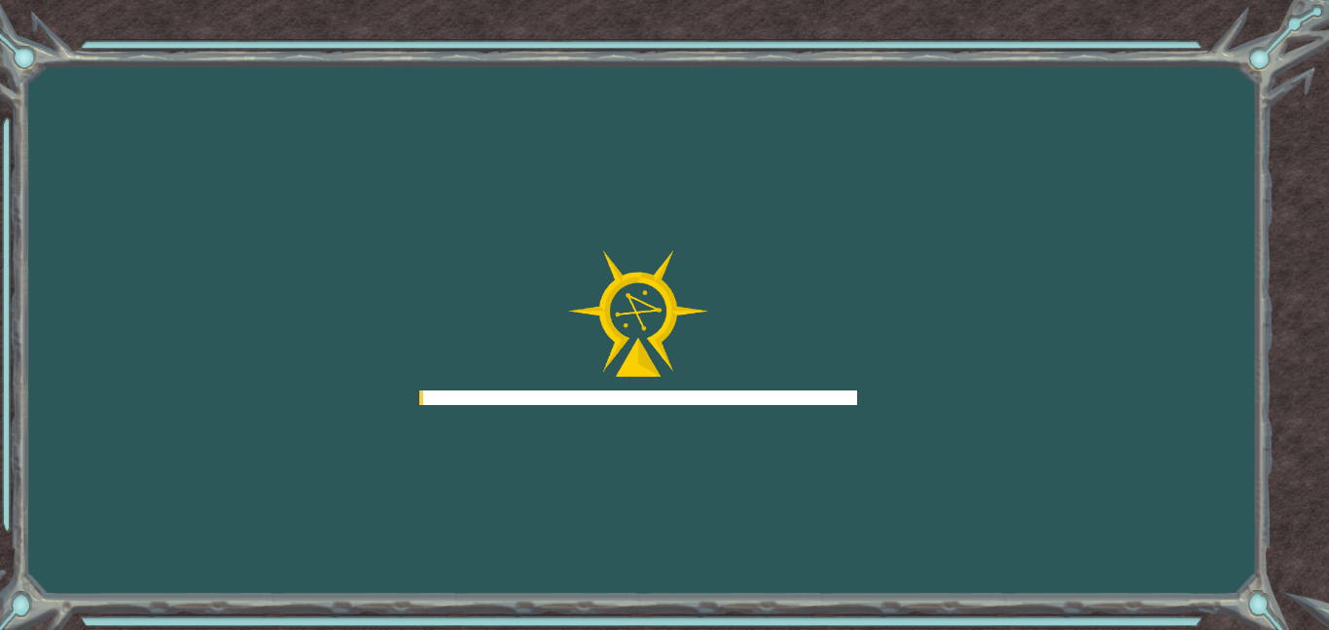
click at [860, 375] on div "Goals Error loading from server. Try refreshing the page. You'll need to join a…" at bounding box center [664, 315] width 1329 height 630
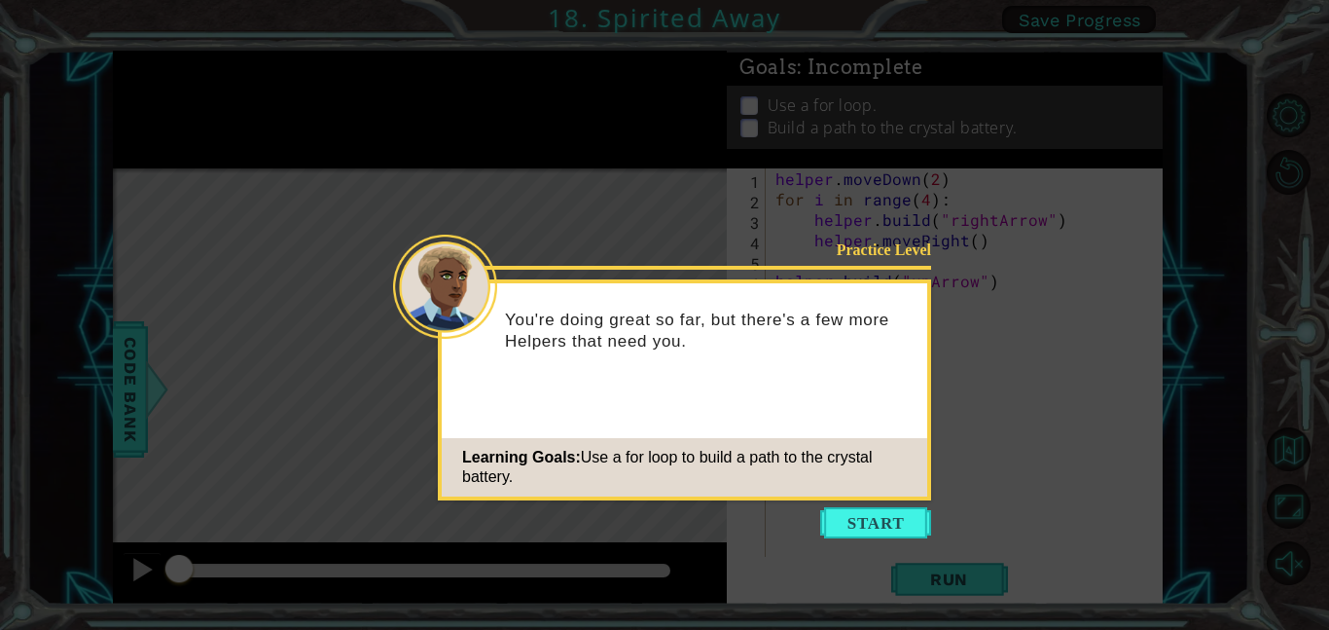
click at [877, 504] on icon at bounding box center [664, 315] width 1329 height 630
click at [884, 513] on button "Start" at bounding box center [875, 522] width 111 height 31
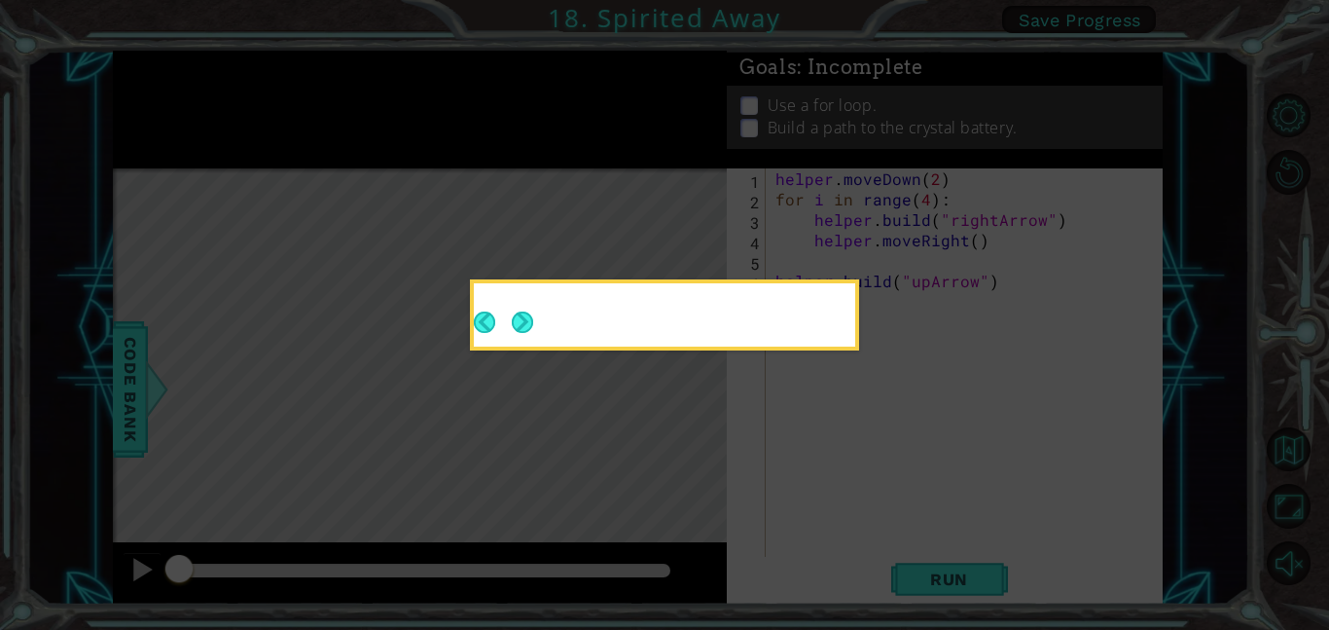
click at [886, 523] on icon at bounding box center [664, 315] width 1329 height 630
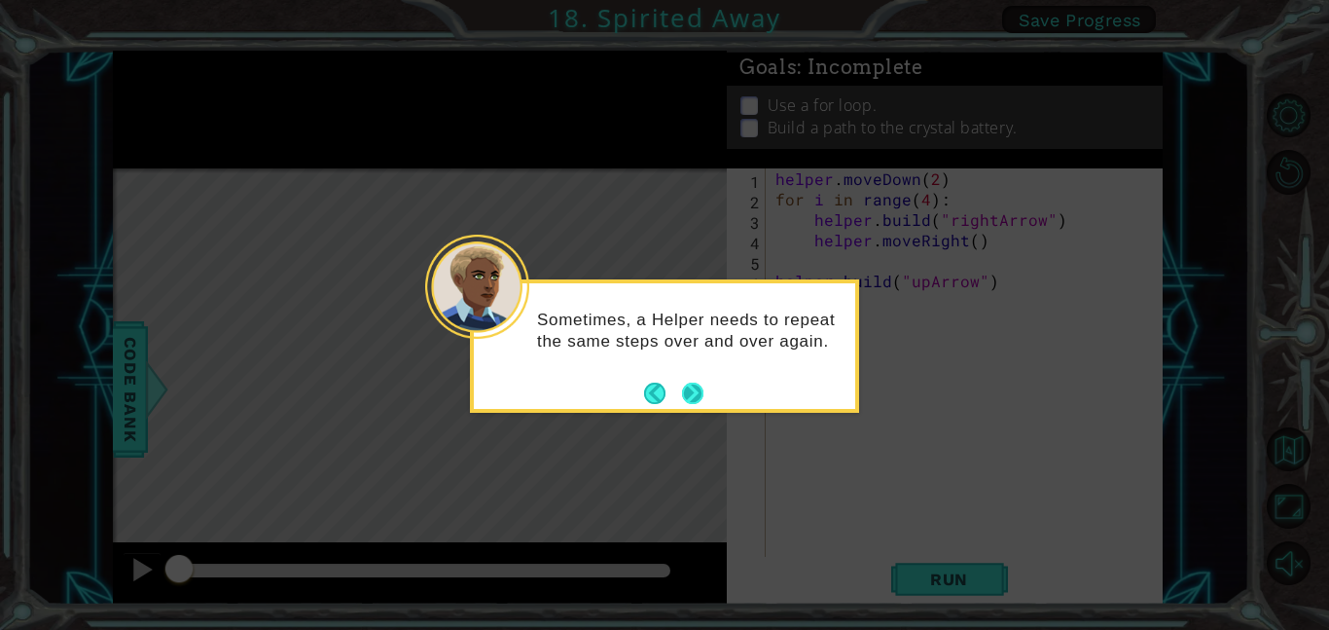
click at [697, 392] on button "Next" at bounding box center [692, 392] width 21 height 21
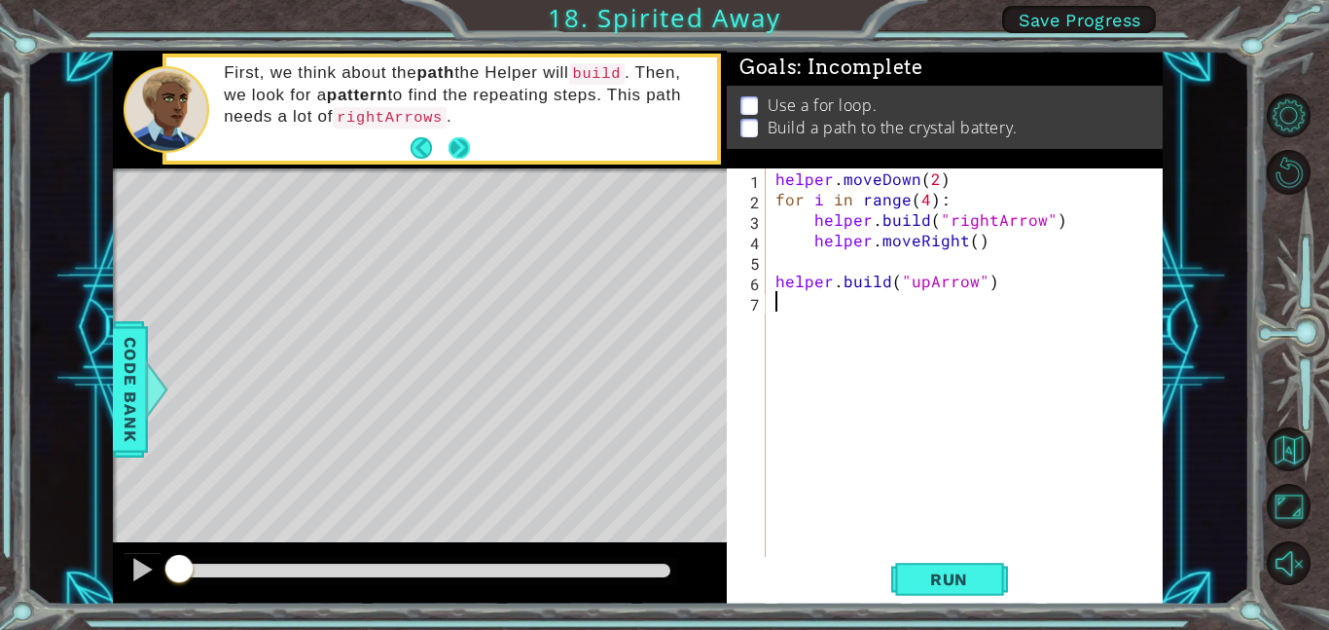
click at [458, 146] on button "Next" at bounding box center [459, 147] width 21 height 21
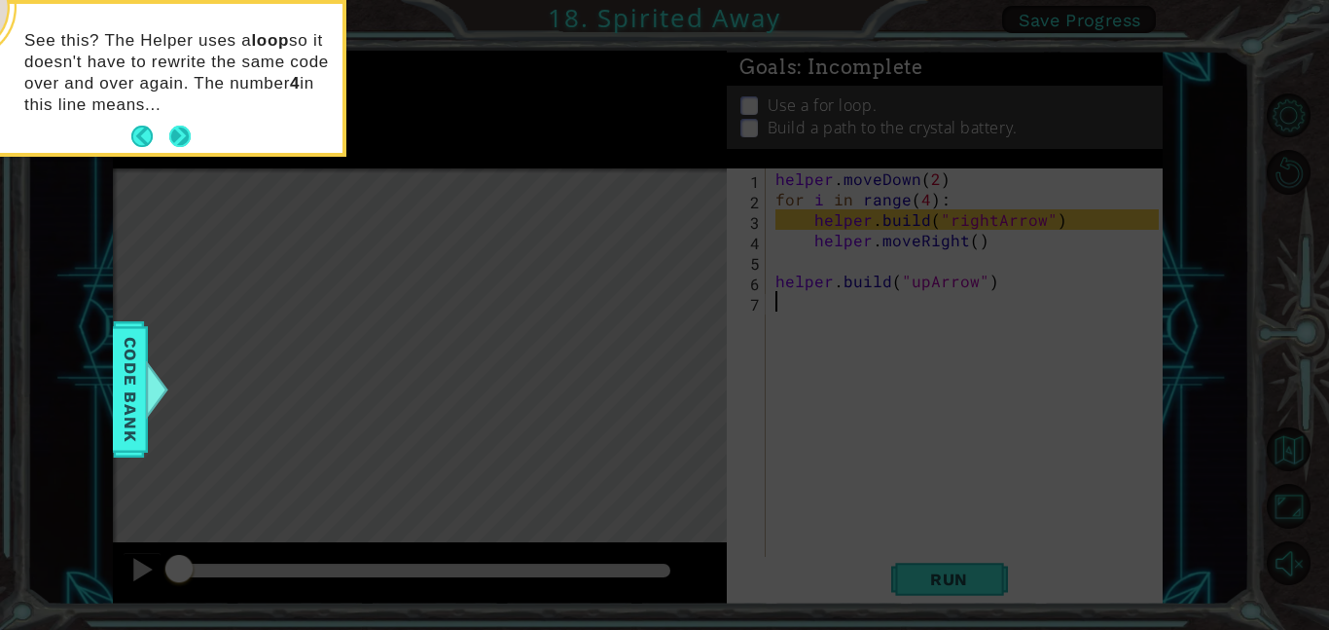
click at [187, 140] on button "Next" at bounding box center [179, 136] width 21 height 21
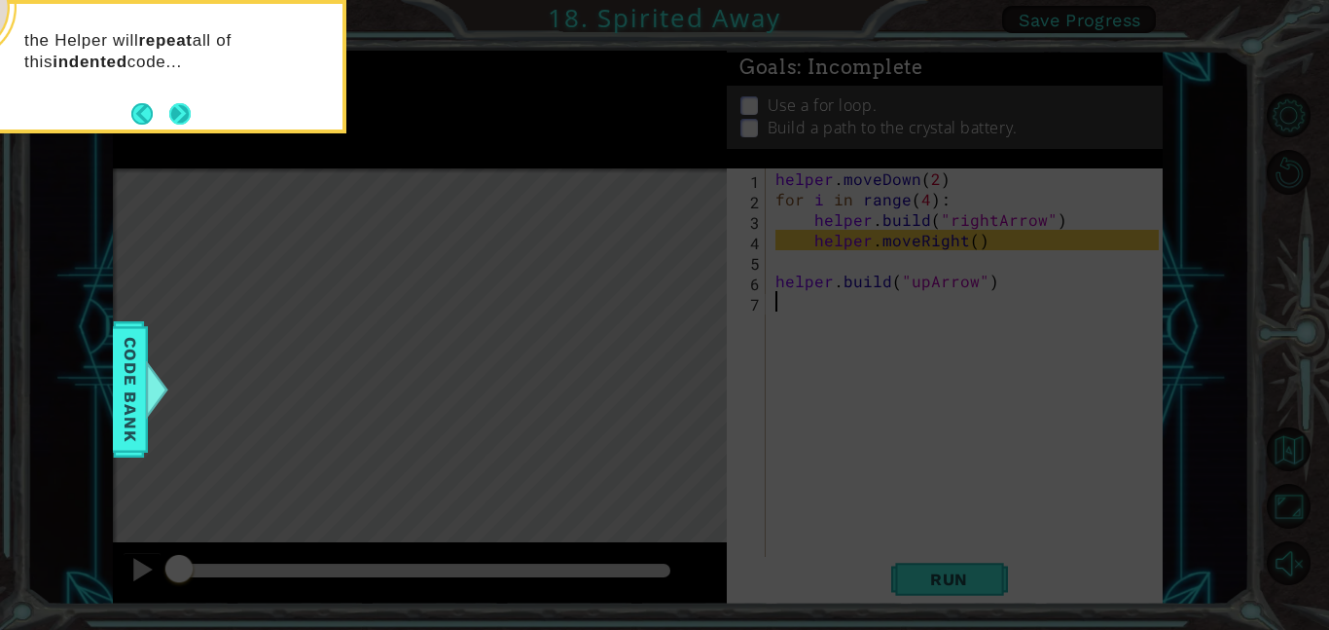
click at [190, 115] on button "Next" at bounding box center [179, 113] width 21 height 21
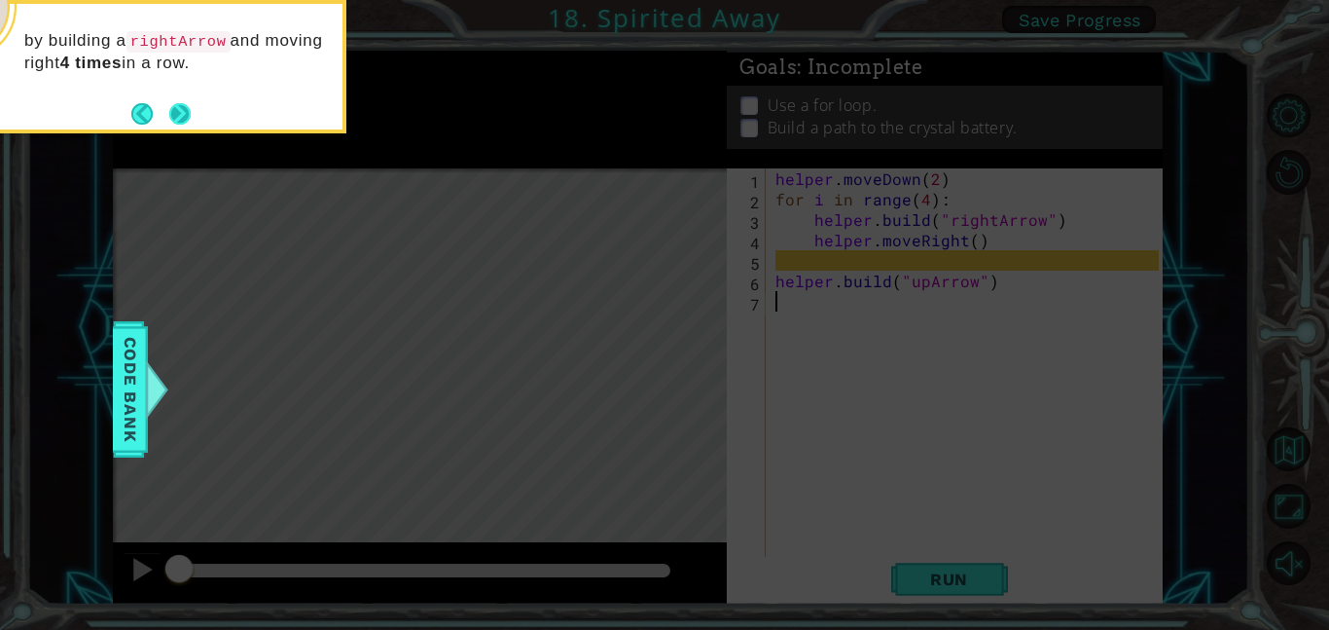
click at [188, 120] on button "Next" at bounding box center [179, 113] width 21 height 21
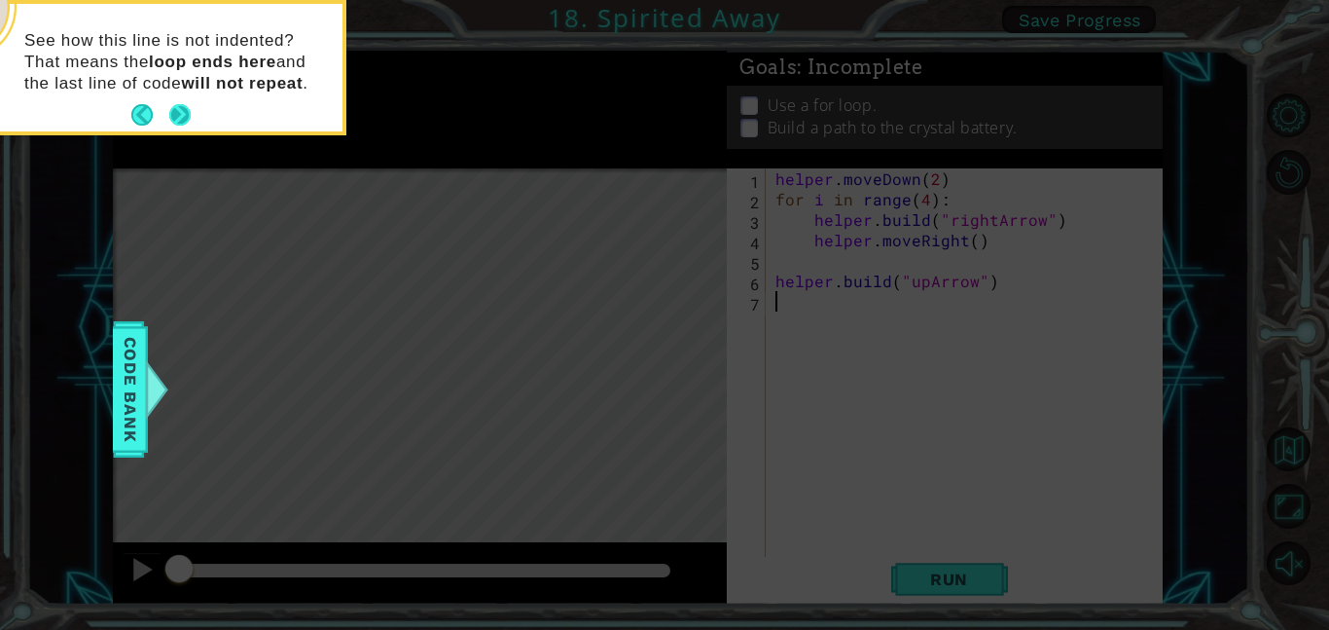
click at [191, 117] on button "Next" at bounding box center [179, 114] width 21 height 21
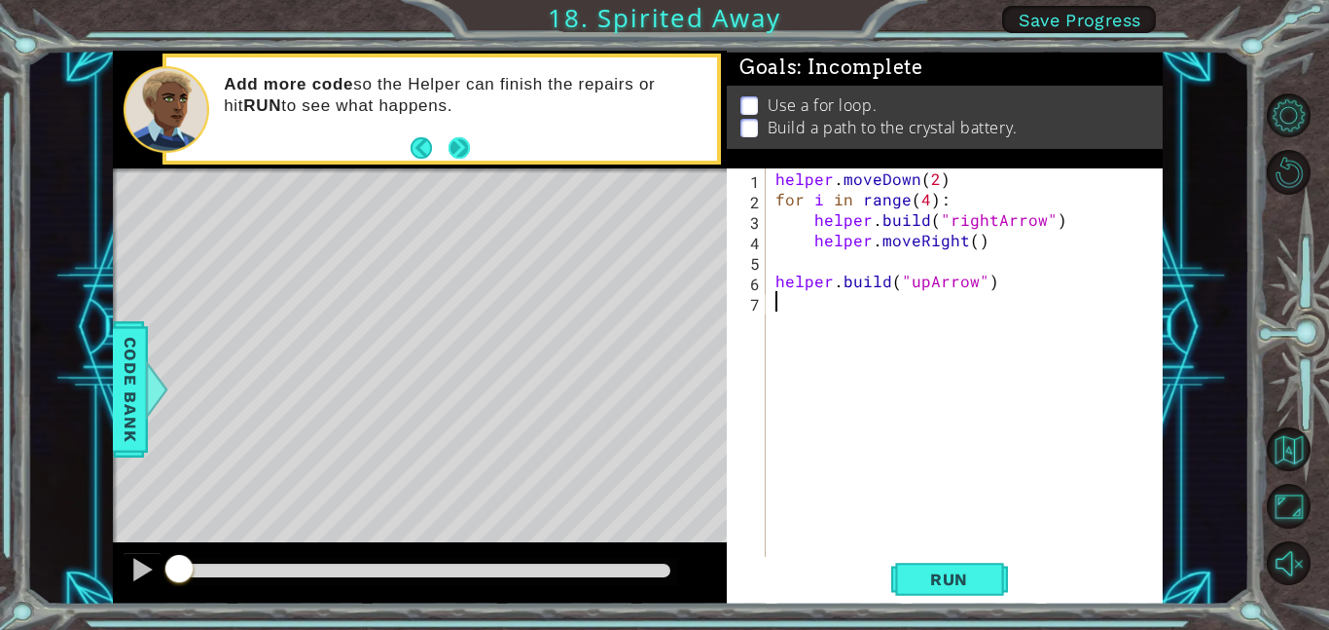
click at [468, 146] on button "Next" at bounding box center [458, 147] width 21 height 21
click at [970, 177] on div "helper . moveDown ( 2 ) for i in range ( 4 ) : helper . build ( "rightArrow" ) …" at bounding box center [970, 382] width 397 height 429
type textarea "helper.moveDown(2)"
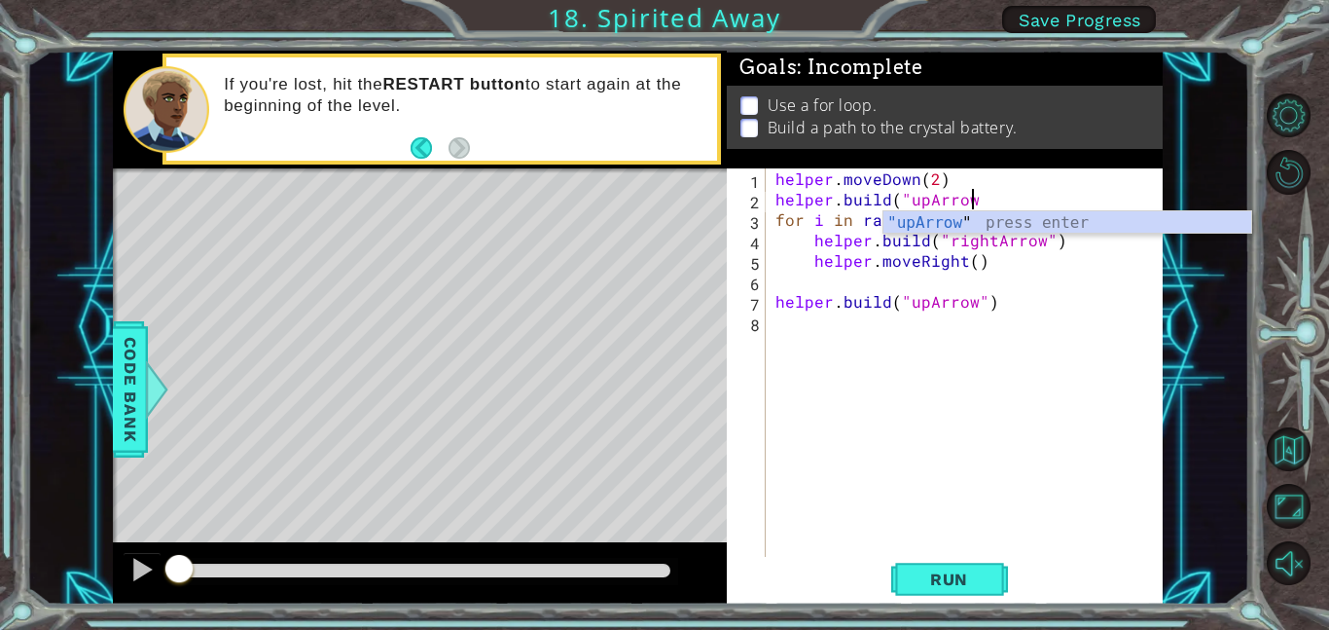
scroll to position [0, 12]
type textarea "[DOMAIN_NAME]("upArrow")"
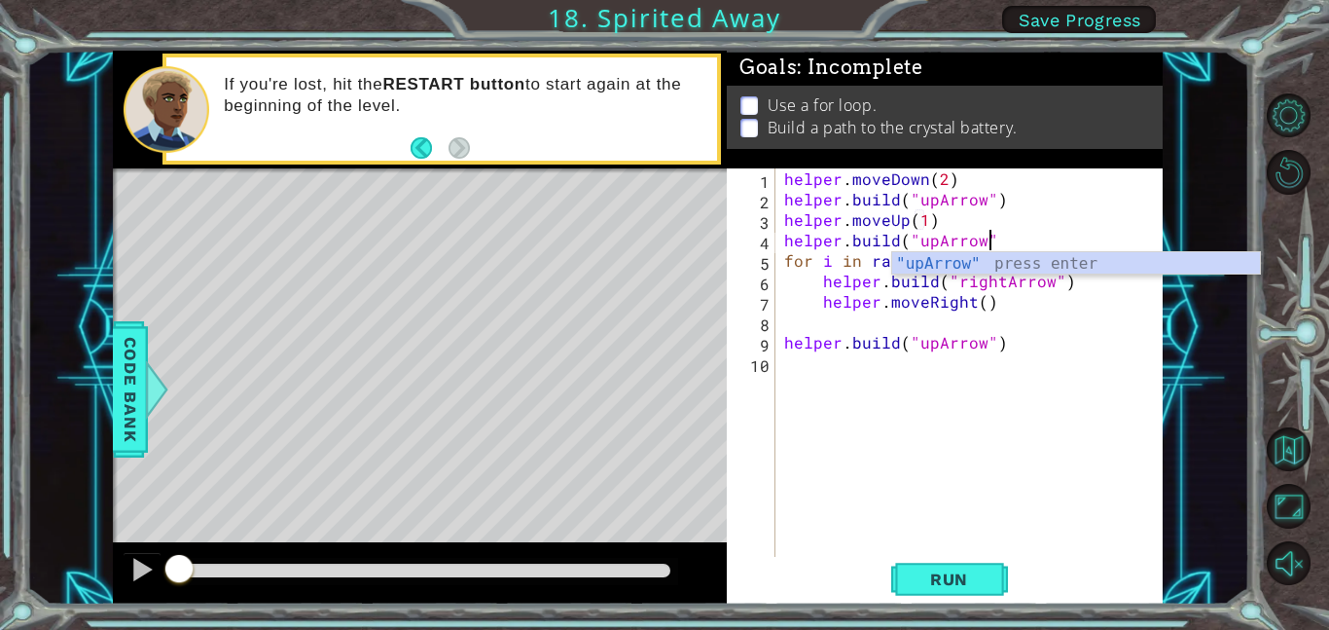
type textarea "[DOMAIN_NAME]("upArrow")"
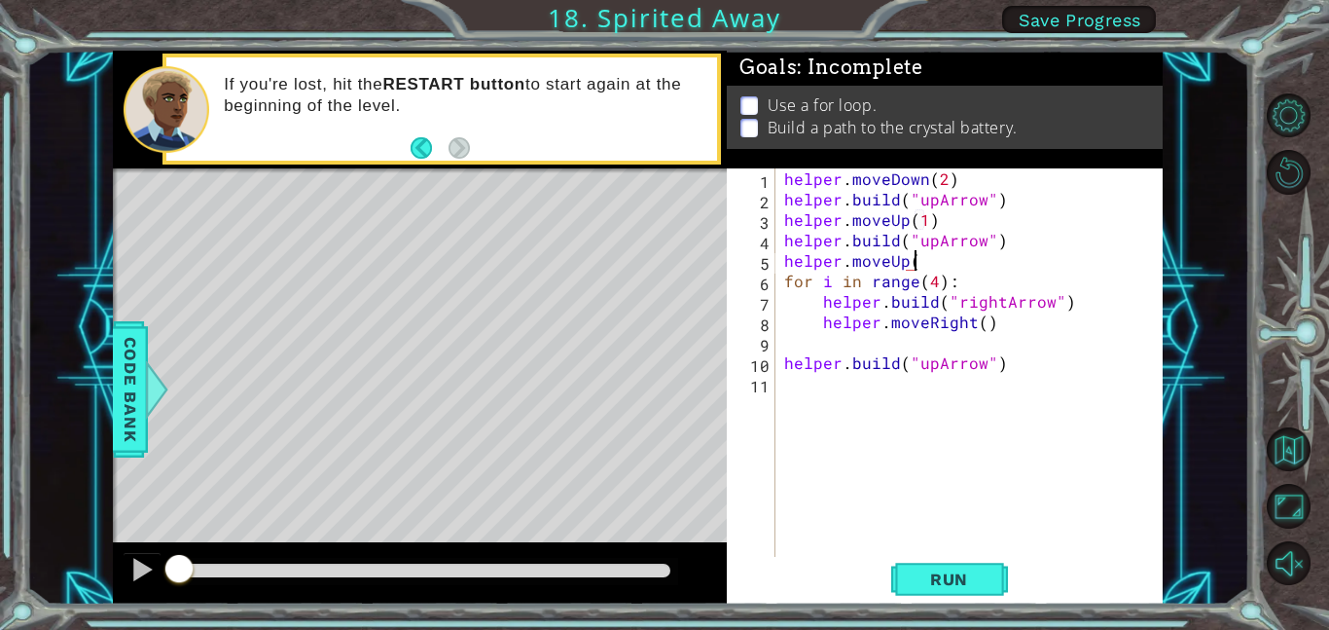
scroll to position [0, 8]
type textarea "helper.moveUp(1)"
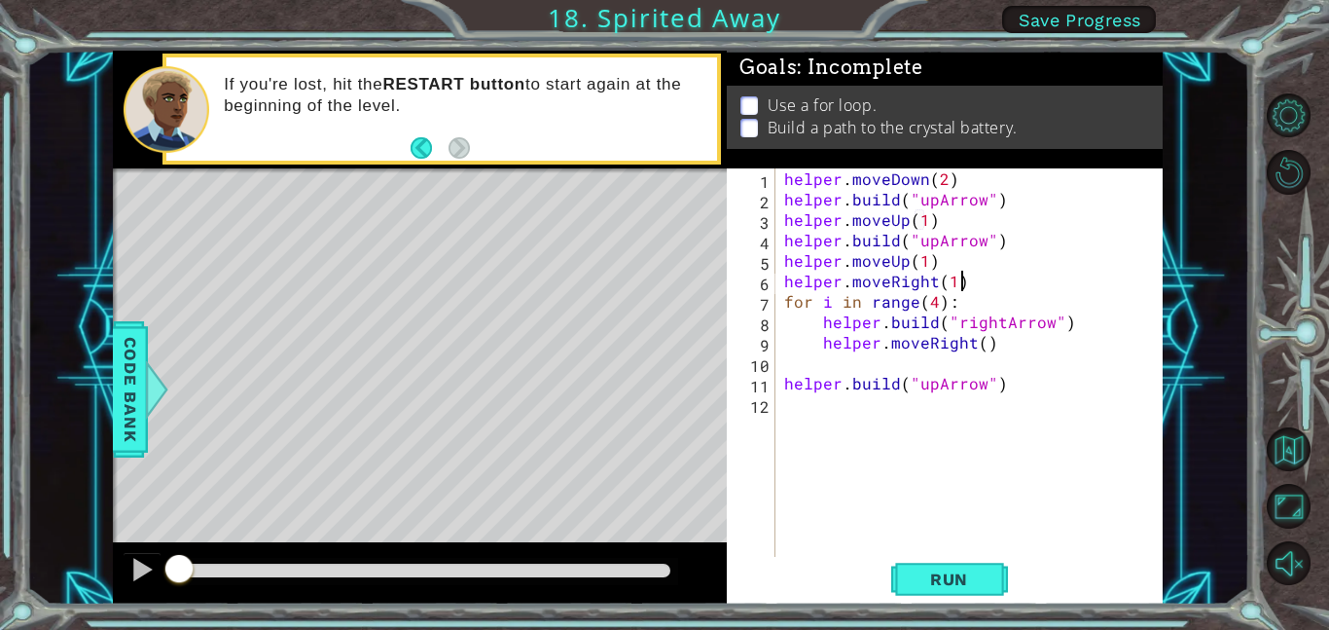
scroll to position [0, 10]
click at [974, 573] on span "Run" at bounding box center [949, 578] width 77 height 19
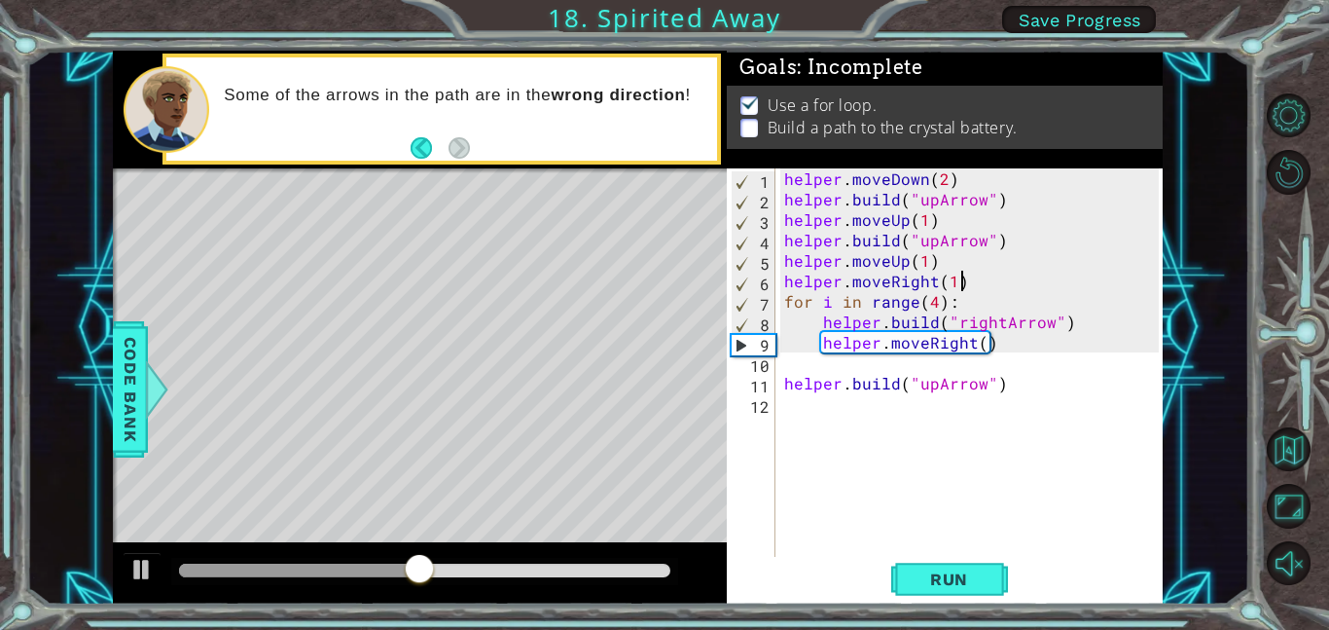
click at [1027, 339] on div "helper . moveDown ( 2 ) helper . build ( "upArrow" ) helper . moveUp ( 1 ) help…" at bounding box center [974, 382] width 388 height 429
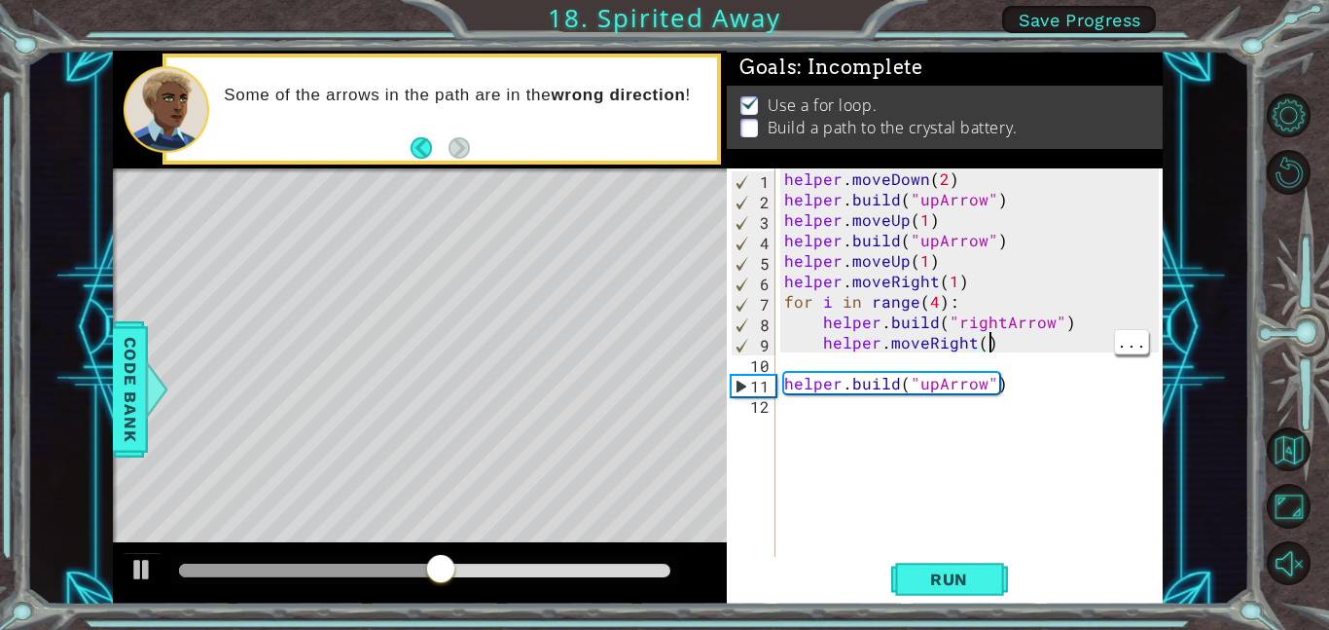
click at [938, 309] on div "helper . moveDown ( 2 ) helper . build ( "upArrow" ) helper . moveUp ( 1 ) help…" at bounding box center [974, 382] width 388 height 429
click at [872, 379] on div "helper . moveDown ( 2 ) helper . build ( "upArrow" ) helper . moveUp ( 1 ) help…" at bounding box center [974, 382] width 388 height 429
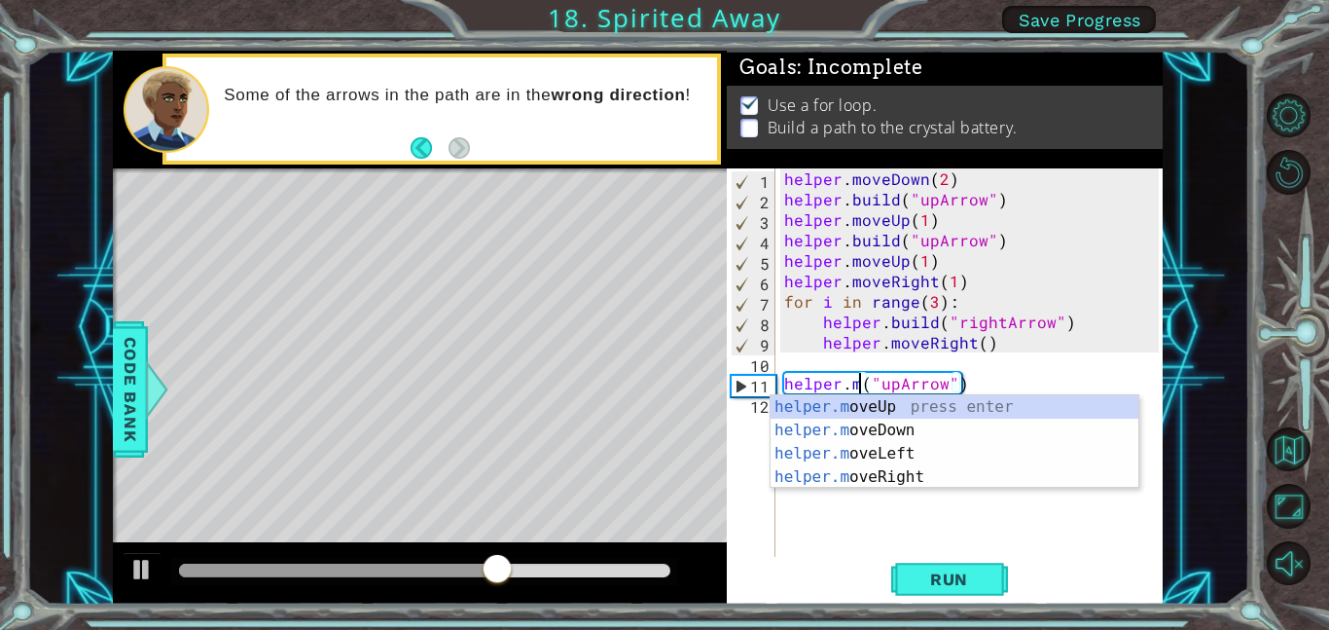
scroll to position [0, 6]
click at [948, 379] on div "helper . moveDown ( 2 ) helper . build ( "upArrow" ) helper . moveUp ( 1 ) help…" at bounding box center [974, 382] width 388 height 429
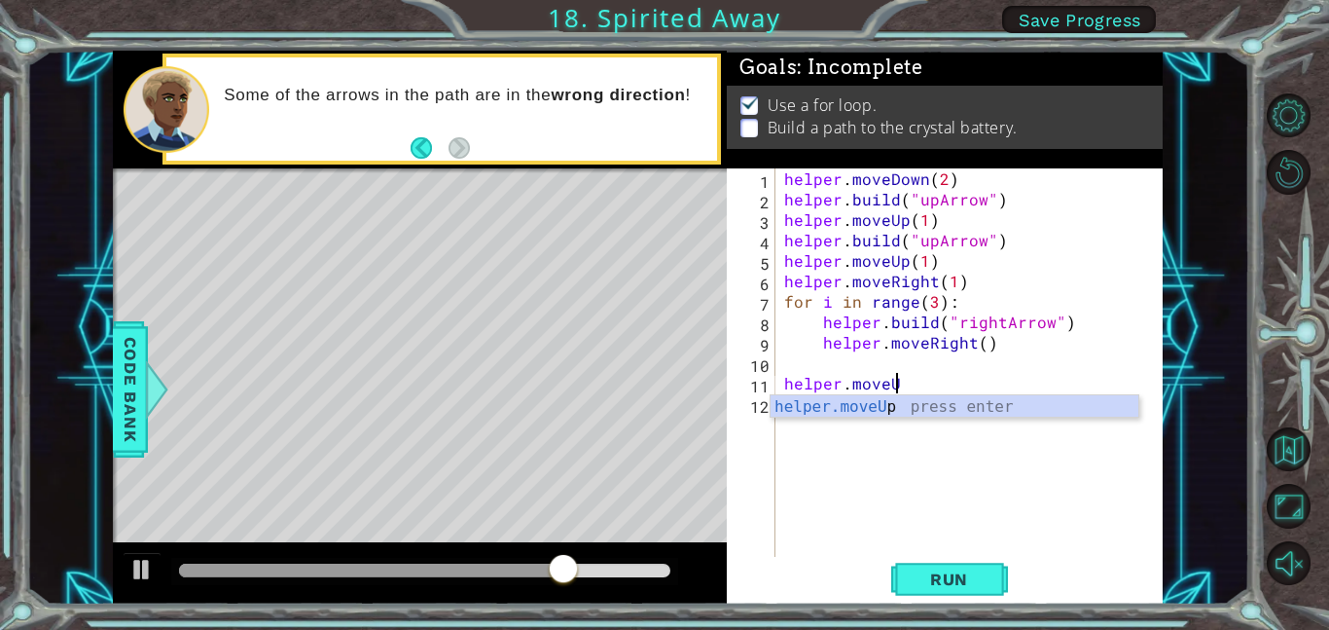
type textarea "helper.moveUp"
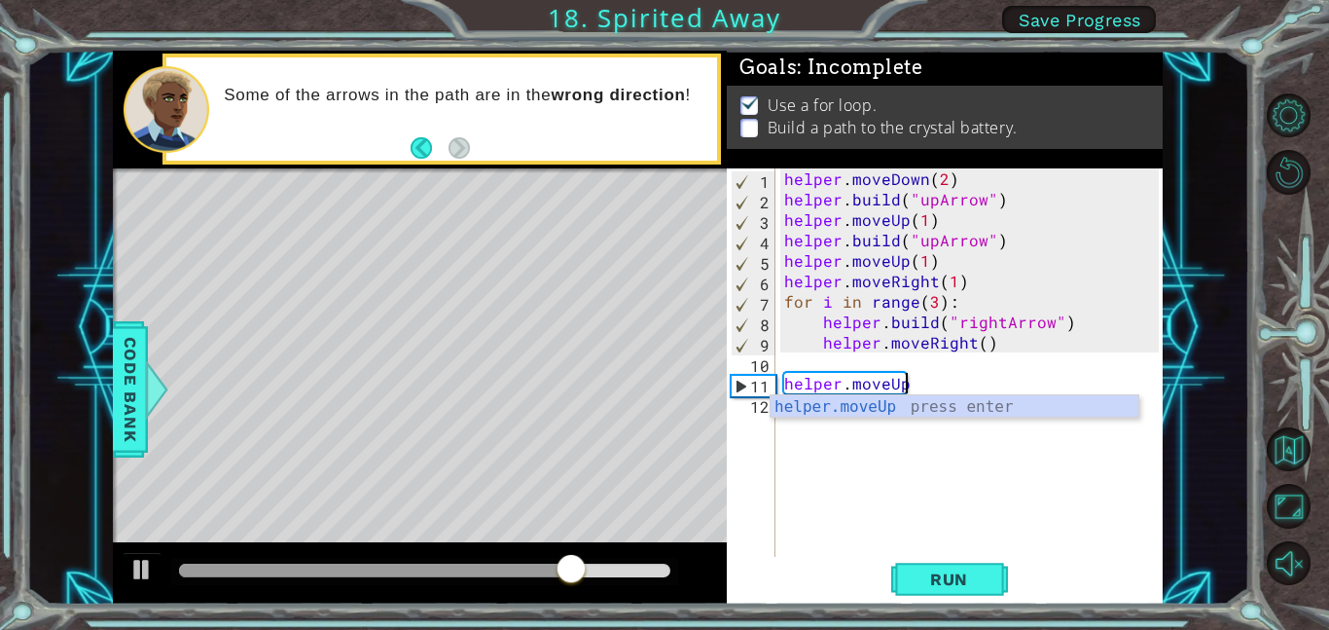
click at [1039, 447] on div "helper . moveDown ( 2 ) helper . build ( "upArrow" ) helper . moveUp ( 1 ) help…" at bounding box center [974, 382] width 388 height 429
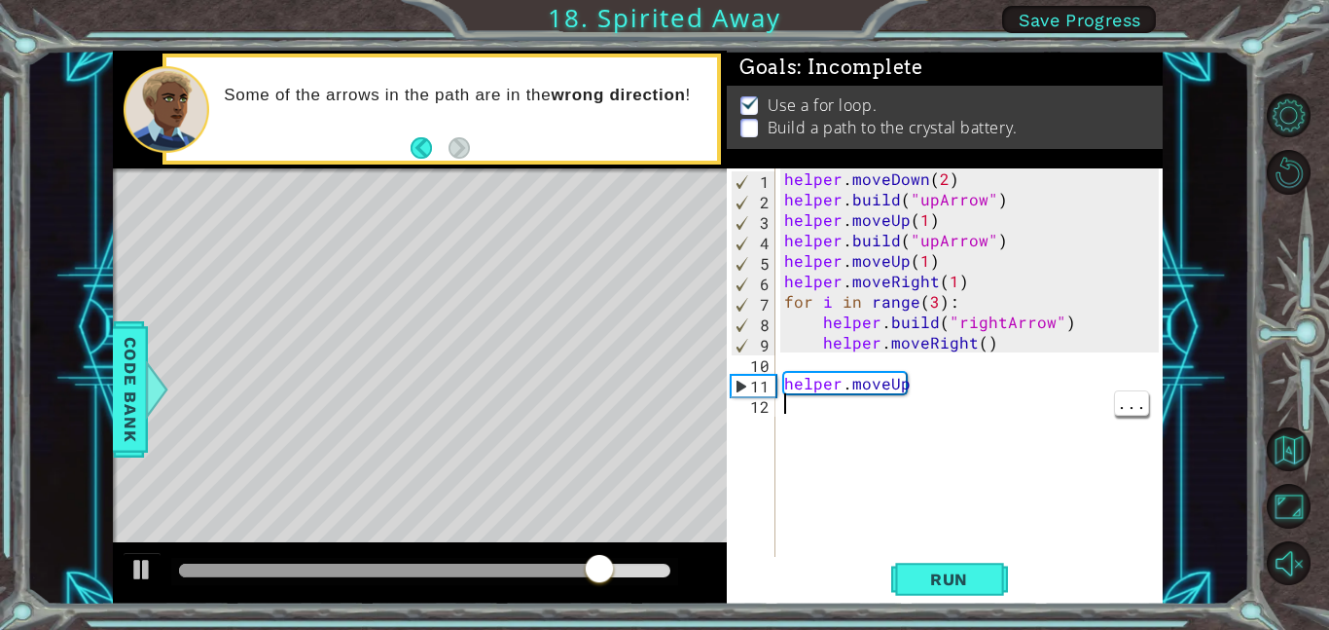
click at [628, 249] on div "Level Map" at bounding box center [562, 454] width 899 height 573
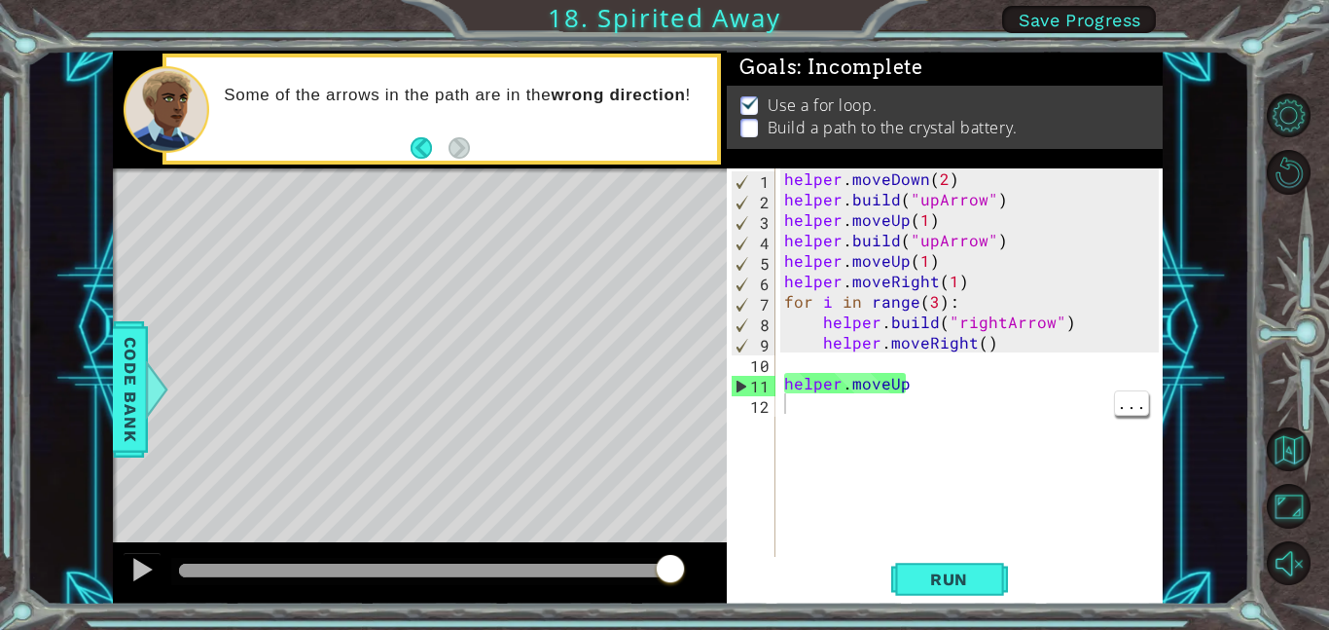
click at [929, 291] on div "helper . moveDown ( 2 ) helper . build ( "upArrow" ) helper . moveUp ( 1 ) help…" at bounding box center [974, 382] width 388 height 429
click at [950, 261] on div "helper . moveDown ( 2 ) helper . build ( "upArrow" ) helper . moveUp ( 1 ) help…" at bounding box center [974, 382] width 388 height 429
click at [996, 325] on div "helper . moveDown ( 2 ) helper . build ( "upArrow" ) helper . moveUp ( 1 ) help…" at bounding box center [974, 382] width 388 height 429
click at [974, 228] on div "helper . moveDown ( 2 ) helper . build ( "upArrow" ) helper . moveUp ( 1 ) help…" at bounding box center [974, 382] width 388 height 429
type textarea "helper.moveUp(1)"
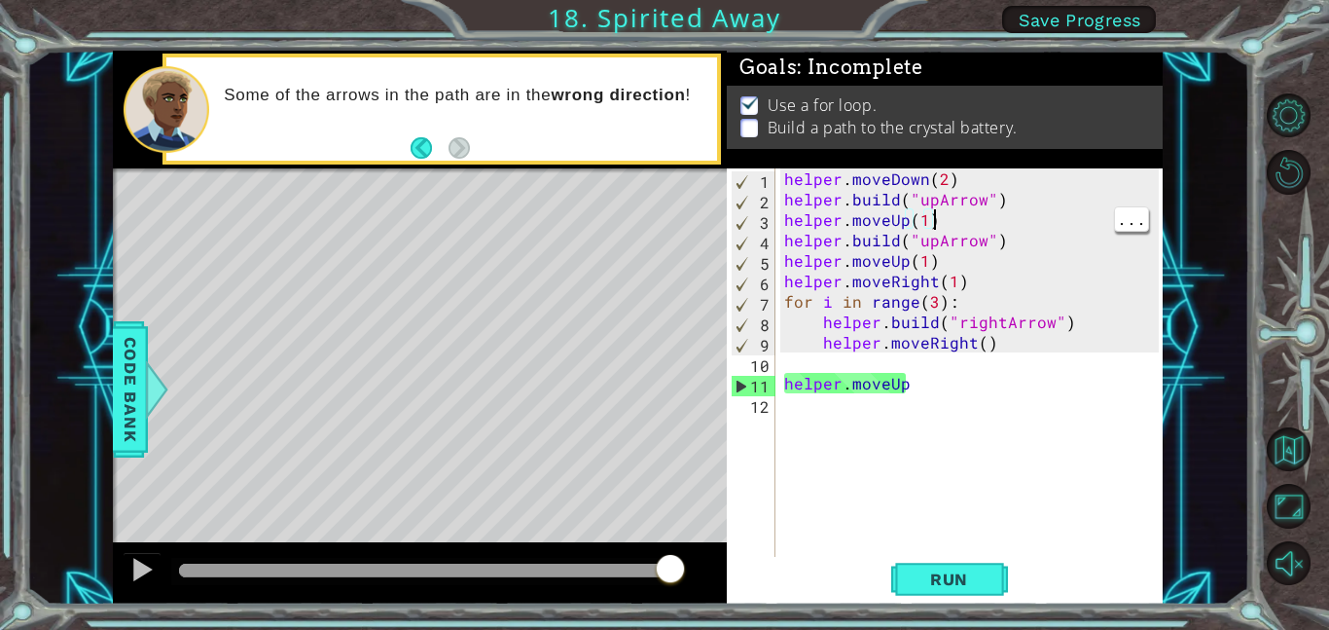
click at [967, 259] on div "helper . moveDown ( 2 ) helper . build ( "upArrow" ) helper . moveUp ( 1 ) help…" at bounding box center [974, 382] width 388 height 429
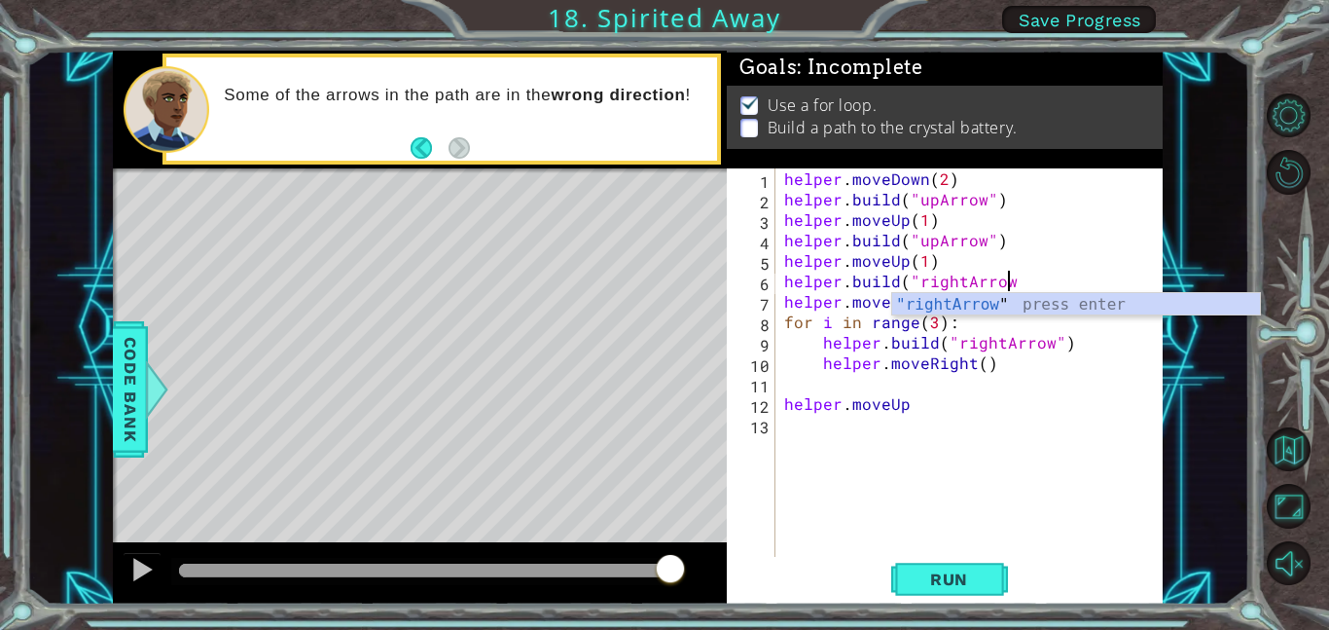
scroll to position [0, 14]
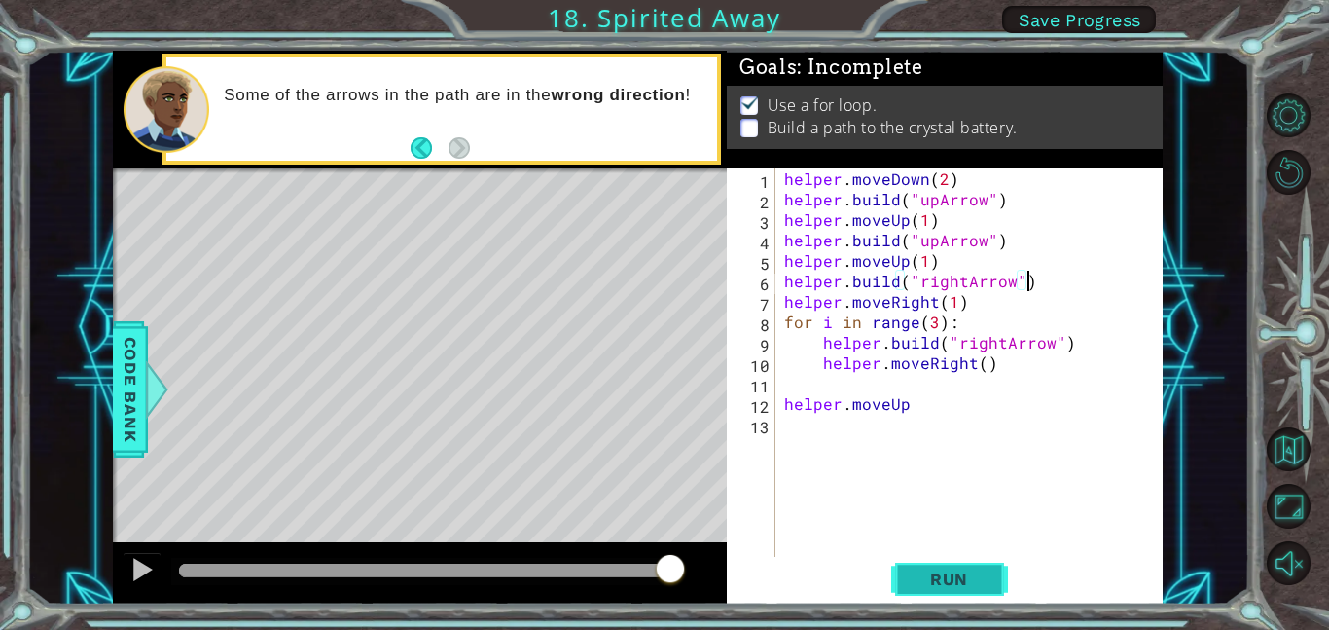
click at [991, 560] on button "Run" at bounding box center [949, 579] width 117 height 44
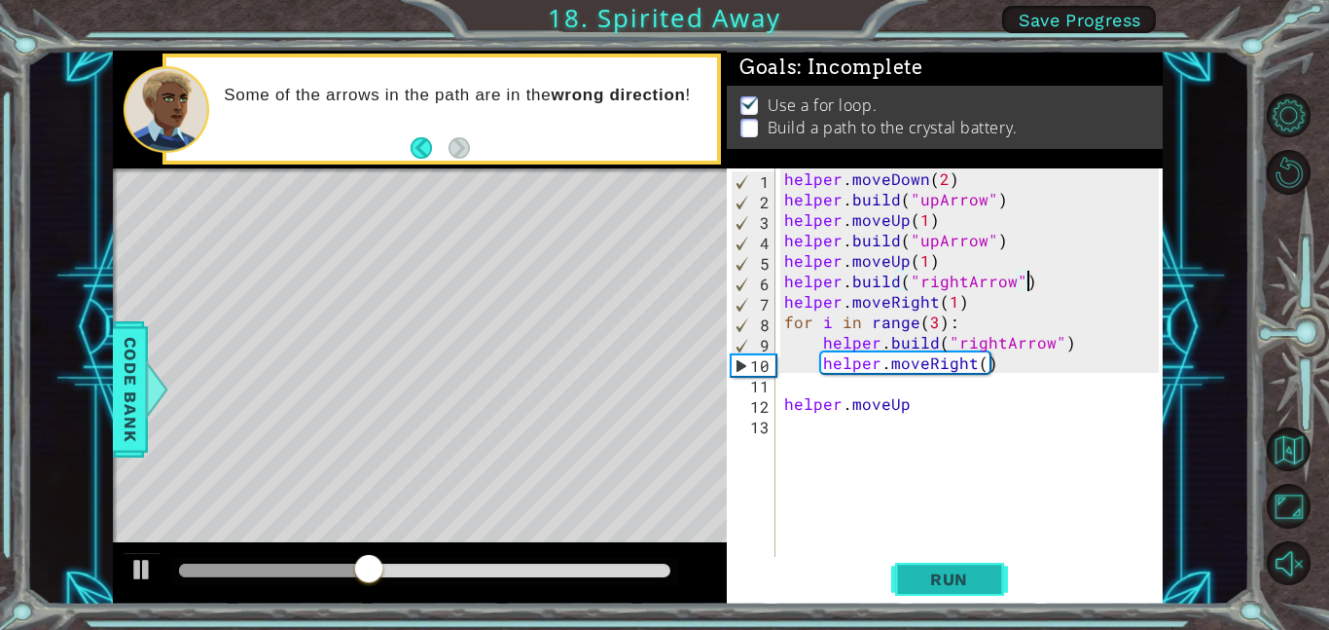
click at [972, 575] on span "Run" at bounding box center [949, 578] width 77 height 19
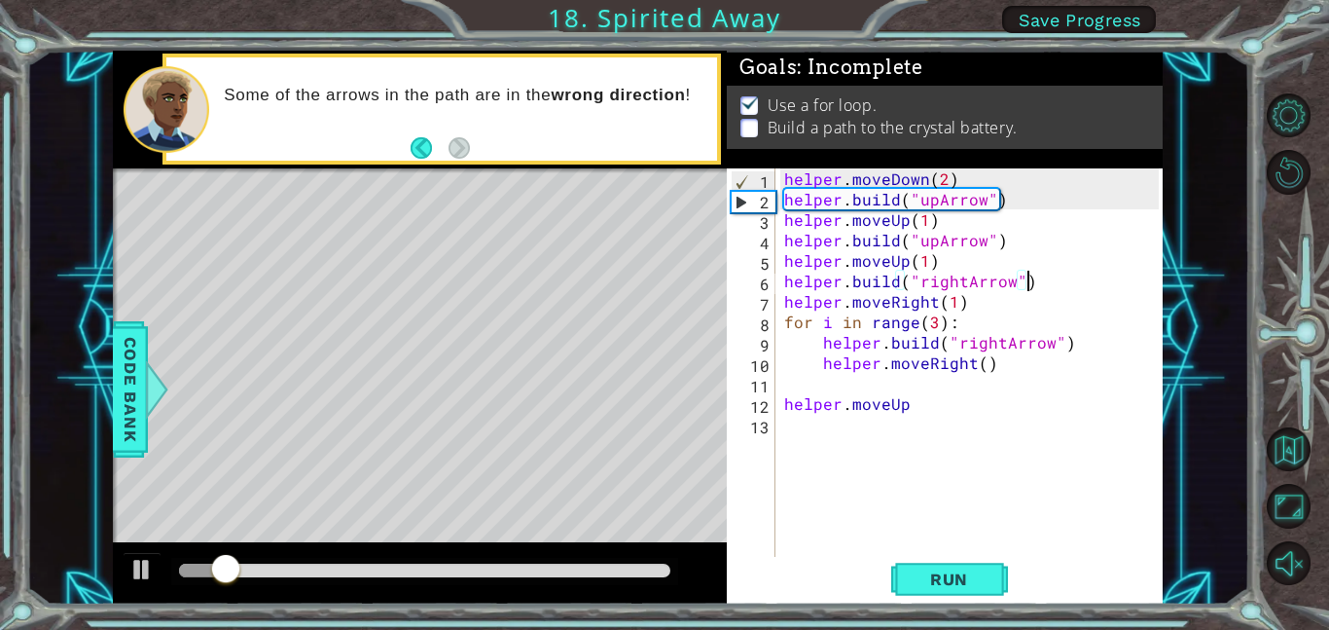
click at [941, 198] on div "helper . moveDown ( 2 ) helper . build ( "upArrow" ) helper . moveUp ( 1 ) help…" at bounding box center [974, 382] width 388 height 429
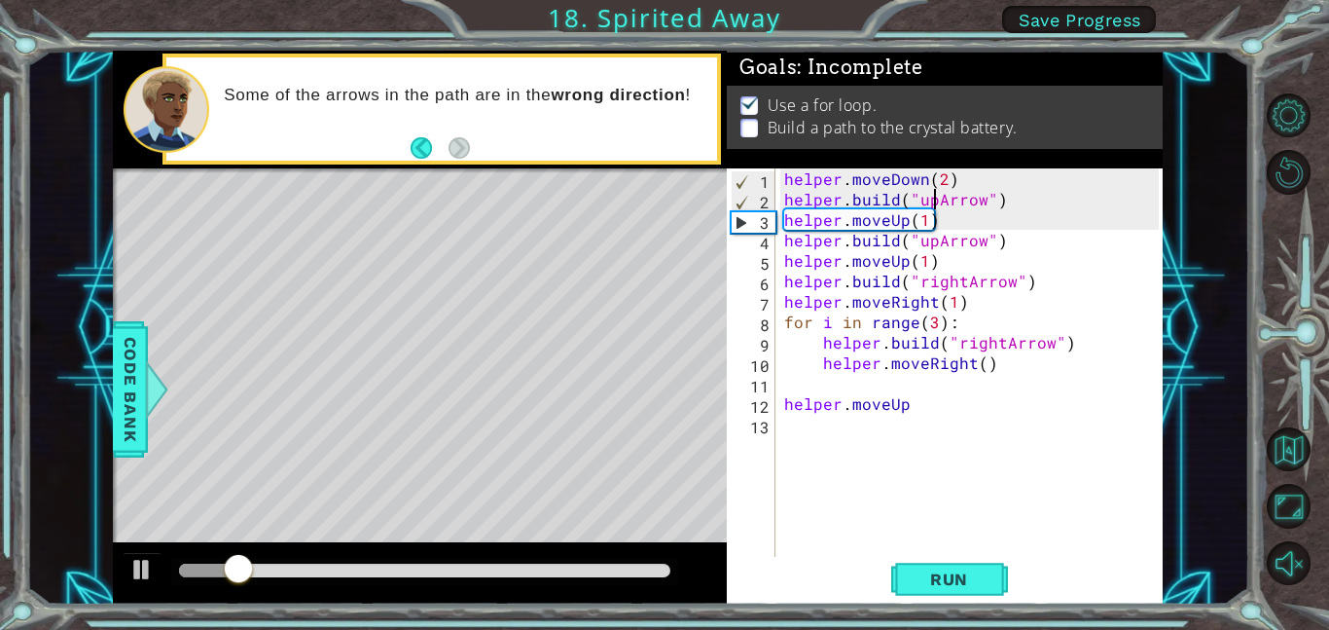
click at [933, 200] on div "helper . moveDown ( 2 ) helper . build ( "upArrow" ) helper . moveUp ( 1 ) help…" at bounding box center [974, 382] width 388 height 429
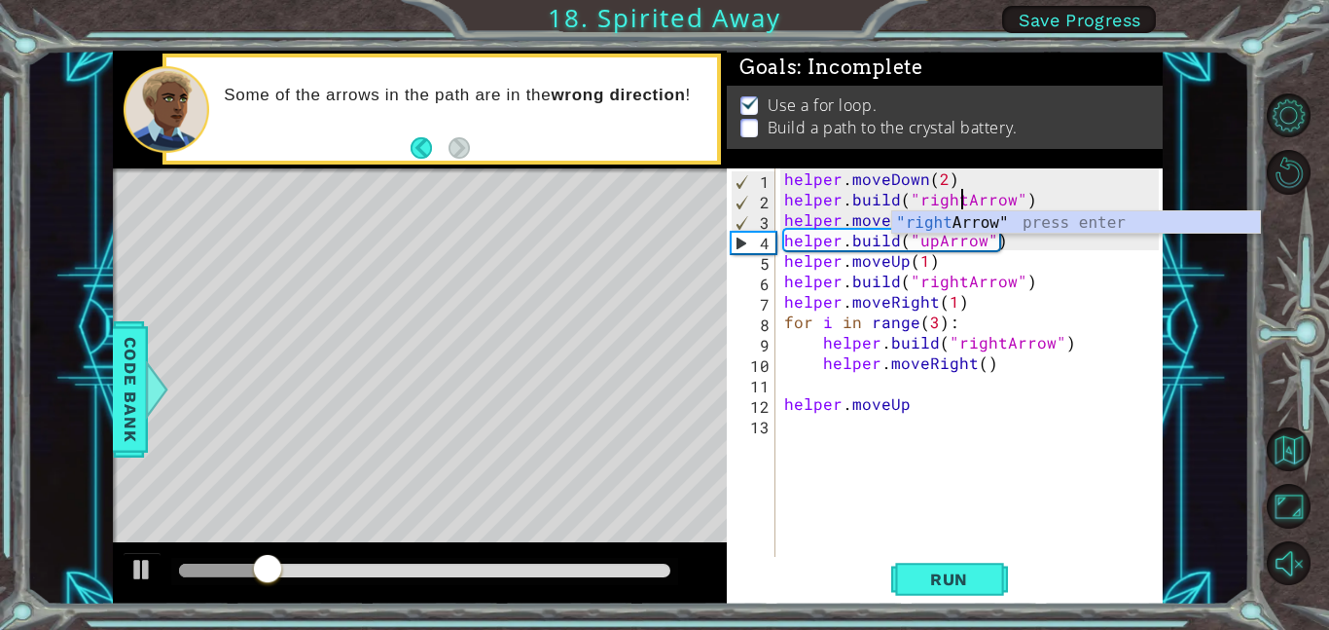
click at [830, 269] on div "helper . moveDown ( 2 ) helper . build ( "rightArrow" ) helper . moveUp ( 1 ) h…" at bounding box center [974, 382] width 388 height 429
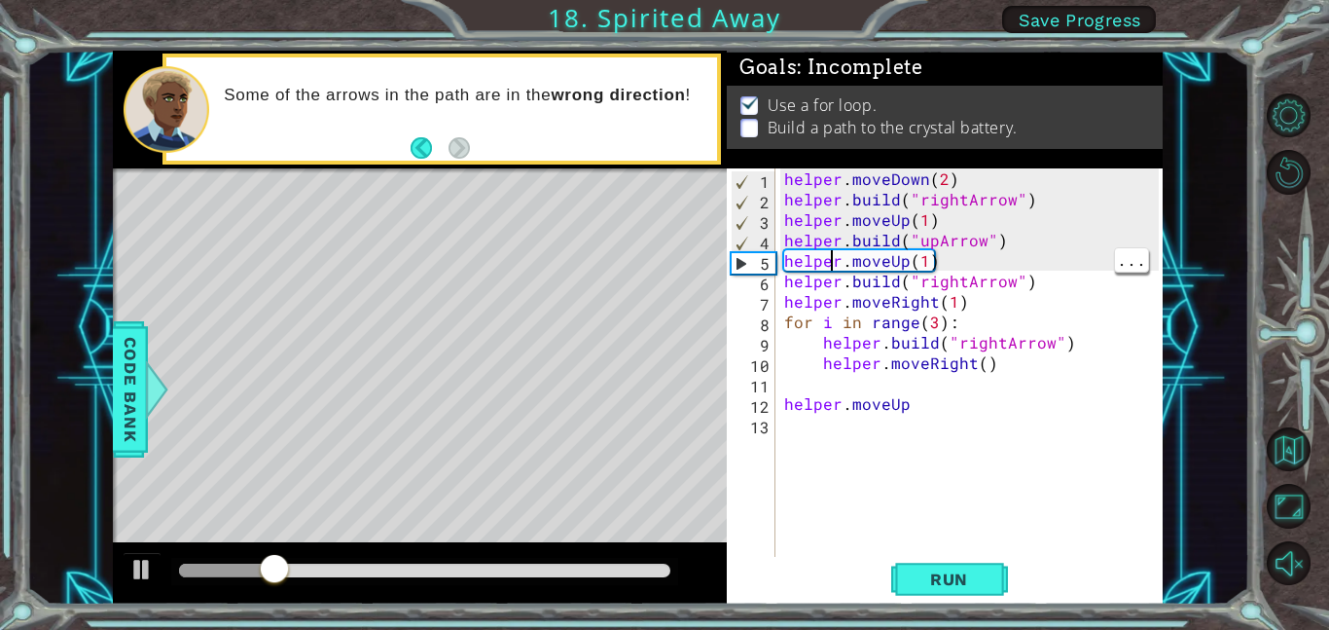
click at [883, 219] on div "helper . moveDown ( 2 ) helper . build ( "rightArrow" ) helper . moveUp ( 1 ) h…" at bounding box center [974, 382] width 388 height 429
click at [908, 220] on div "helper . moveDown ( 2 ) helper . build ( "rightArrow" ) helper . moveUp ( 1 ) h…" at bounding box center [974, 382] width 388 height 429
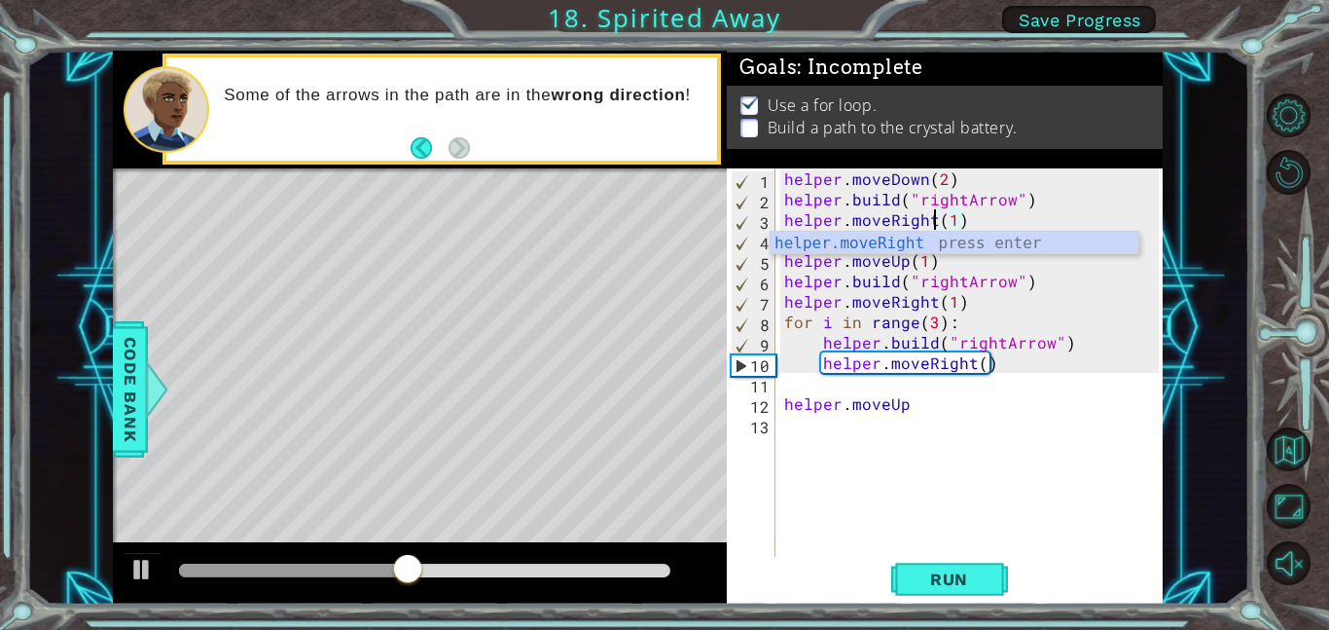
click at [1048, 198] on div "helper . moveDown ( 2 ) helper . build ( "rightArrow" ) helper . moveRight ( 1 …" at bounding box center [974, 382] width 388 height 429
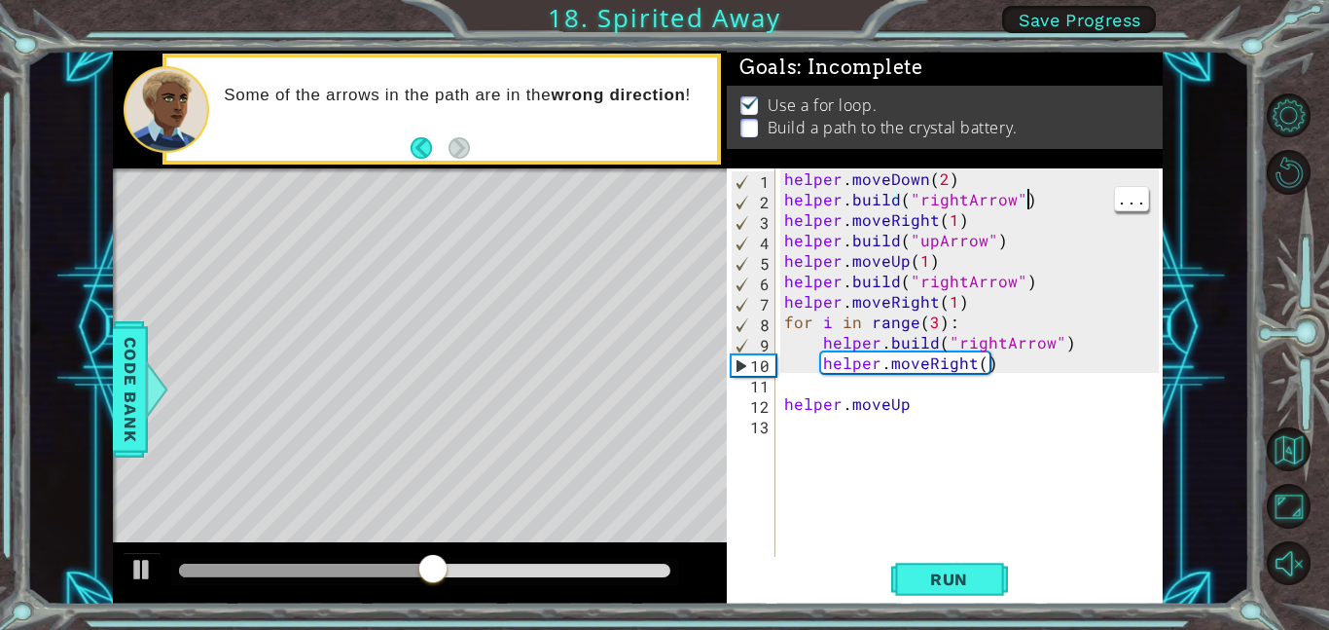
click at [902, 259] on div "helper . moveDown ( 2 ) helper . build ( "rightArrow" ) helper . moveRight ( 1 …" at bounding box center [974, 382] width 388 height 429
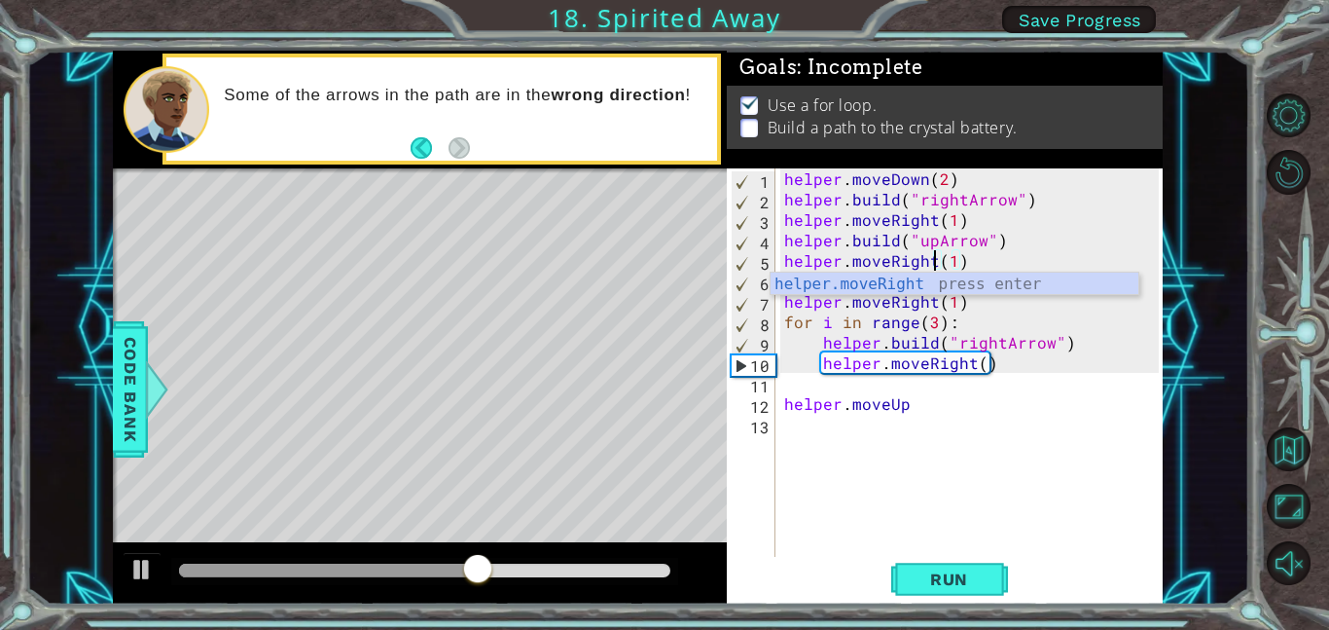
click at [1034, 328] on div "helper . moveDown ( 2 ) helper . build ( "rightArrow" ) helper . moveRight ( 1 …" at bounding box center [974, 382] width 388 height 429
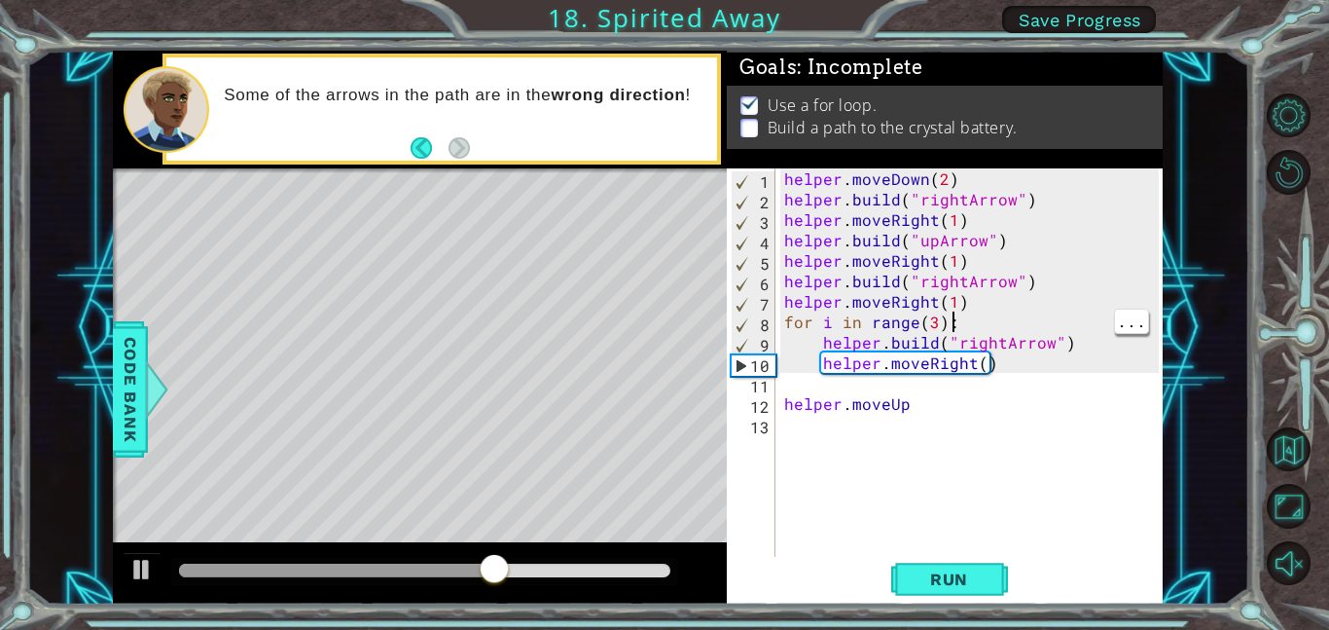
click at [955, 283] on div "helper . moveDown ( 2 ) helper . build ( "rightArrow" ) helper . moveRight ( 1 …" at bounding box center [974, 382] width 388 height 429
click at [933, 318] on div "helper . moveDown ( 2 ) helper . build ( "rightArrow" ) helper . moveRight ( 1 …" at bounding box center [974, 382] width 388 height 429
click at [1020, 345] on div "helper . moveDown ( 2 ) helper . build ( "rightArrow" ) helper . moveRight ( 1 …" at bounding box center [974, 382] width 388 height 429
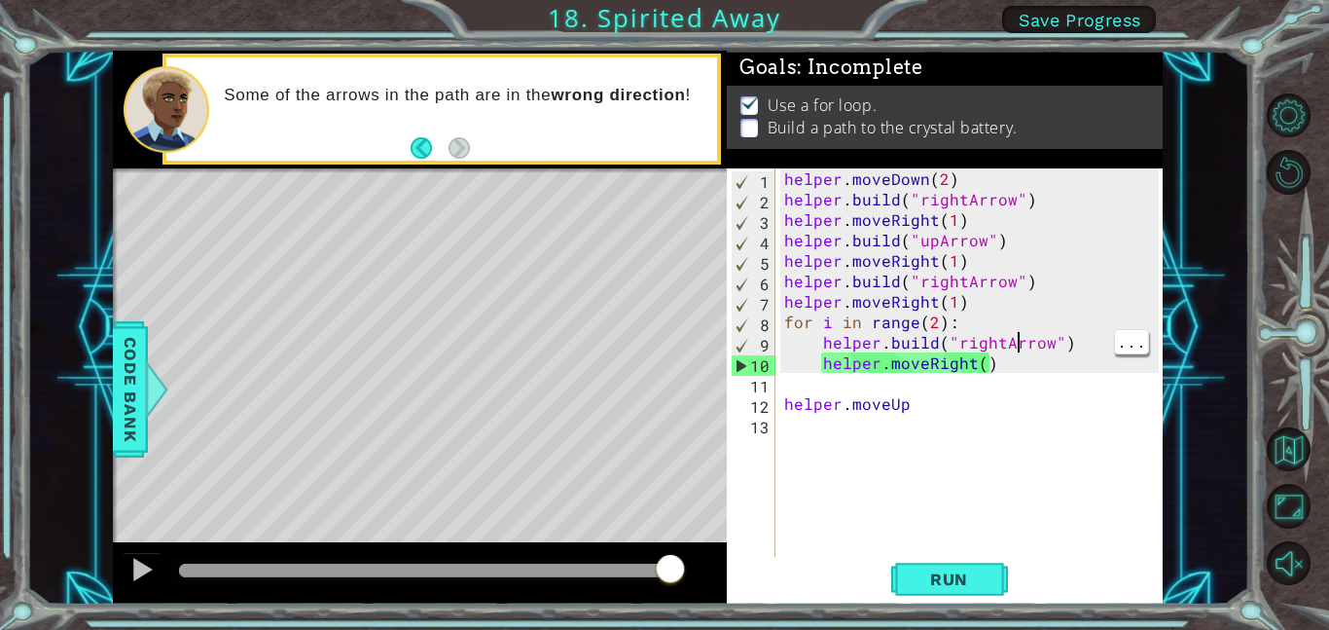
click at [932, 240] on div "helper . moveDown ( 2 ) helper . build ( "rightArrow" ) helper . moveRight ( 1 …" at bounding box center [974, 382] width 388 height 429
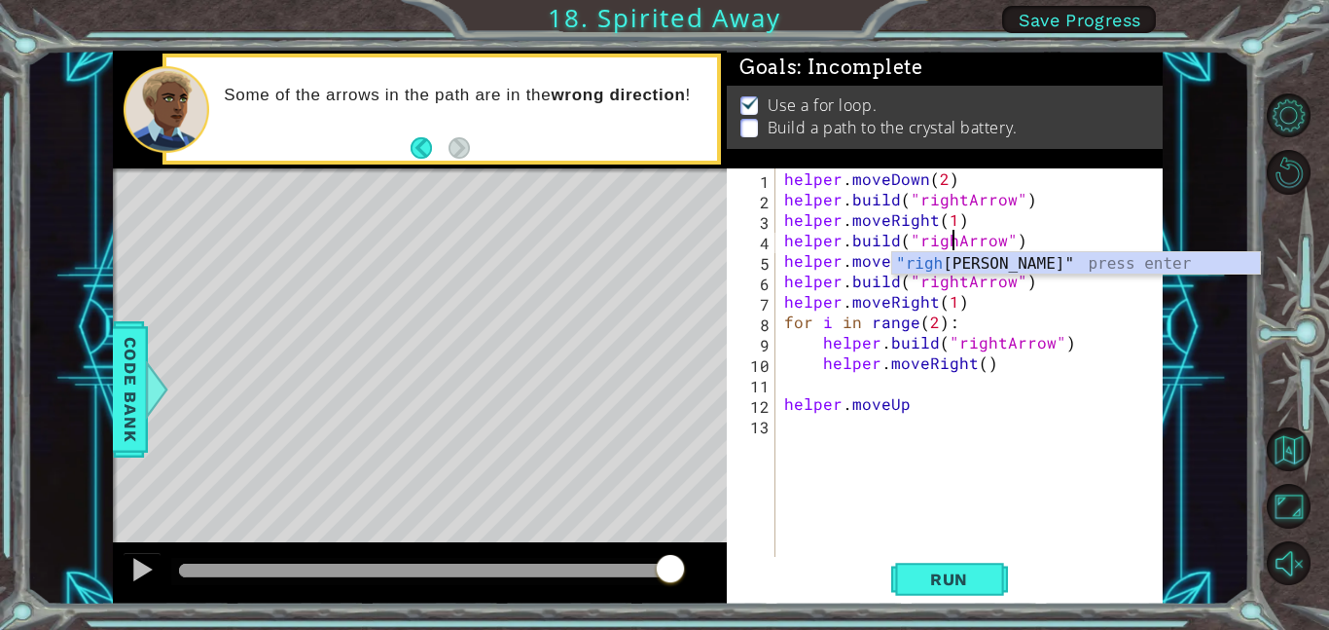
scroll to position [0, 11]
click at [951, 352] on div "helper . moveDown ( 2 ) helper . build ( "rightArrow" ) helper . moveRight ( 1 …" at bounding box center [974, 382] width 388 height 429
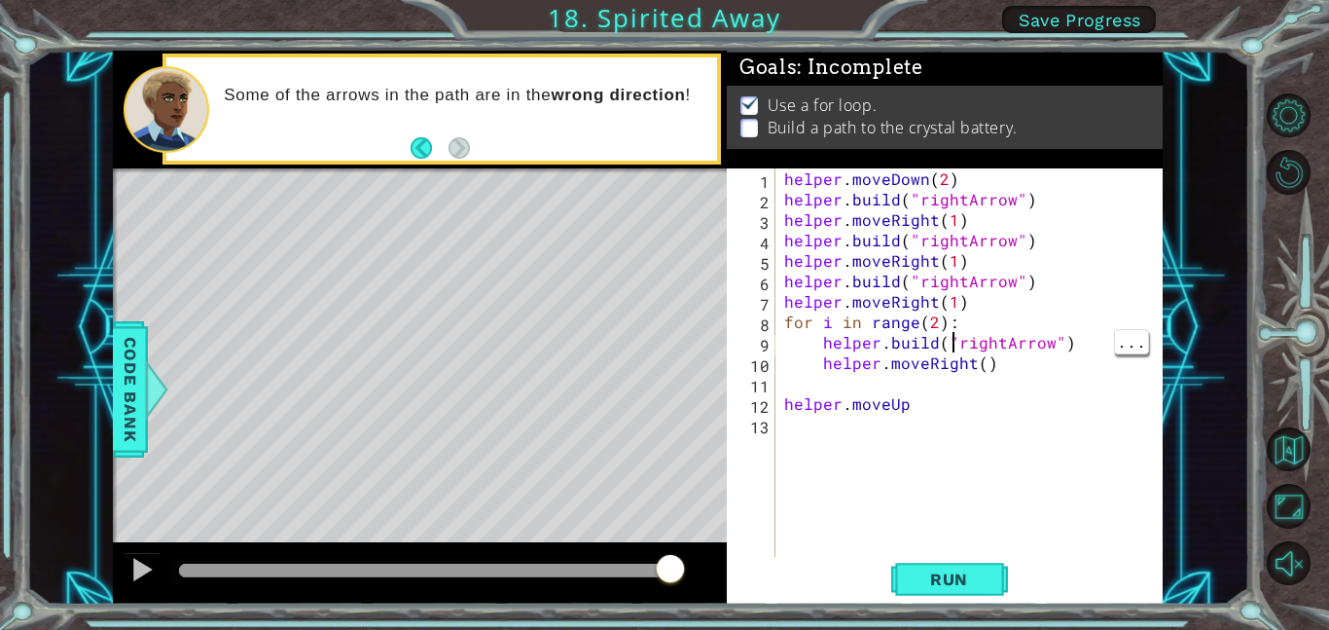
click at [929, 306] on div "helper . moveDown ( 2 ) helper . build ( "rightArrow" ) helper . moveRight ( 1 …" at bounding box center [974, 382] width 388 height 429
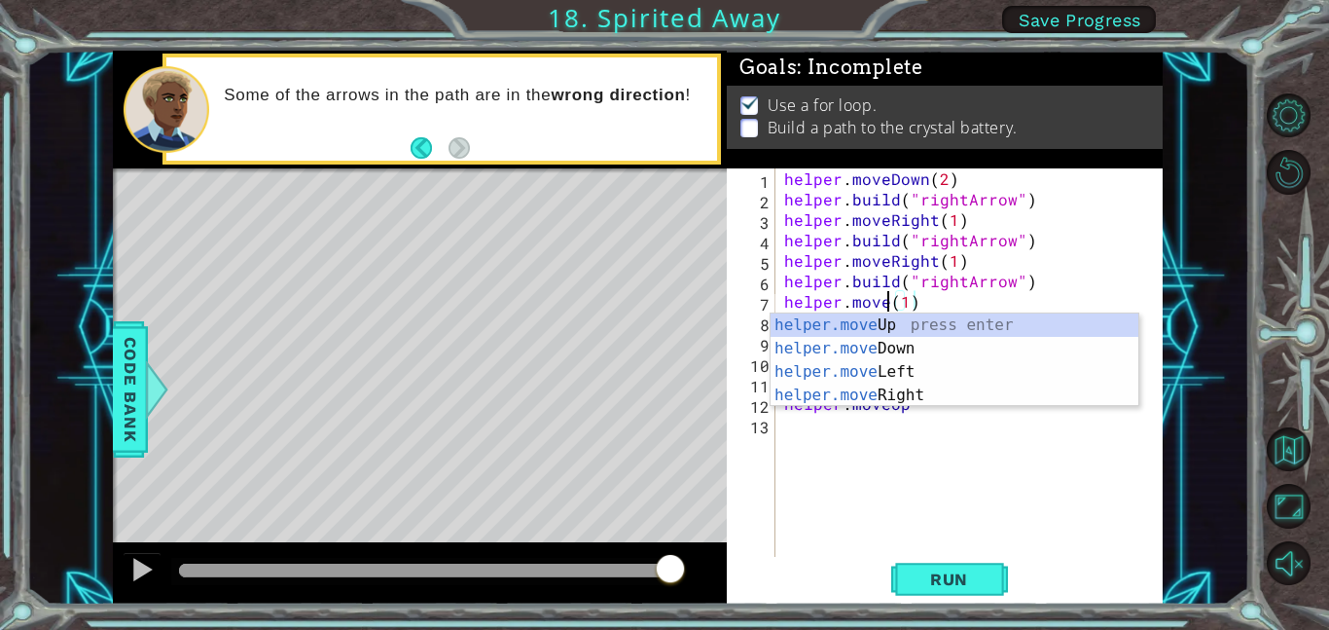
scroll to position [0, 7]
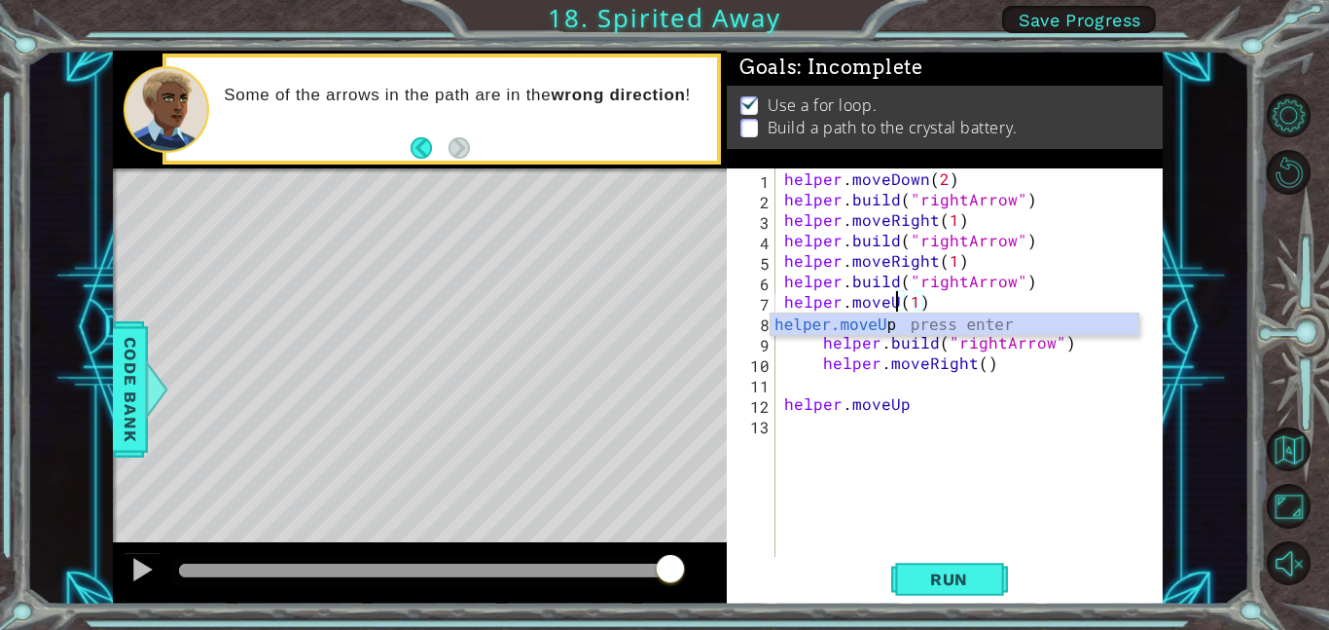
type textarea "helper.moveUp(1)"
click at [990, 304] on div "helper . moveDown ( 2 ) helper . build ( "rightArrow" ) helper . moveRight ( 1 …" at bounding box center [974, 382] width 388 height 429
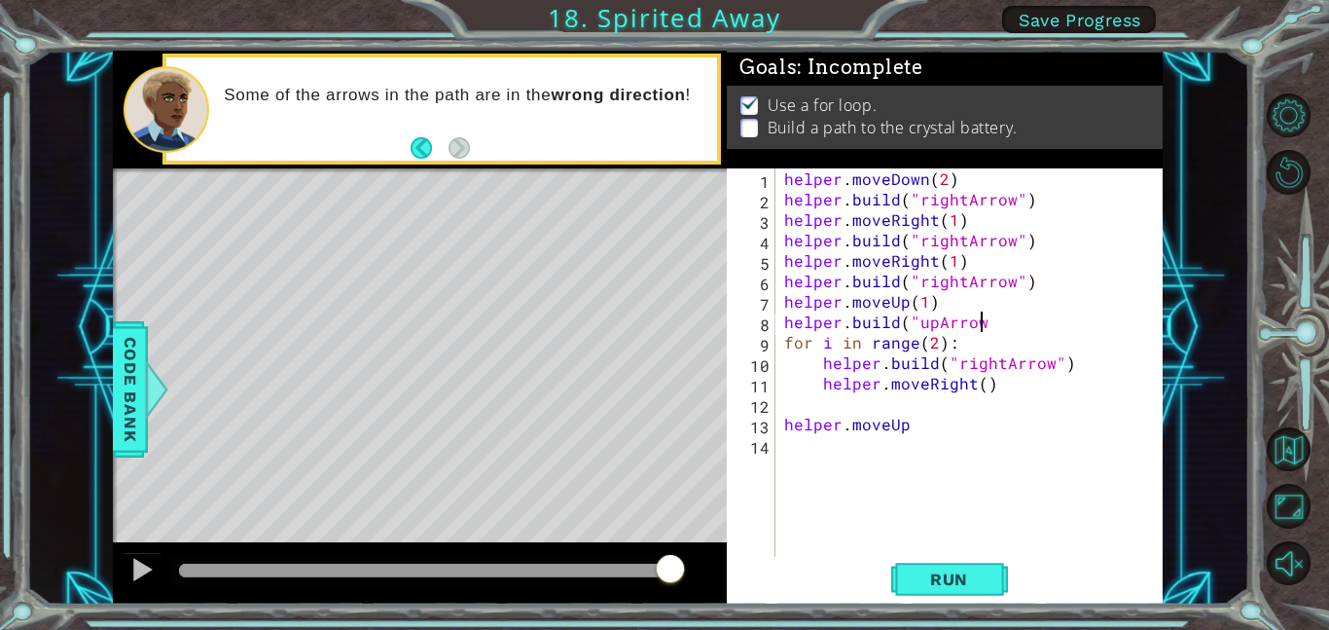
scroll to position [0, 12]
type textarea "[DOMAIN_NAME]("upArrow")"
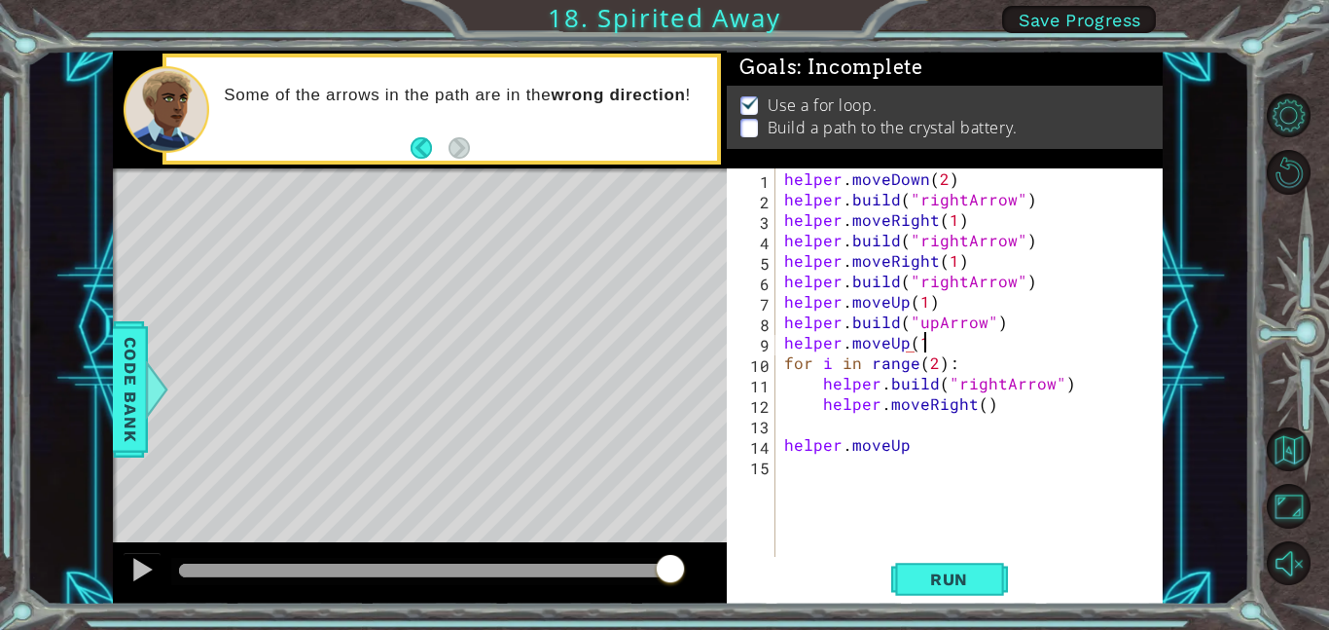
scroll to position [0, 8]
click at [938, 570] on span "Run" at bounding box center [949, 578] width 77 height 19
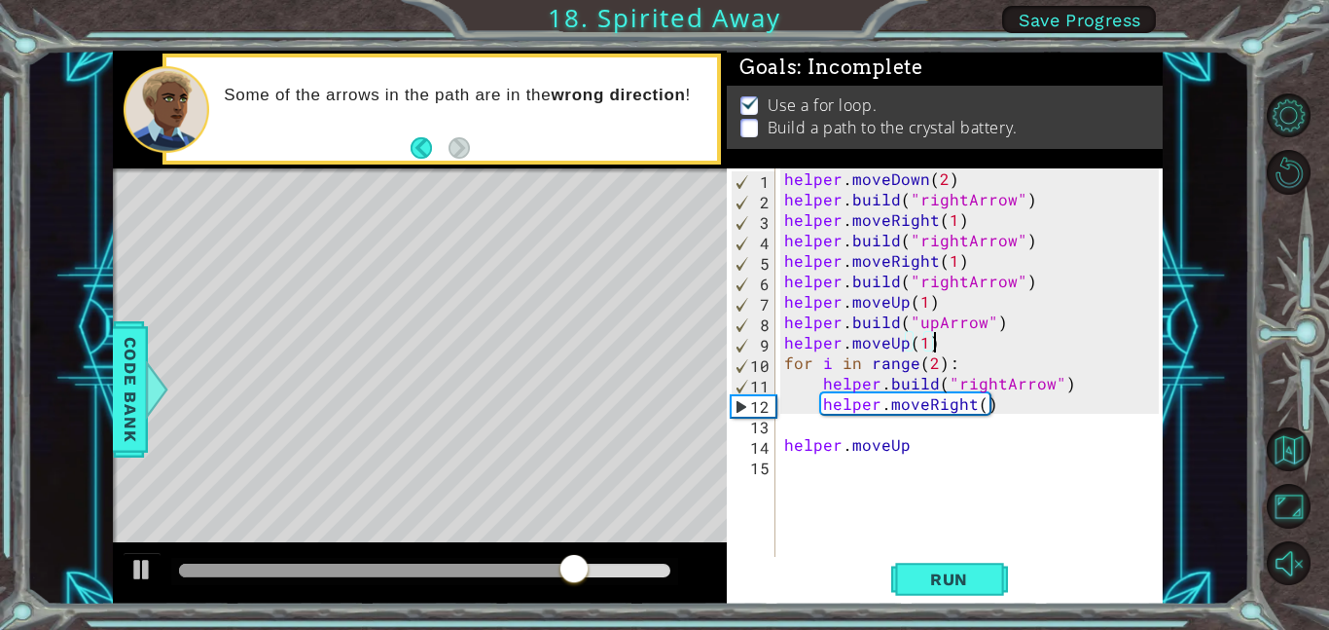
click at [958, 284] on div "helper . moveDown ( 2 ) helper . build ( "rightArrow" ) helper . moveRight ( 1 …" at bounding box center [974, 382] width 388 height 429
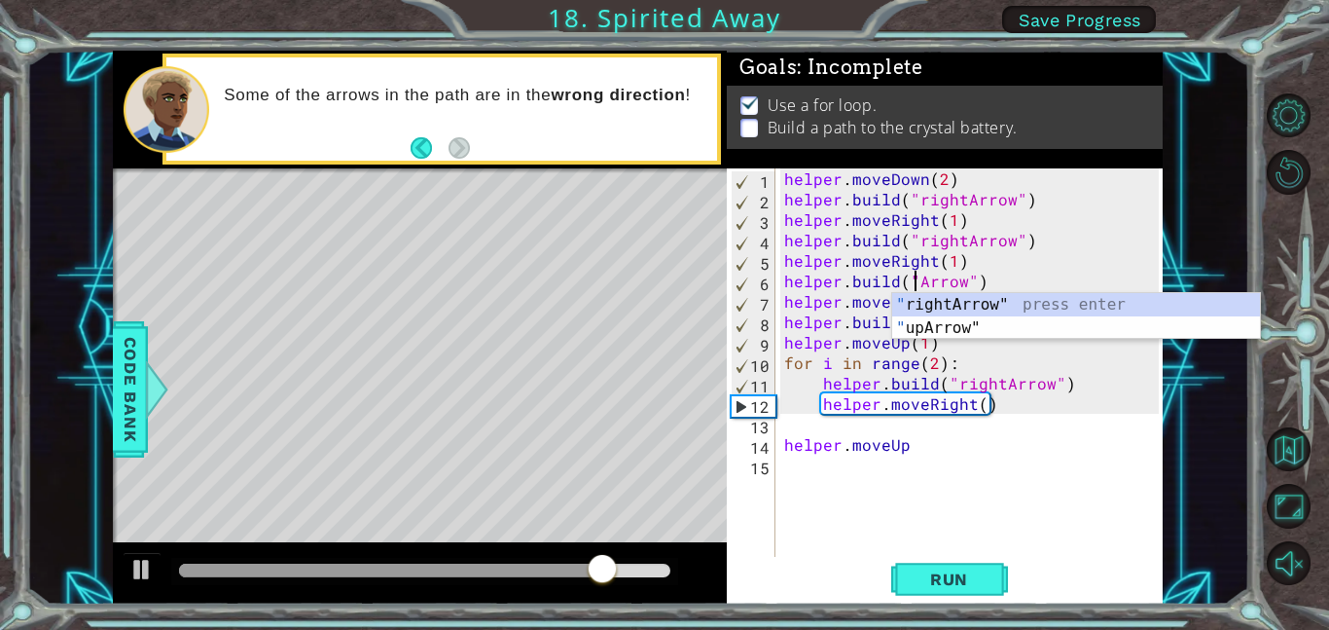
scroll to position [0, 9]
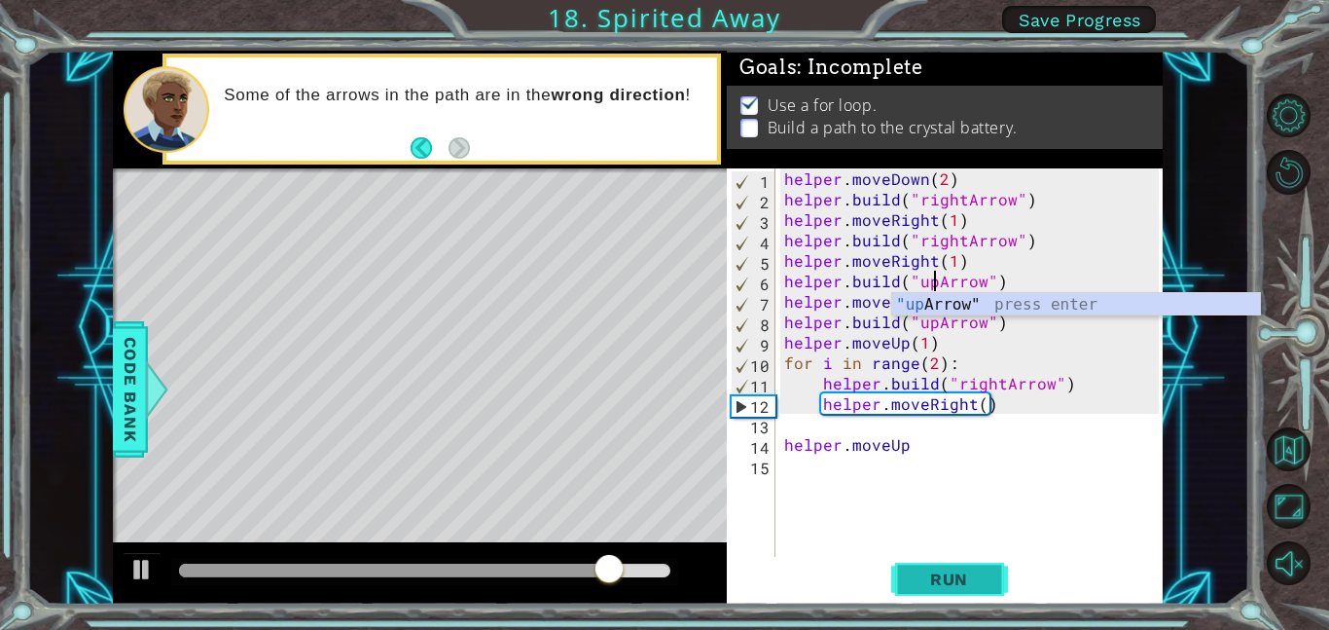
type textarea "[DOMAIN_NAME]("upArrow")"
click at [977, 557] on button "Run" at bounding box center [949, 579] width 117 height 44
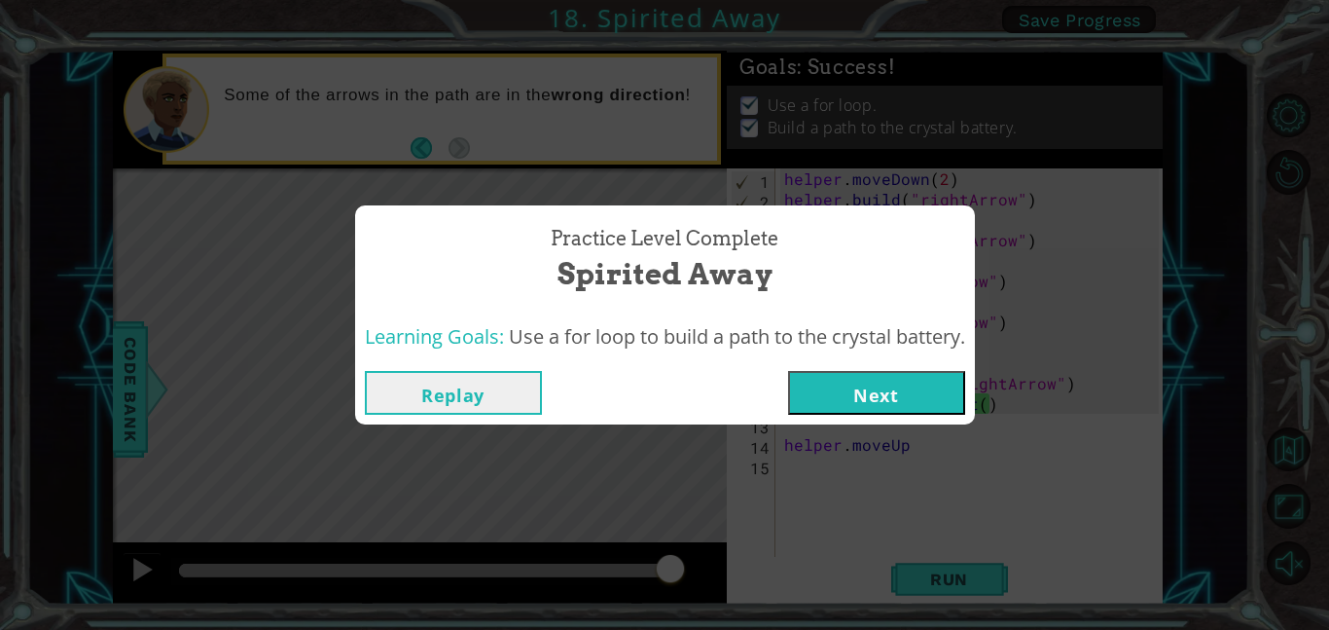
click at [911, 403] on button "Next" at bounding box center [876, 393] width 177 height 44
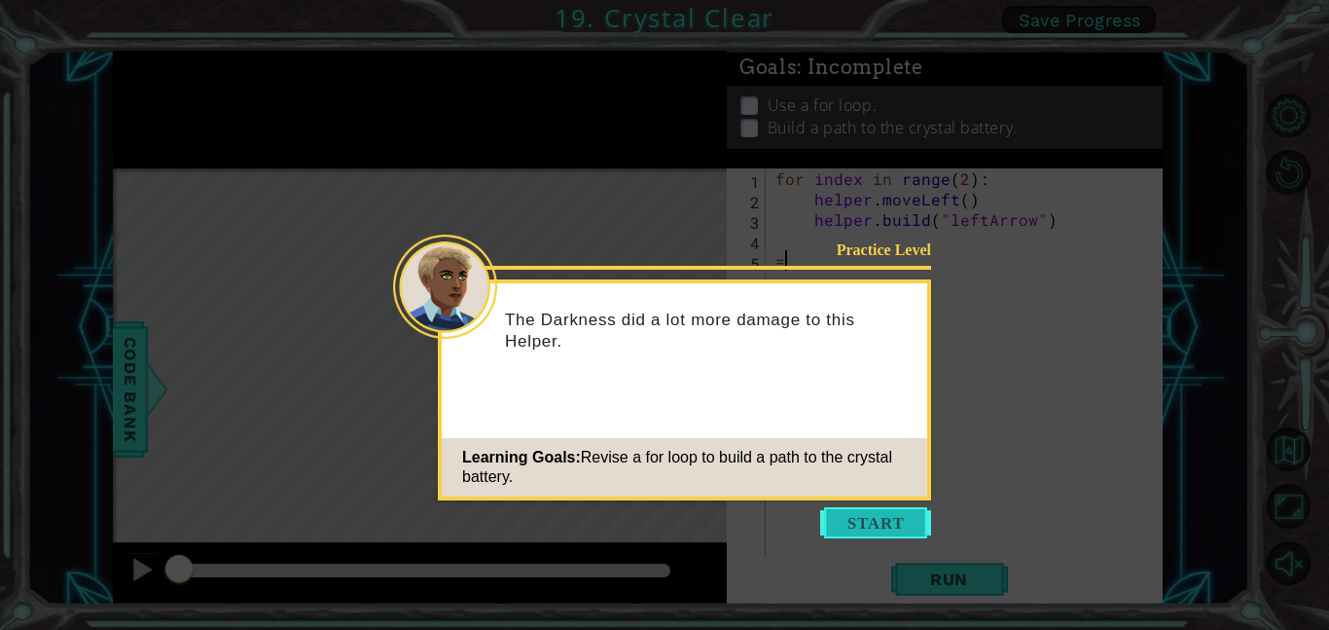
type textarea "="
click at [886, 522] on button "Start" at bounding box center [875, 522] width 111 height 31
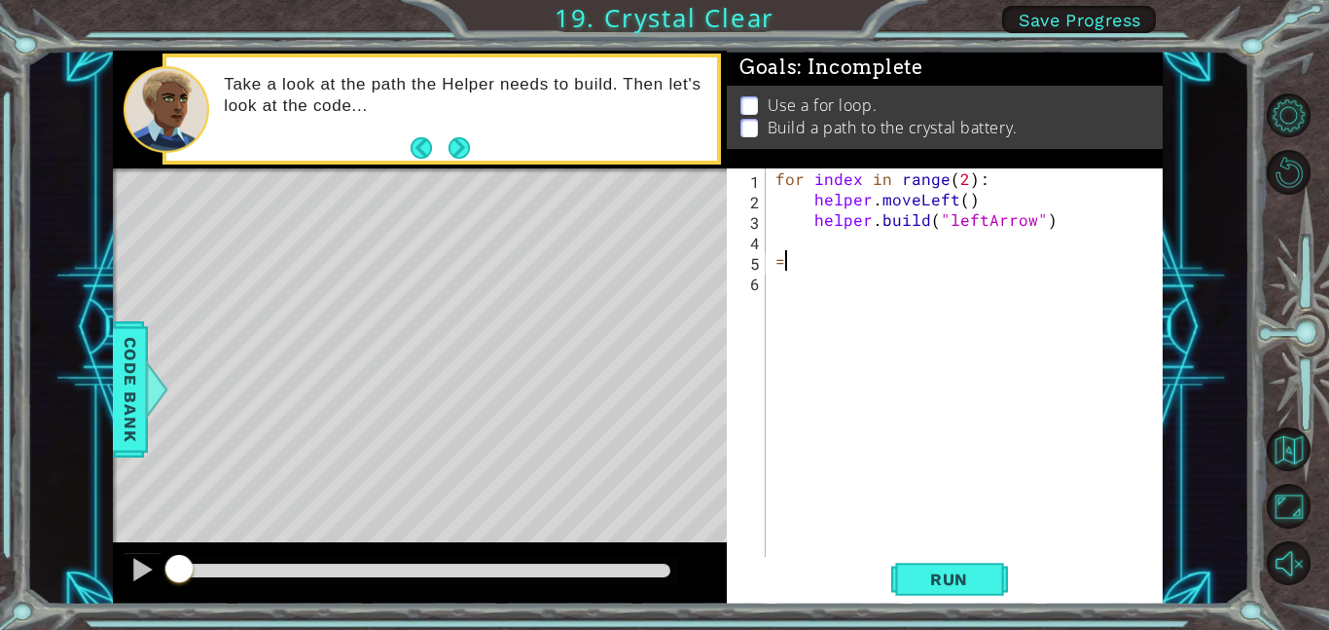
click at [475, 143] on div "Take a look at the path the Helper needs to build. Then let's look at the code.…" at bounding box center [463, 109] width 506 height 90
